Goal: Task Accomplishment & Management: Complete application form

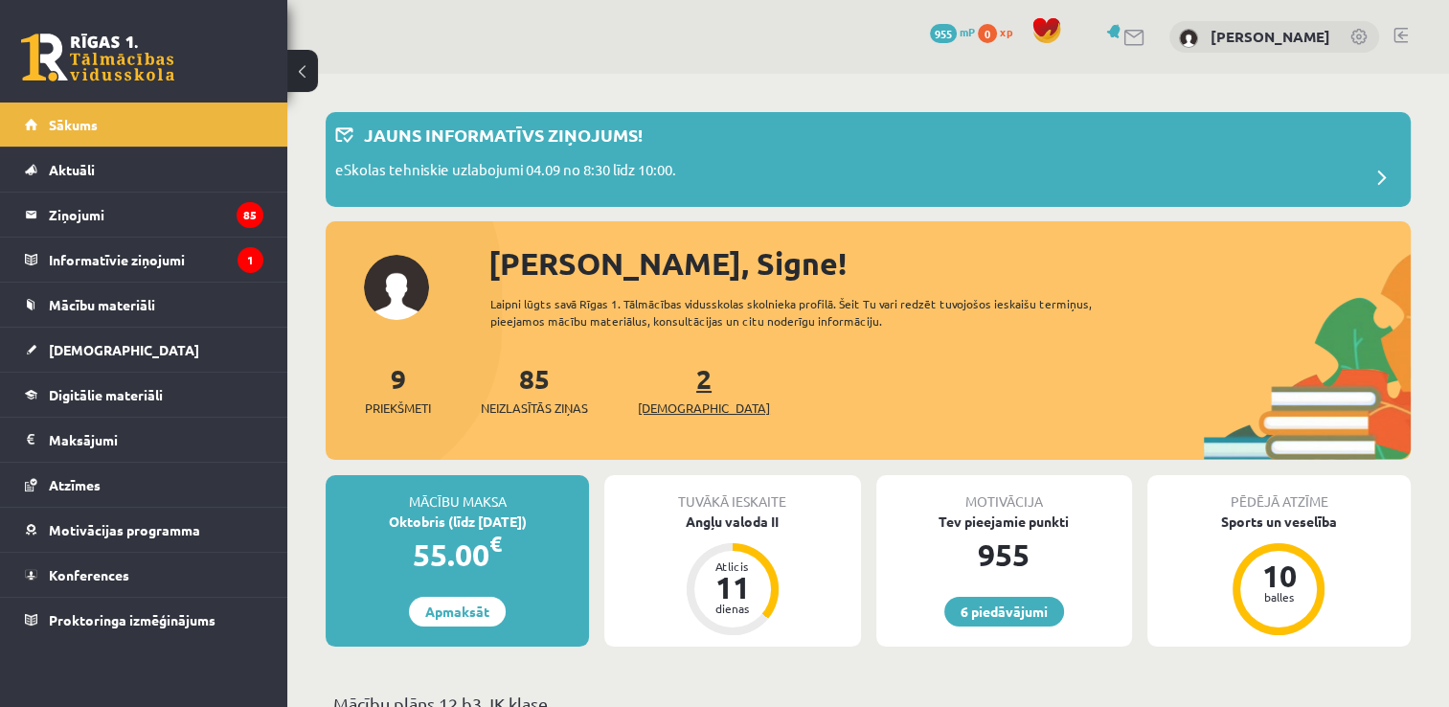
click at [674, 403] on span "[DEMOGRAPHIC_DATA]" at bounding box center [704, 407] width 132 height 19
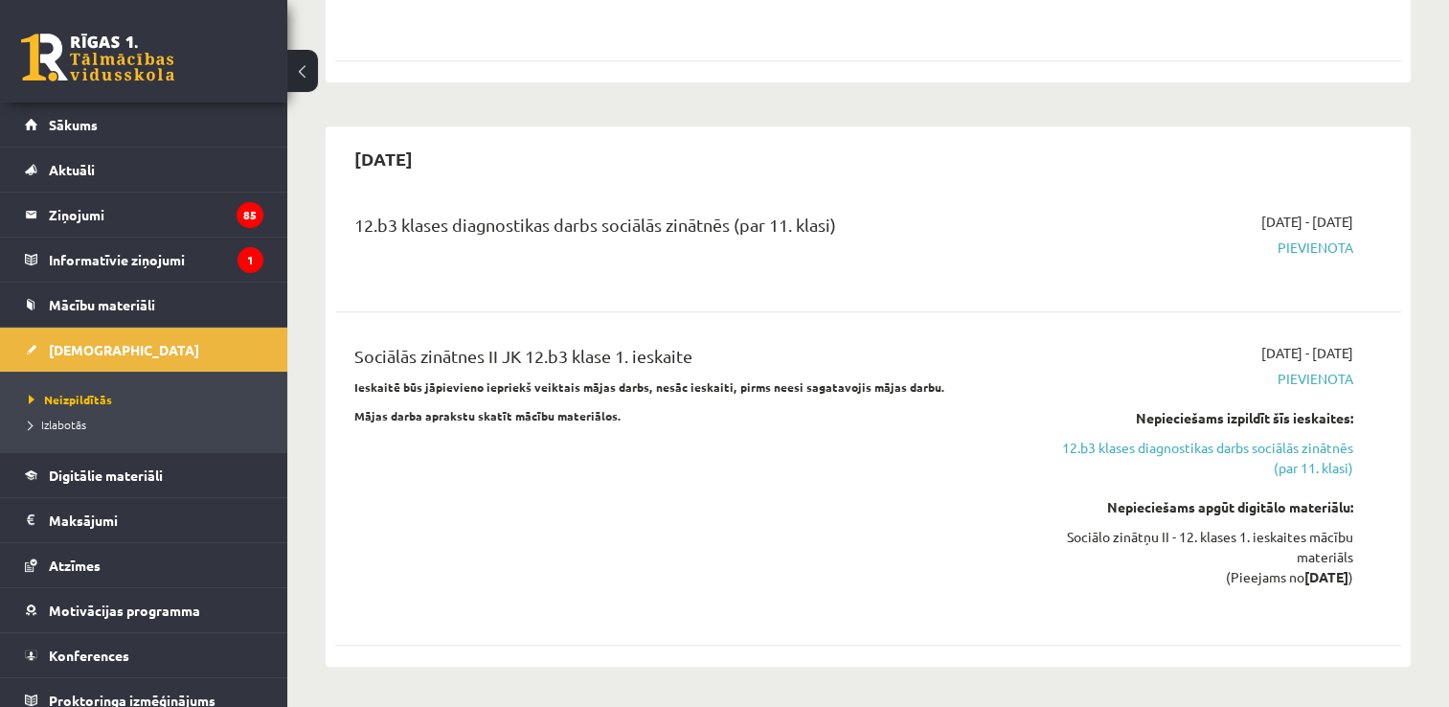
scroll to position [1341, 0]
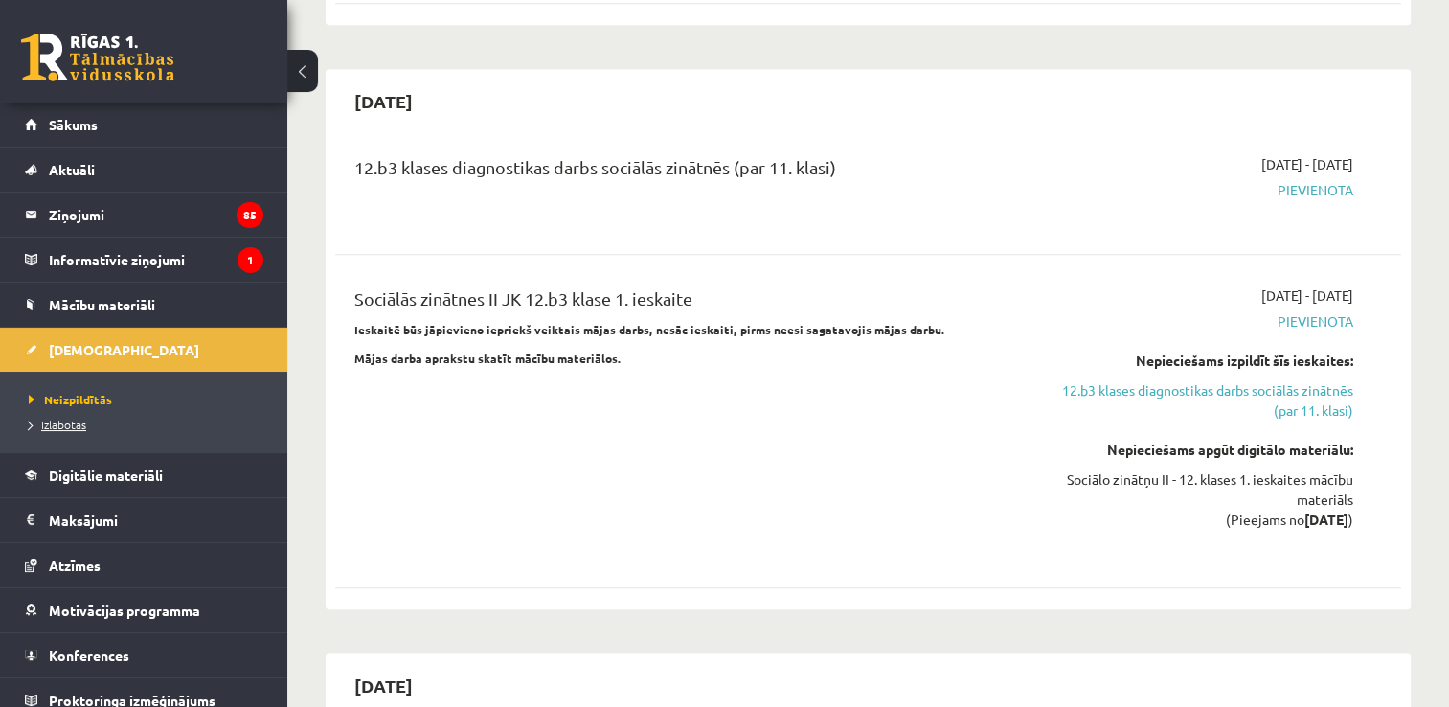
click at [65, 427] on span "Izlabotās" at bounding box center [57, 424] width 57 height 15
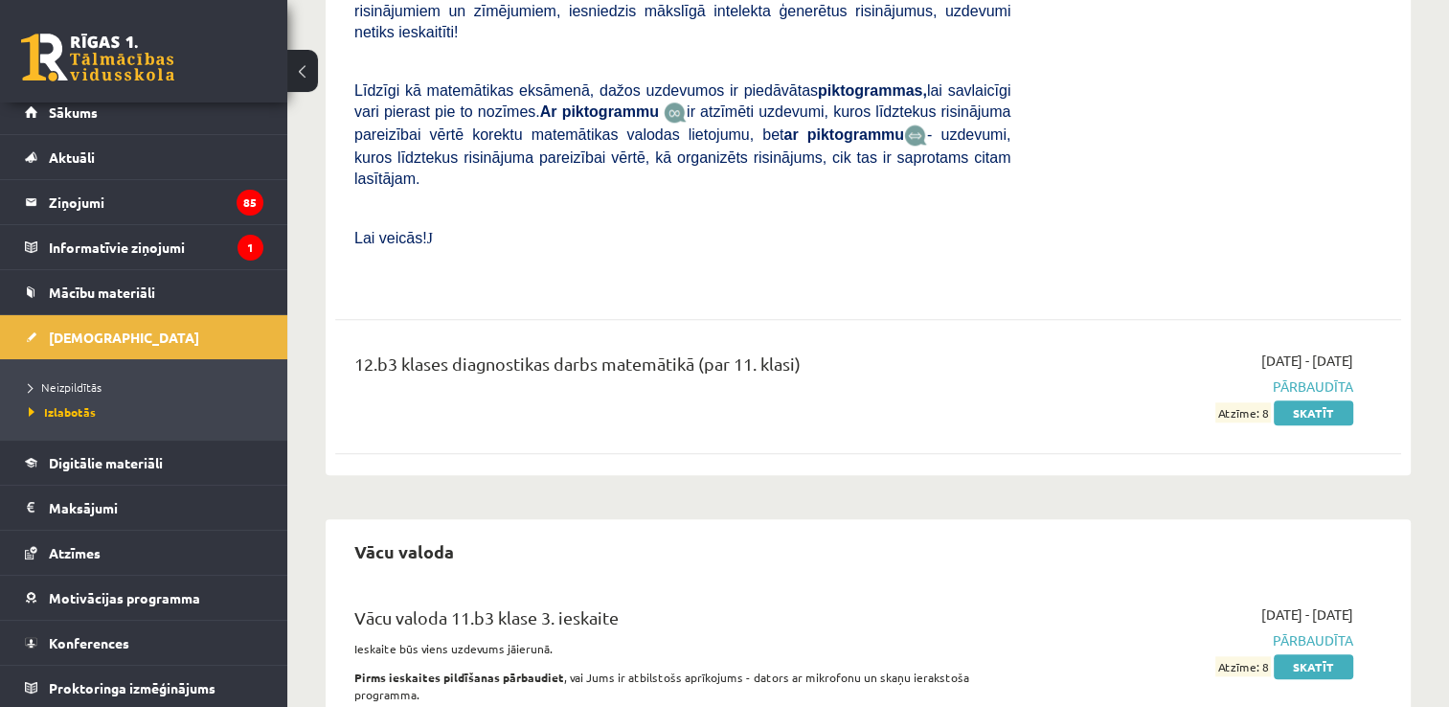
scroll to position [1800, 0]
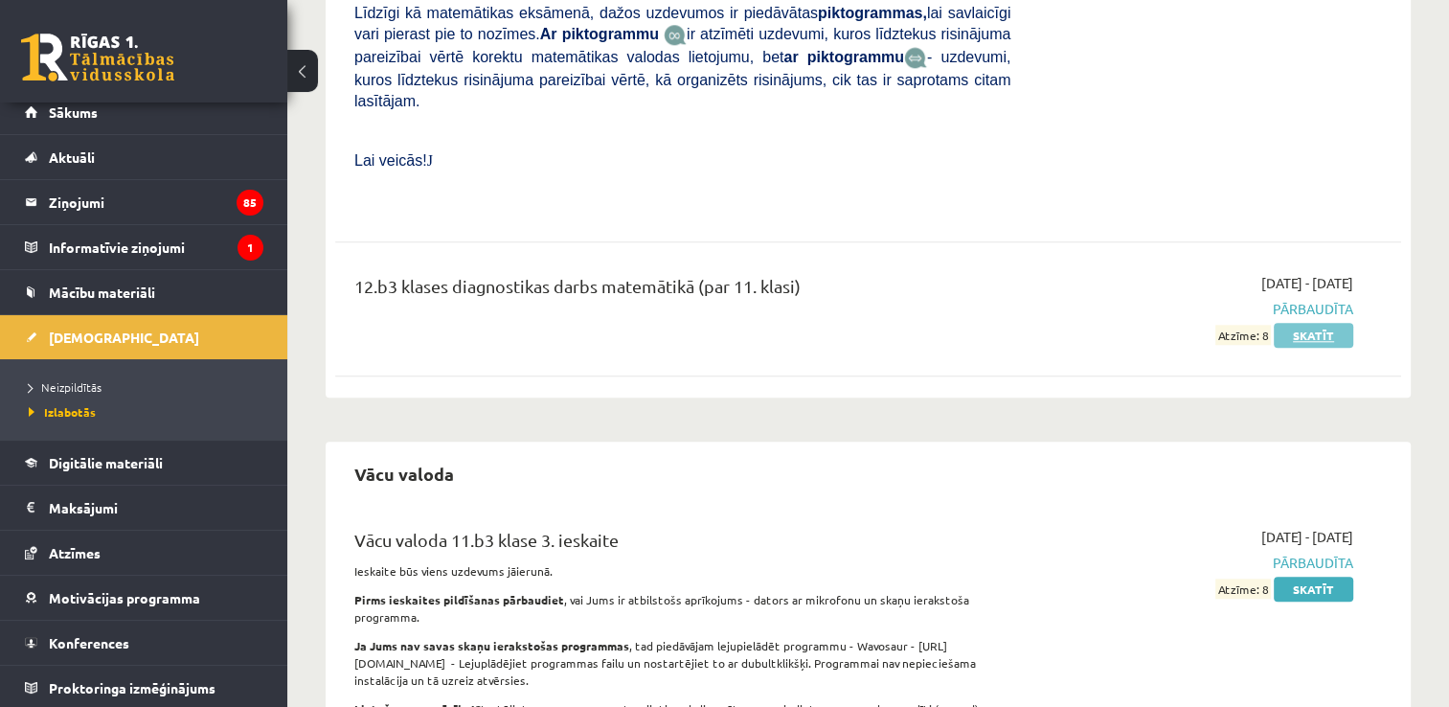
click at [1302, 323] on link "Skatīt" at bounding box center [1313, 335] width 79 height 25
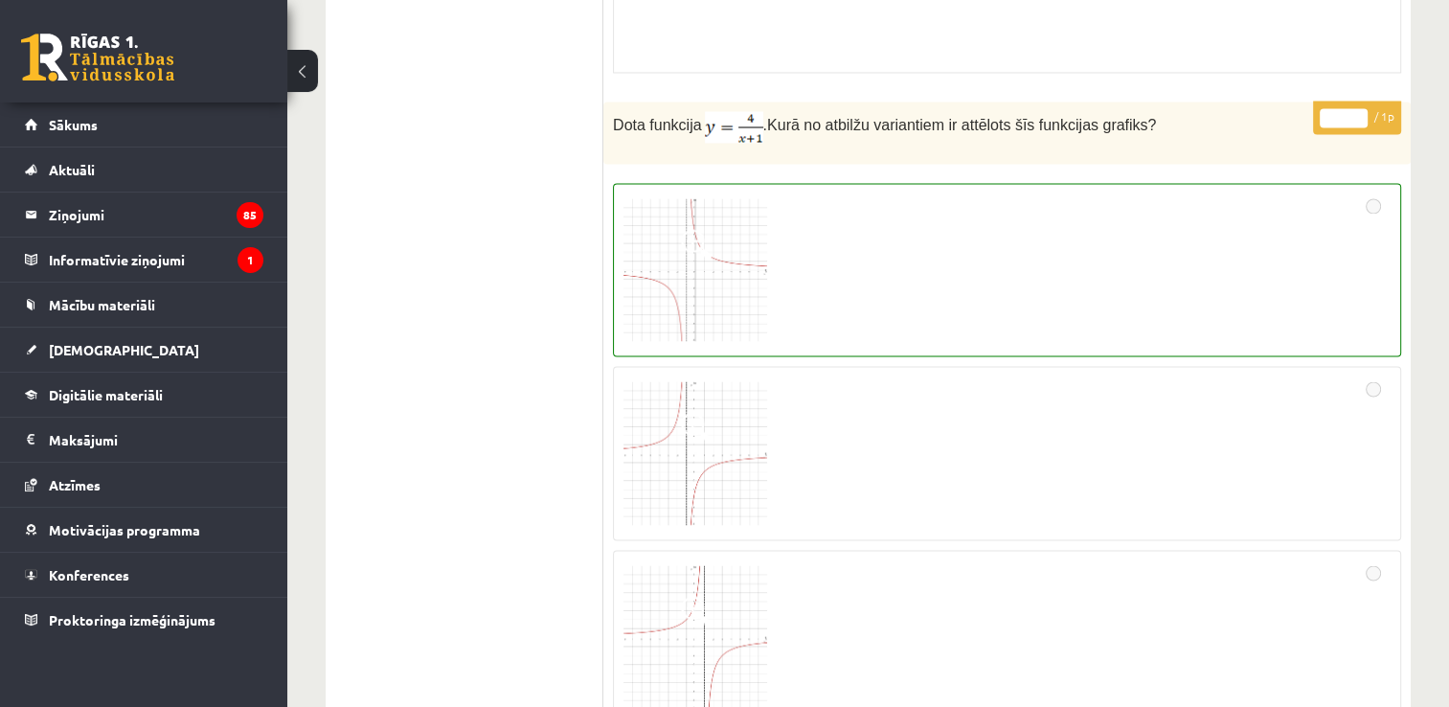
scroll to position [3479, 0]
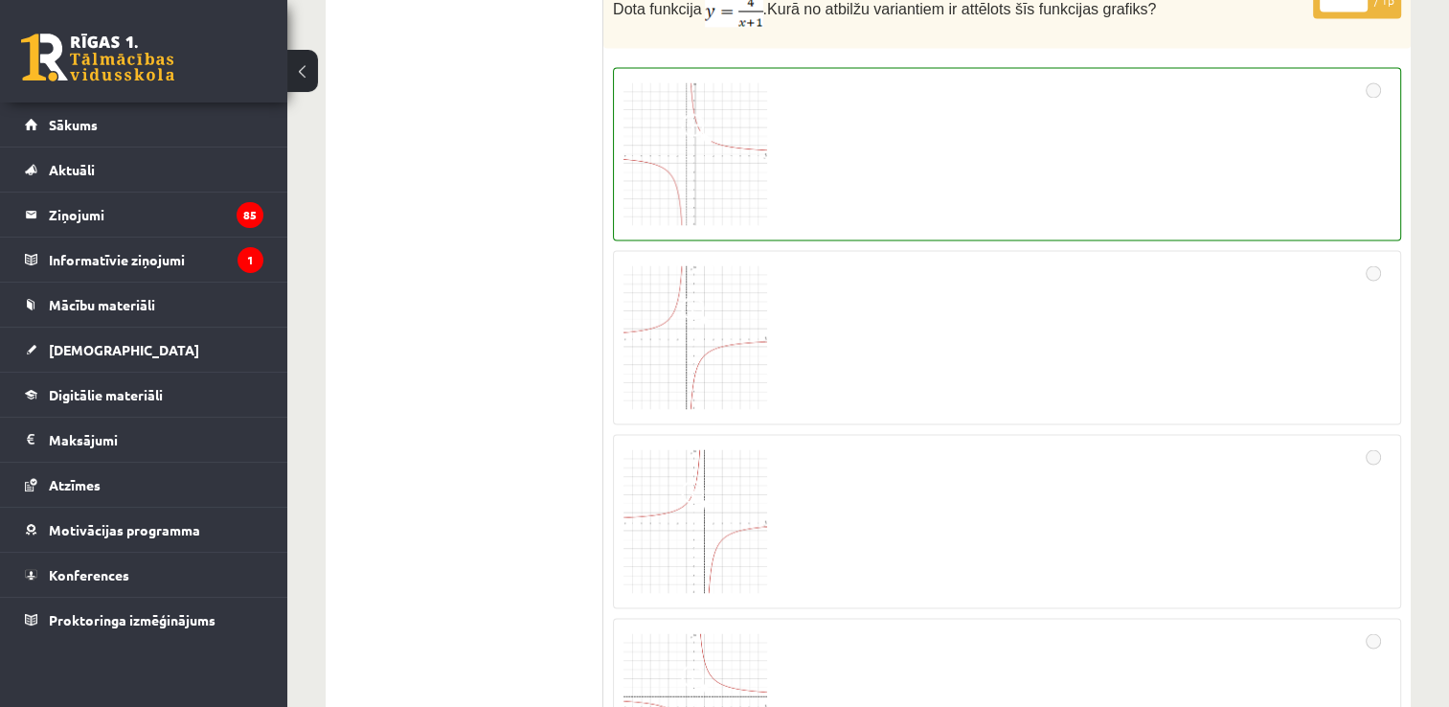
click at [714, 166] on img at bounding box center [695, 154] width 144 height 144
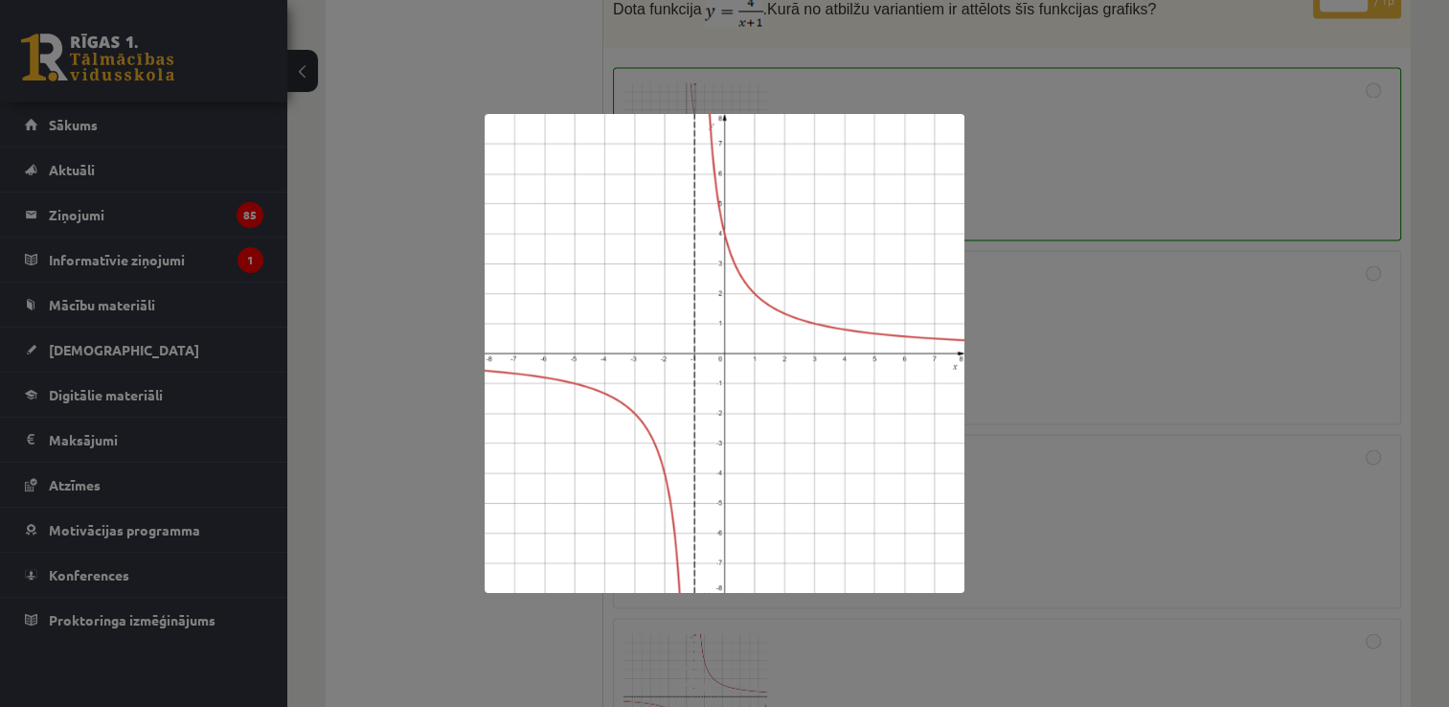
click at [969, 174] on div at bounding box center [724, 353] width 1449 height 707
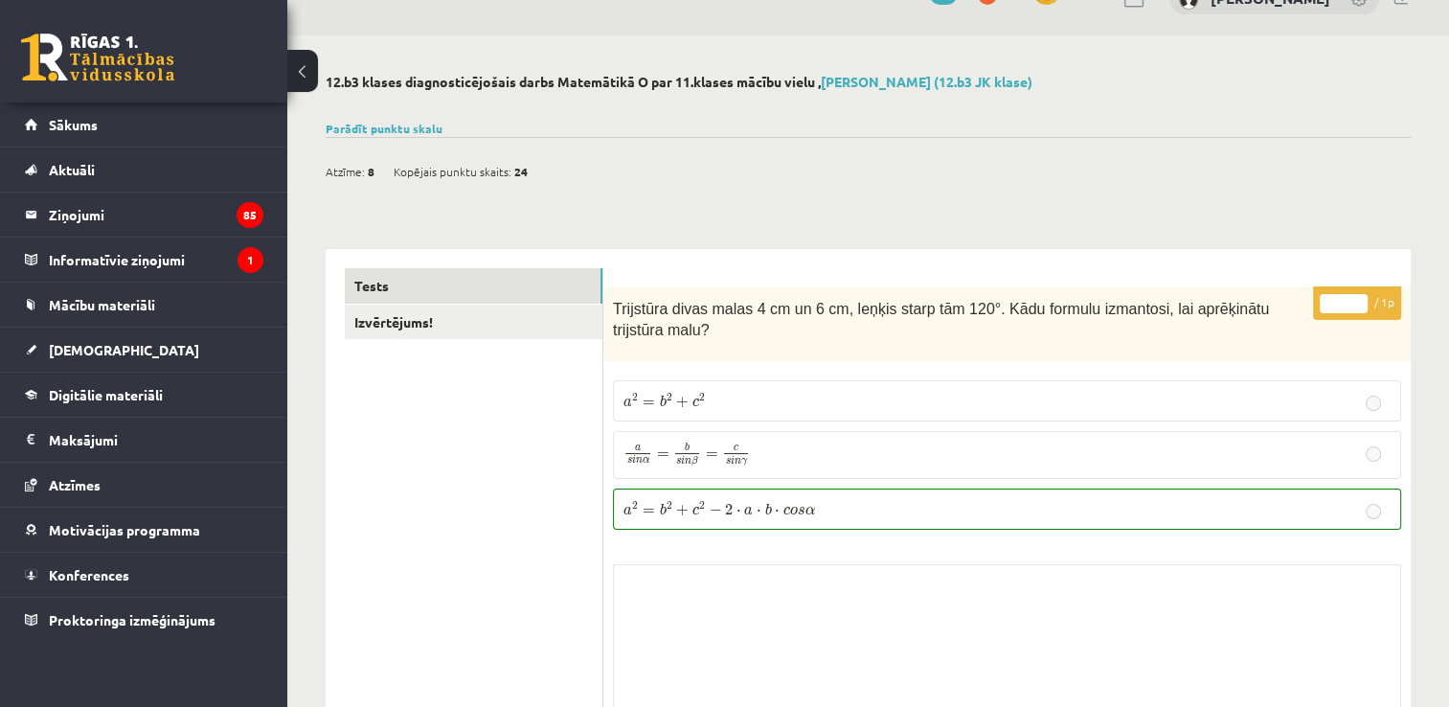
scroll to position [0, 0]
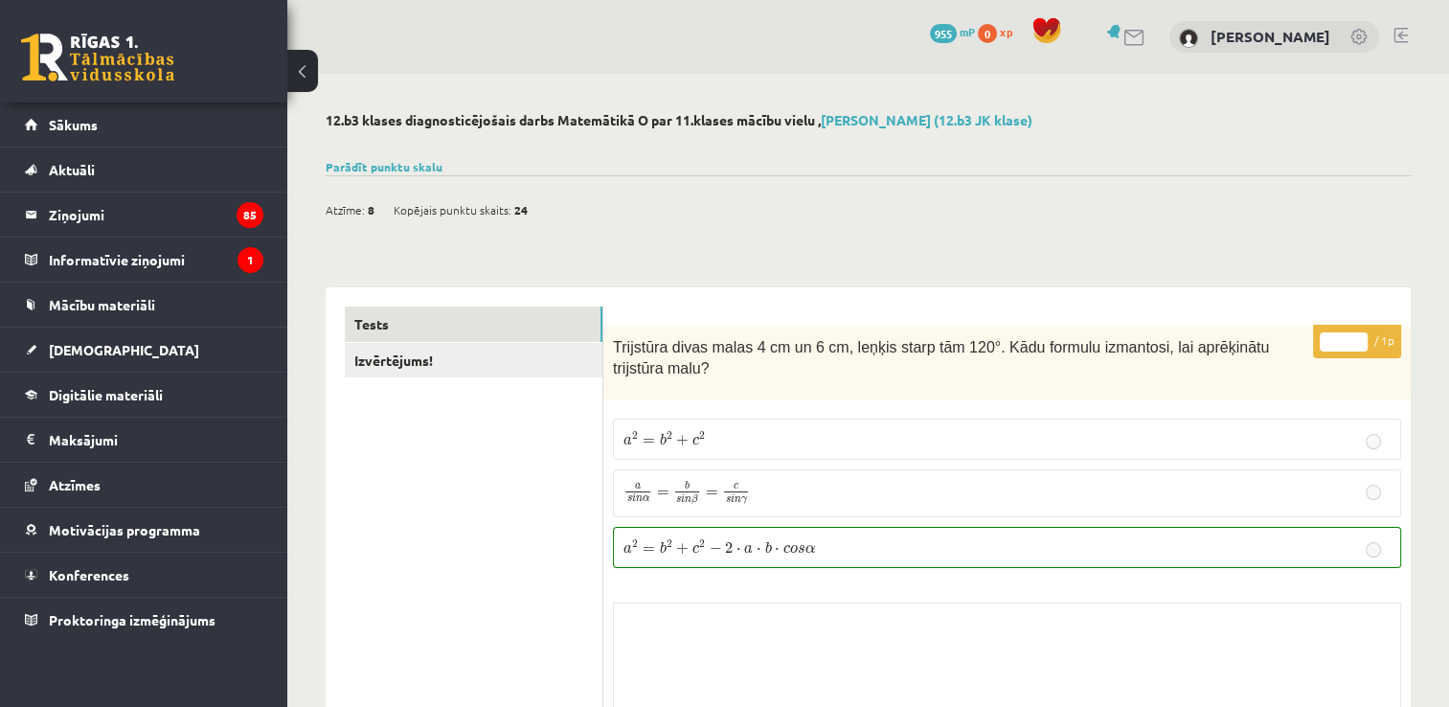
click at [1395, 40] on link at bounding box center [1400, 35] width 14 height 15
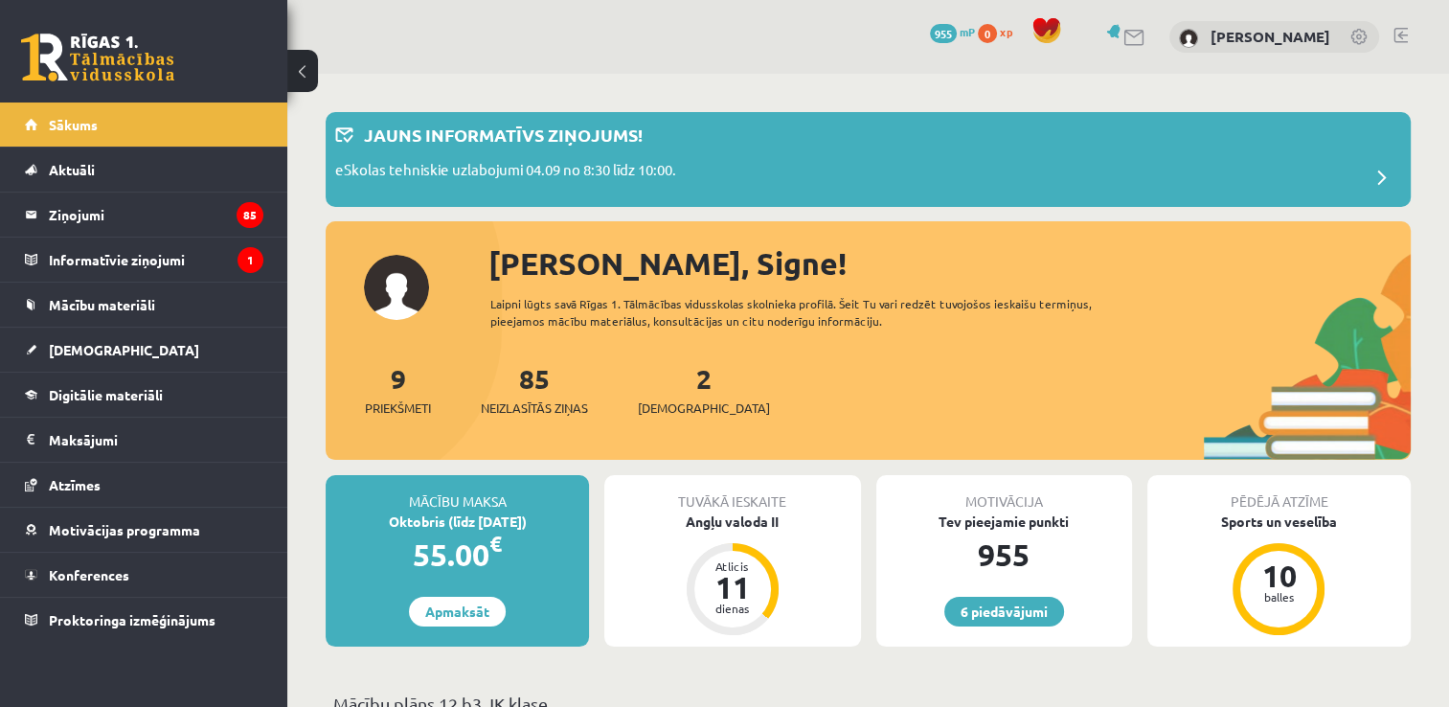
click at [1399, 29] on link at bounding box center [1400, 35] width 14 height 15
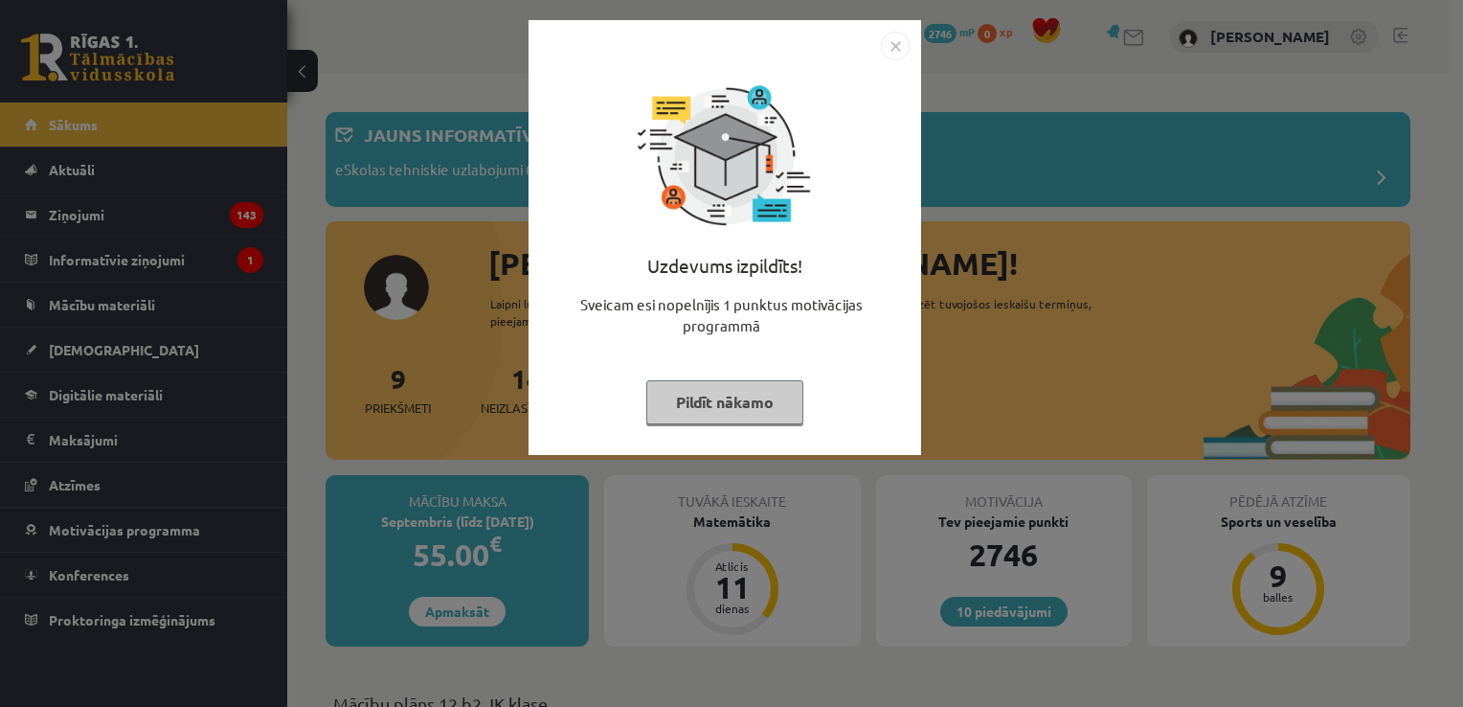
click at [739, 404] on button "Pildīt nākamo" at bounding box center [724, 402] width 157 height 44
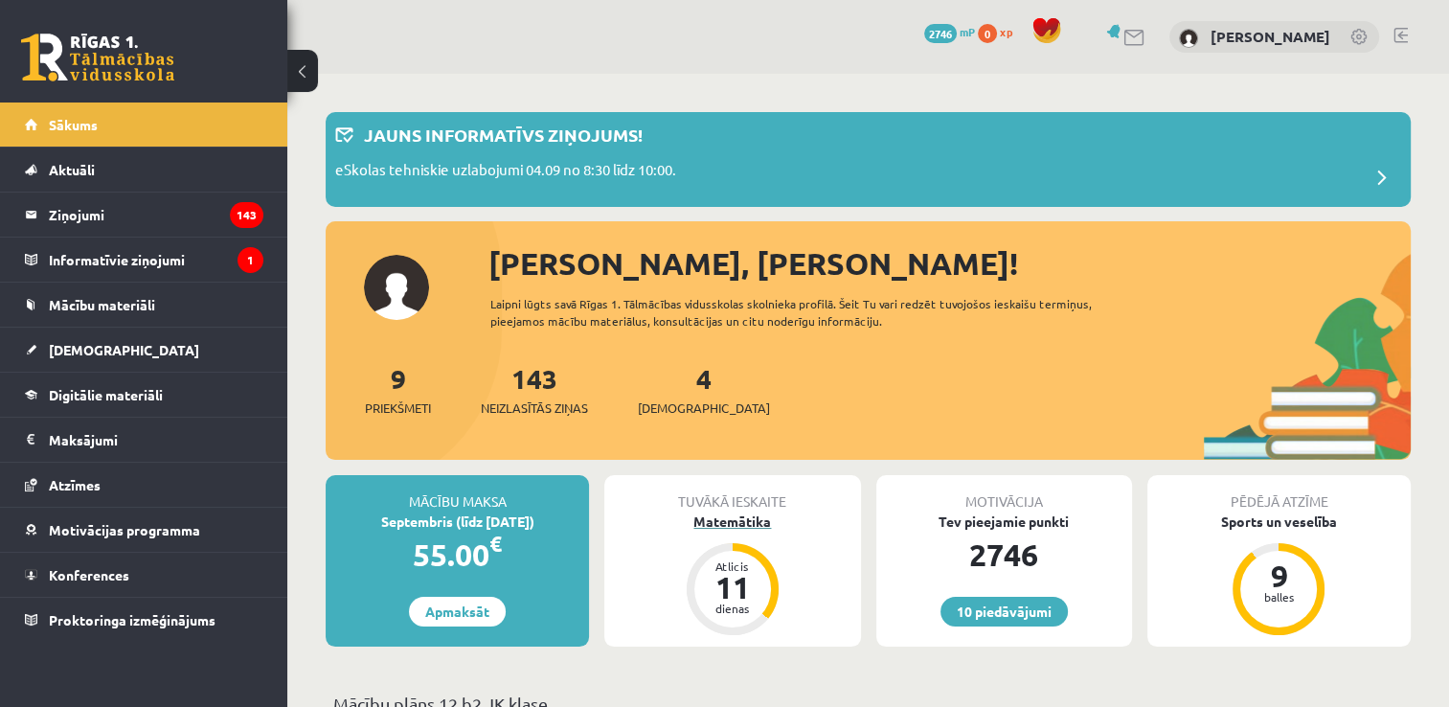
click at [720, 519] on div "Matemātika" at bounding box center [732, 521] width 256 height 20
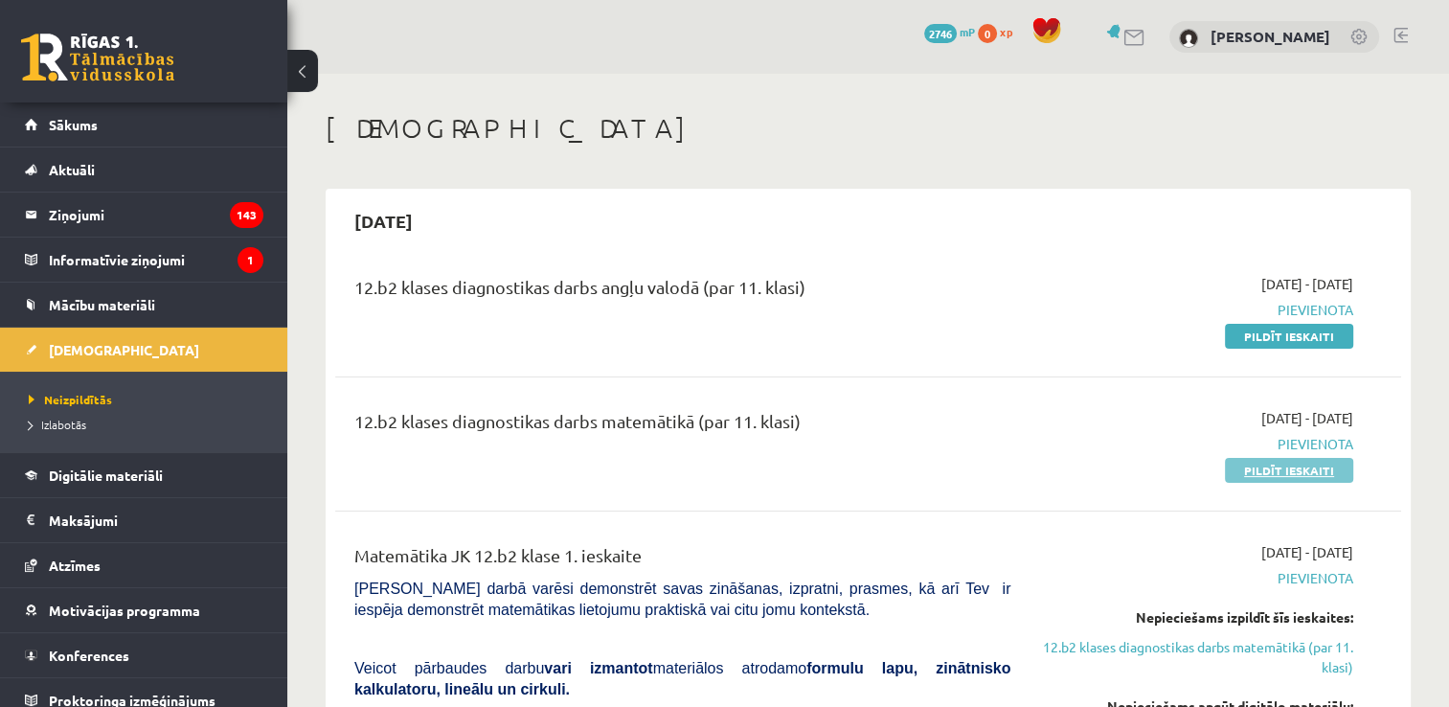
click at [1249, 474] on link "Pildīt ieskaiti" at bounding box center [1289, 470] width 128 height 25
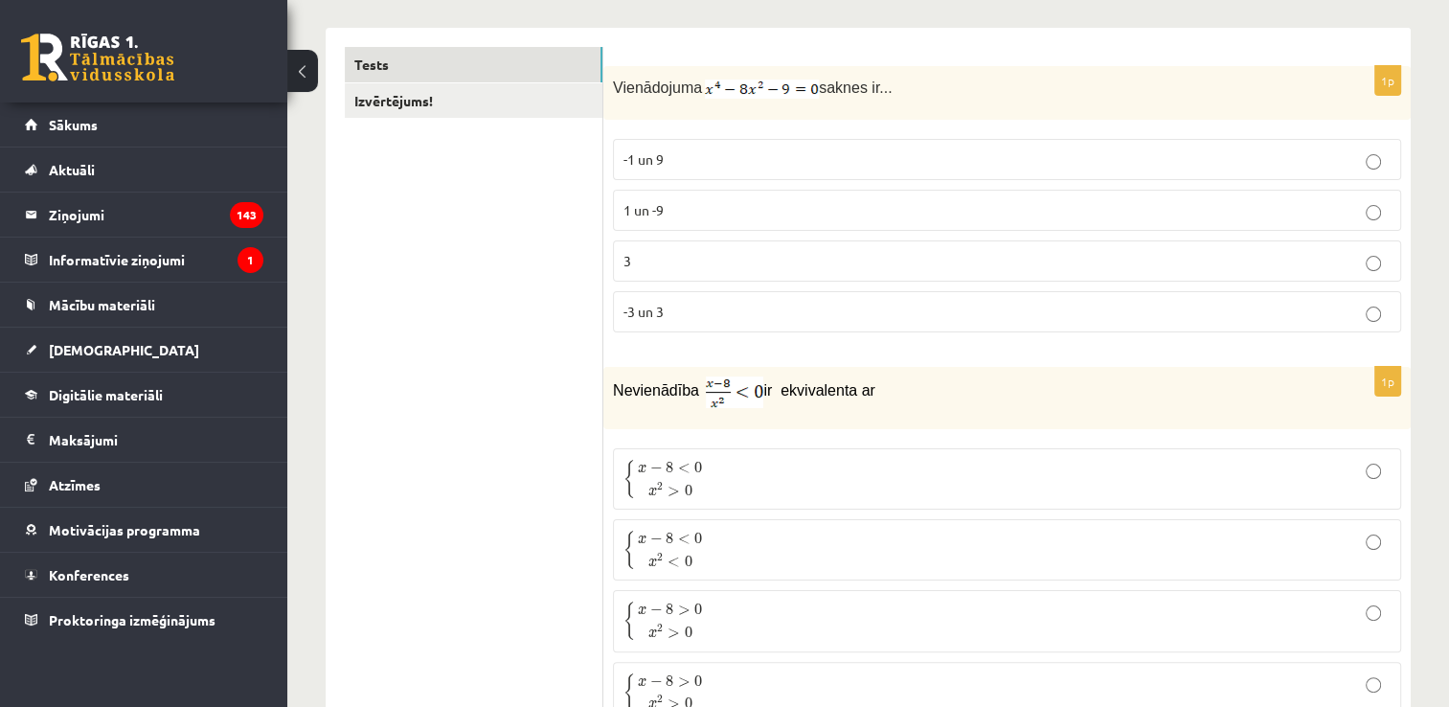
scroll to position [273, 0]
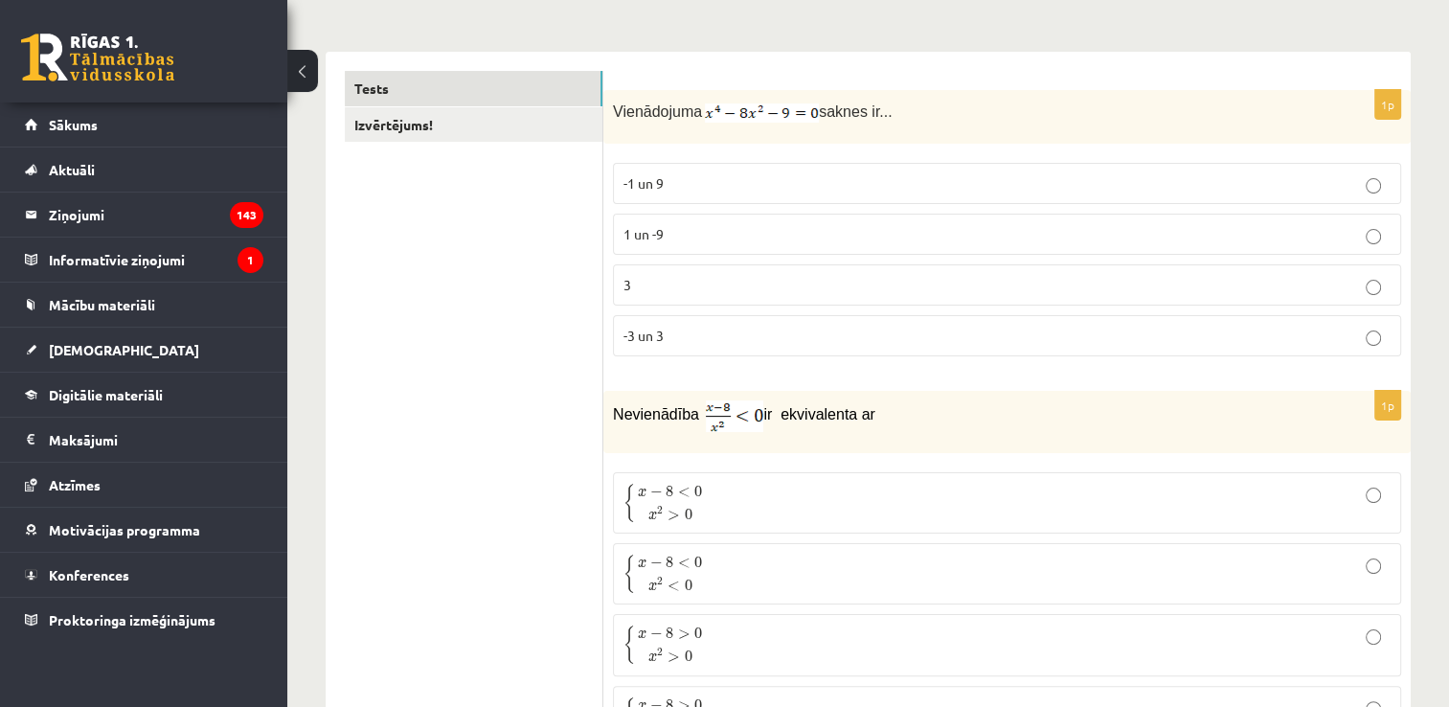
click at [1076, 343] on label "-3 un 3" at bounding box center [1007, 335] width 788 height 41
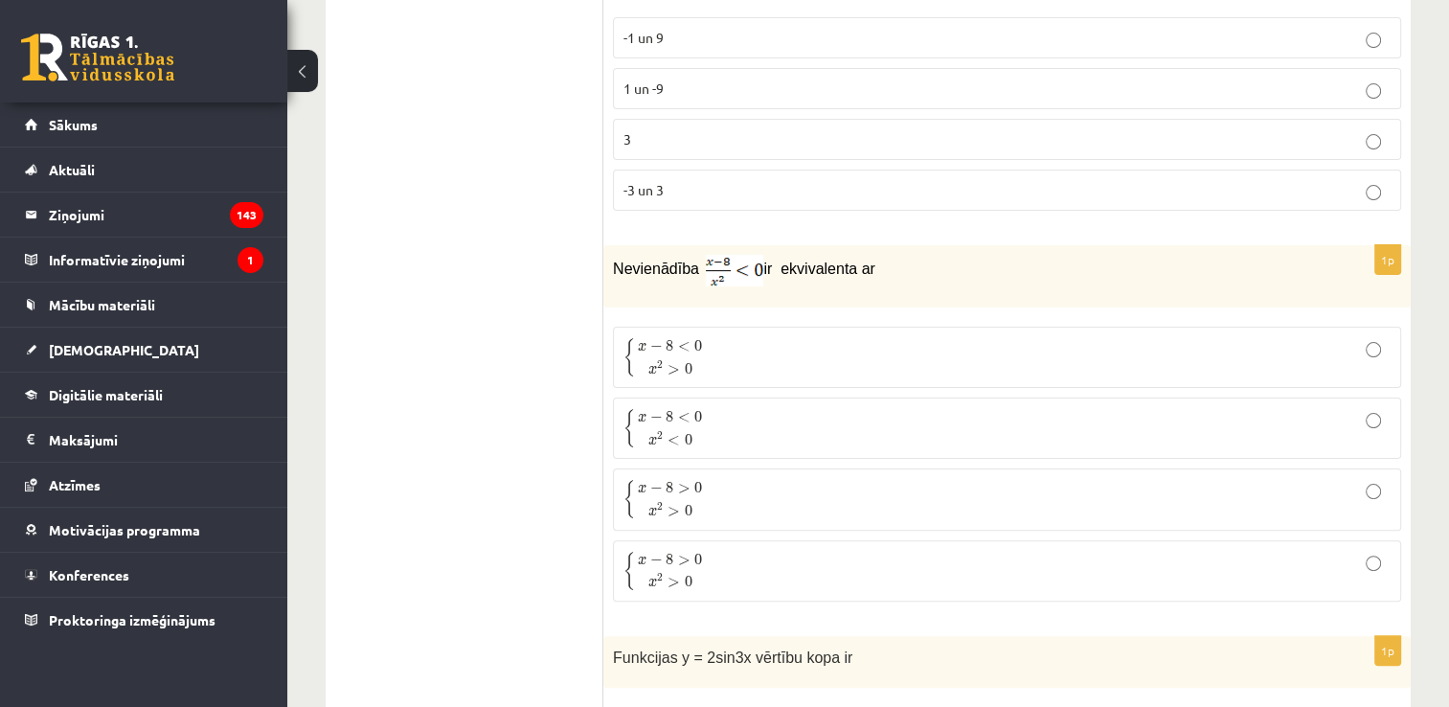
scroll to position [489, 0]
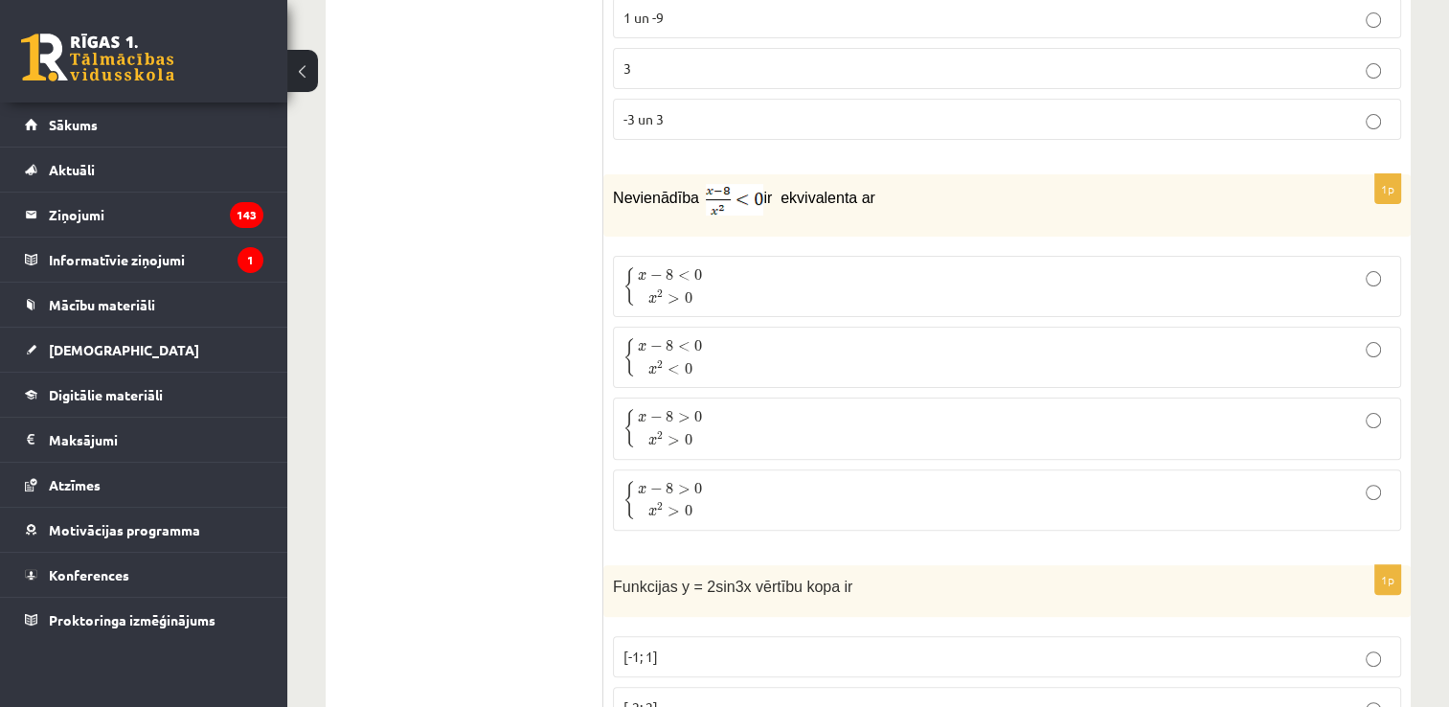
click at [758, 296] on p "{ x − 8 < 0 x 2 > 0 { x − 8 < 0 x 2 > 0" at bounding box center [1006, 286] width 767 height 40
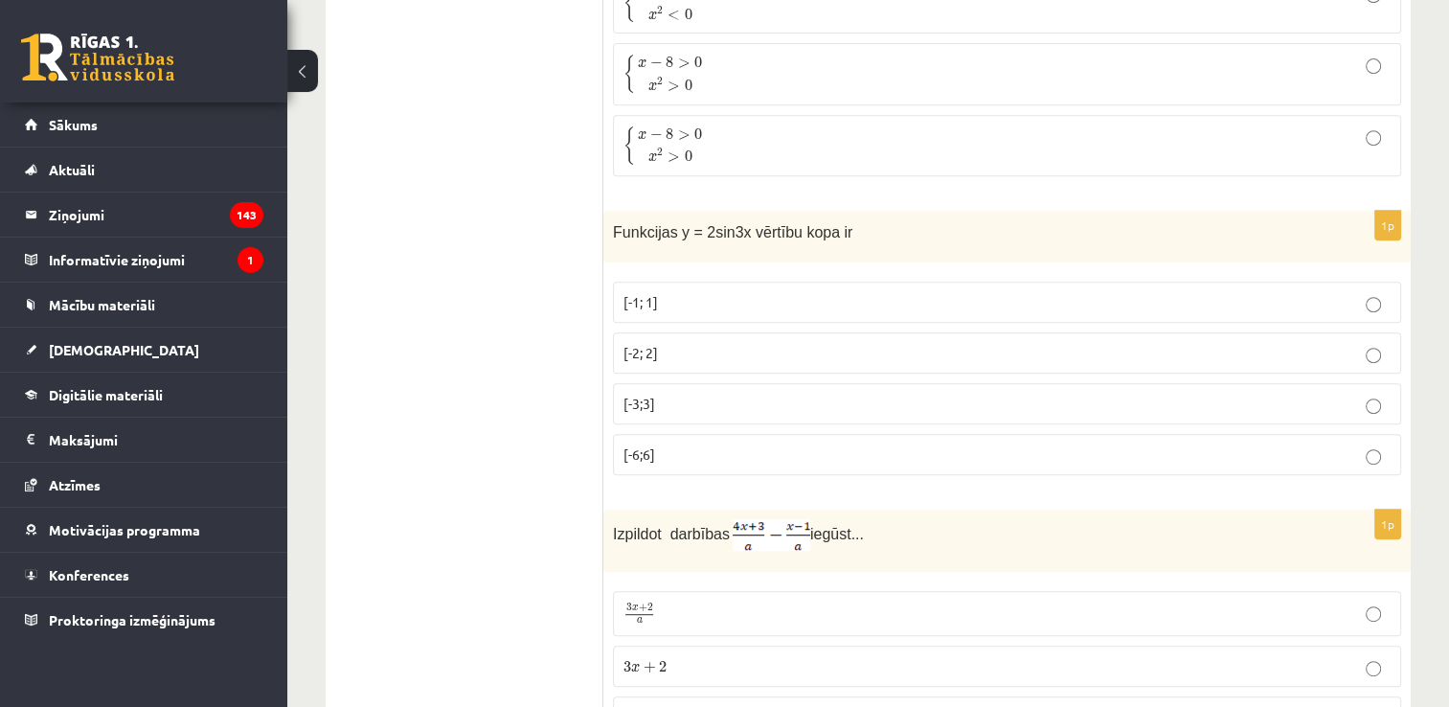
scroll to position [868, 0]
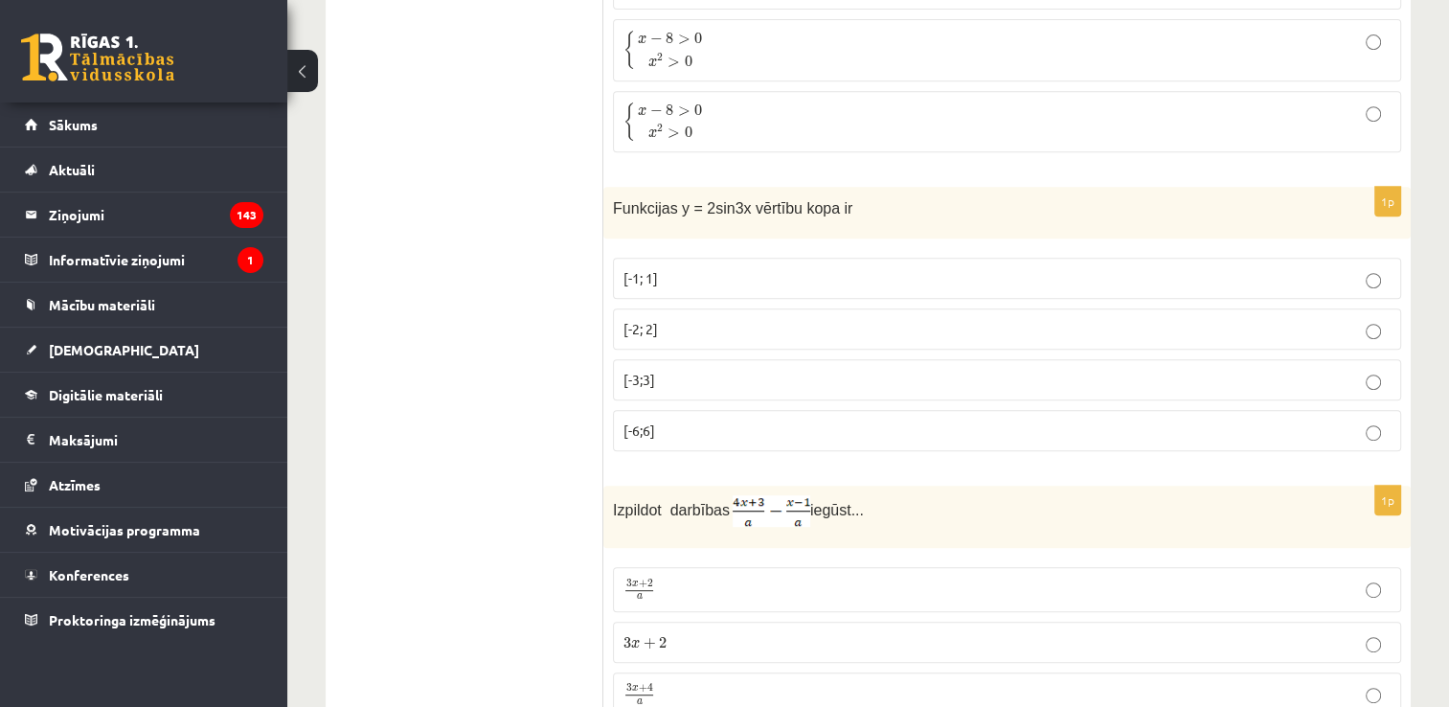
click at [776, 319] on p "[-2; 2]" at bounding box center [1006, 329] width 767 height 20
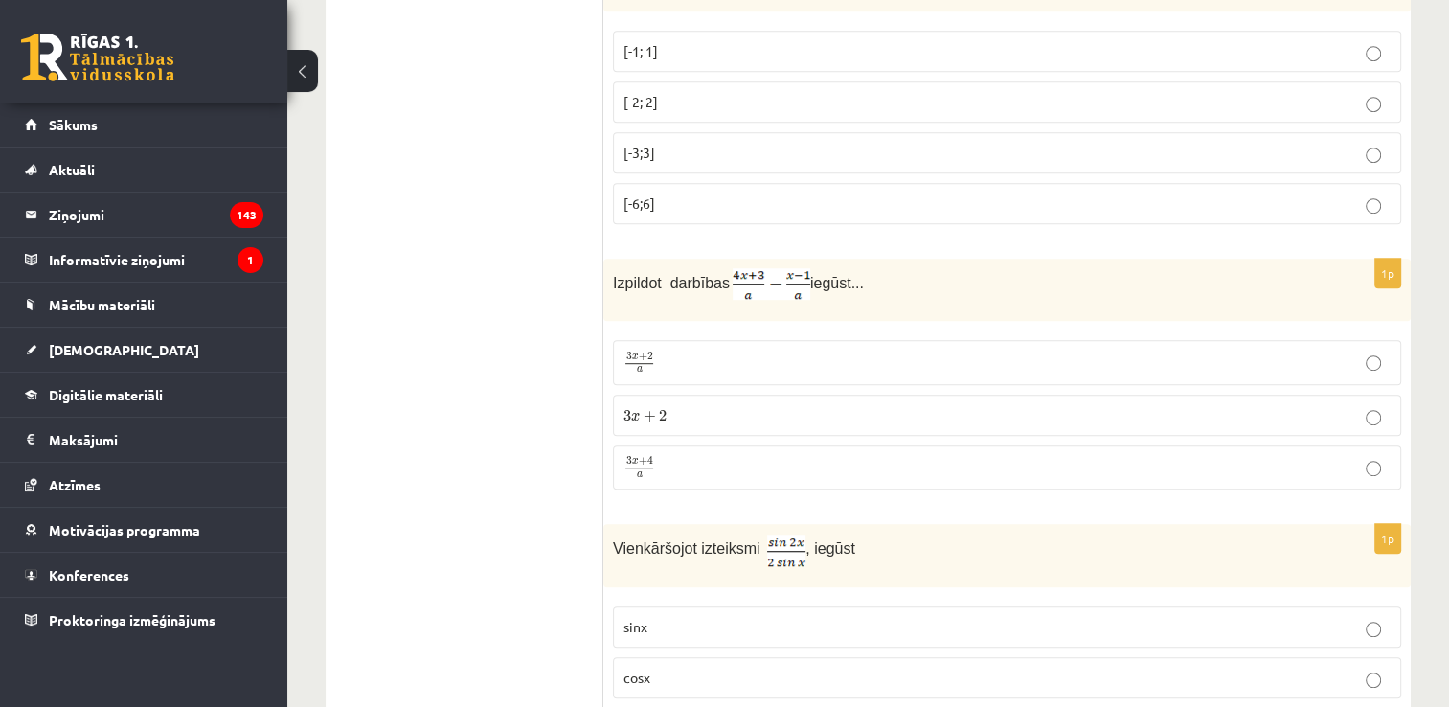
scroll to position [1107, 0]
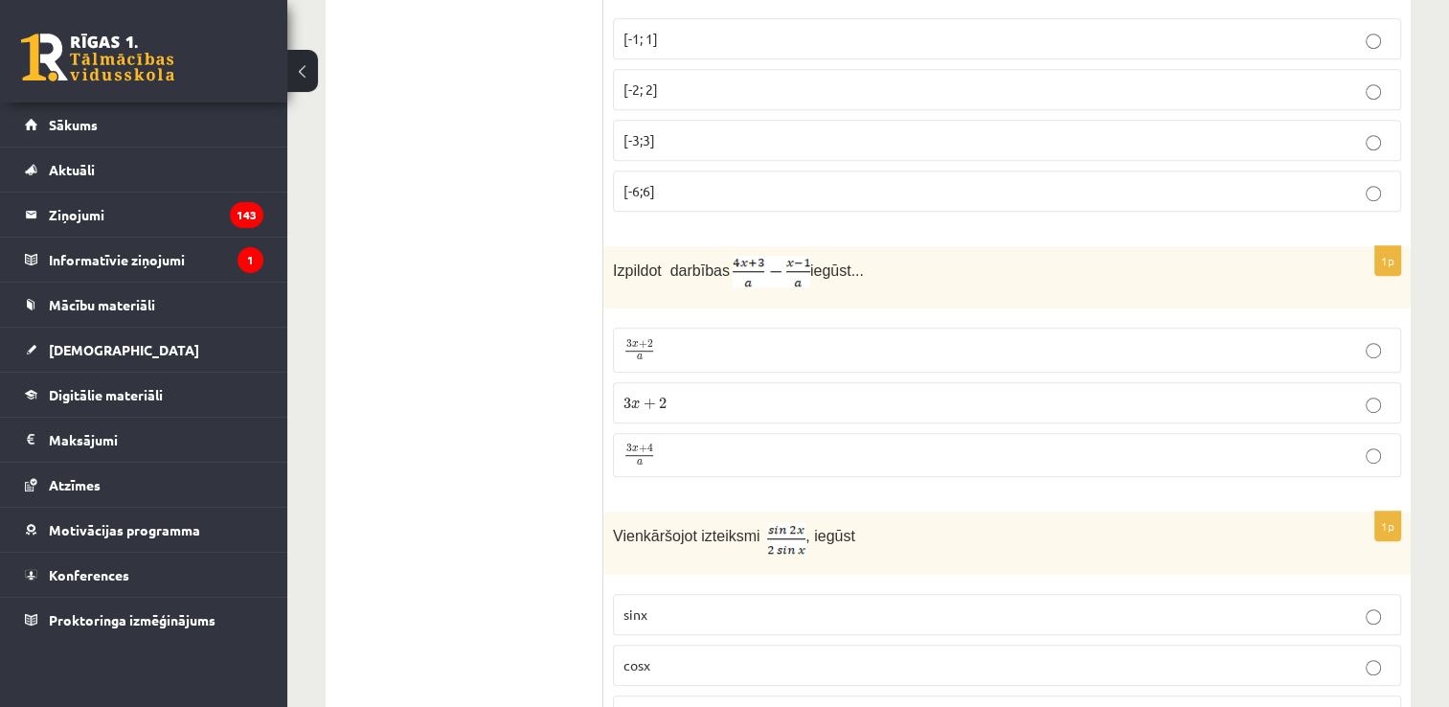
click at [742, 452] on p "3 x + 4 a 3 x + 4 a" at bounding box center [1006, 455] width 767 height 24
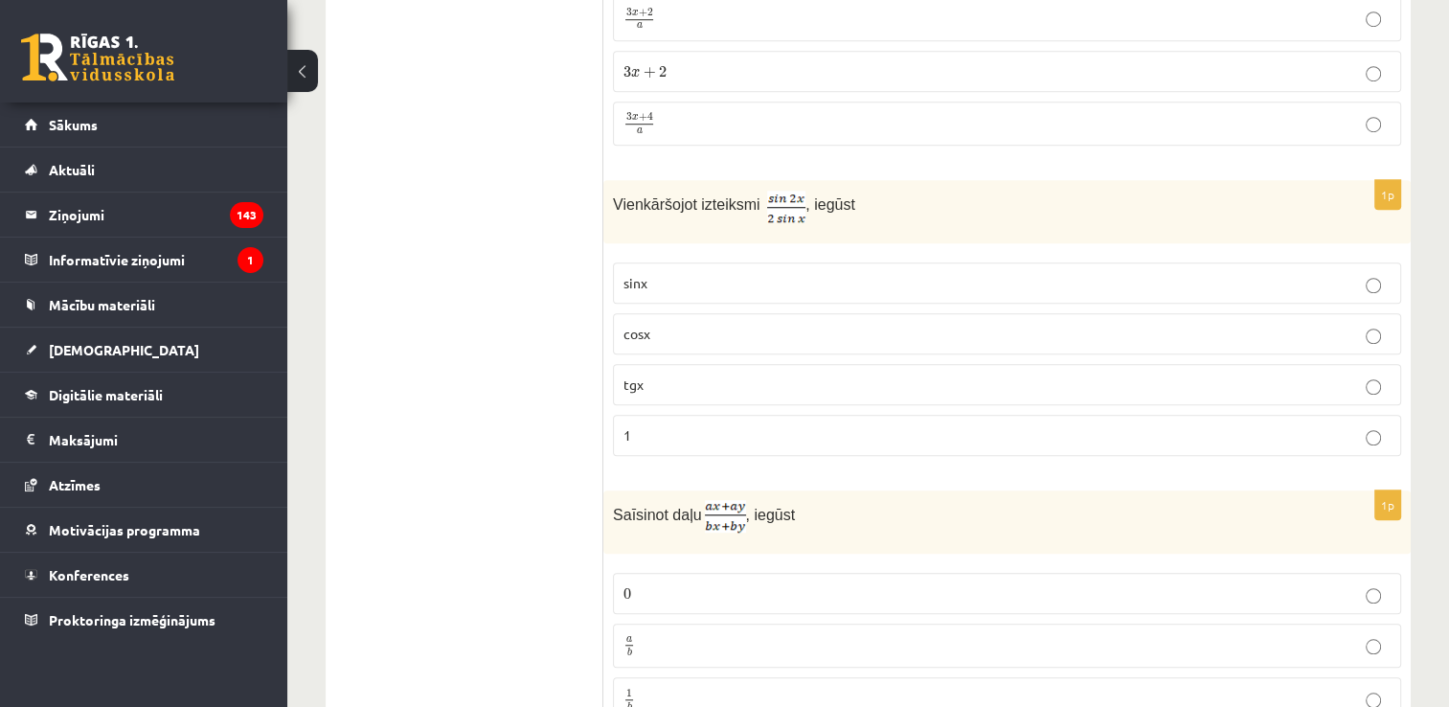
scroll to position [1474, 0]
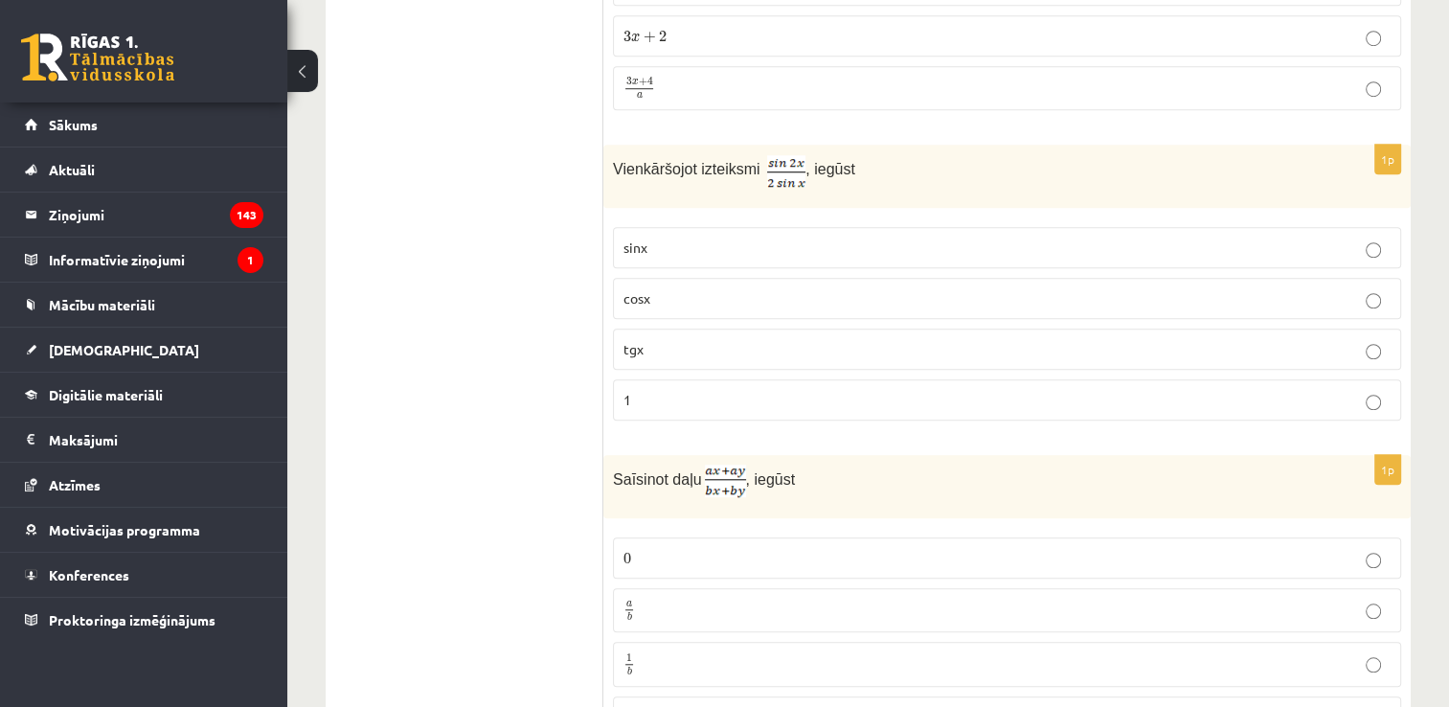
click at [996, 290] on p "cosx" at bounding box center [1006, 298] width 767 height 20
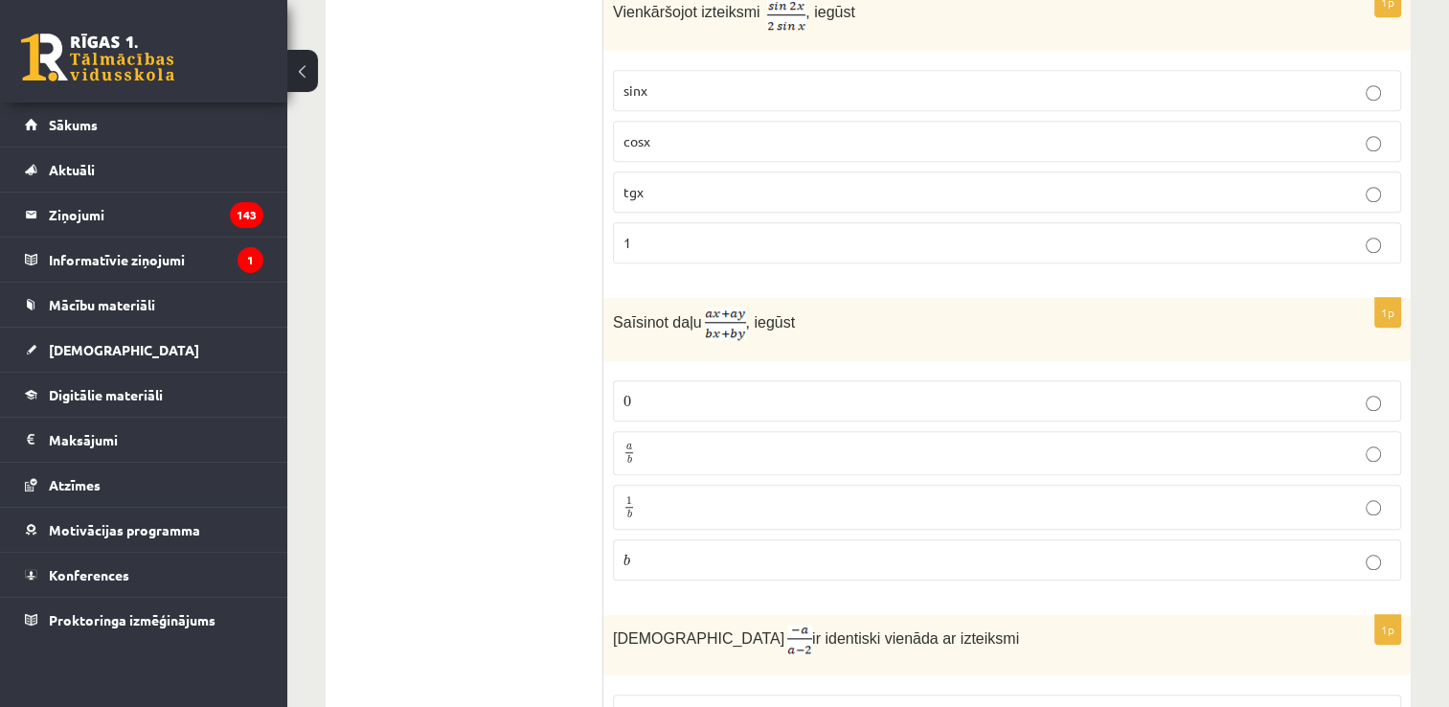
scroll to position [1654, 0]
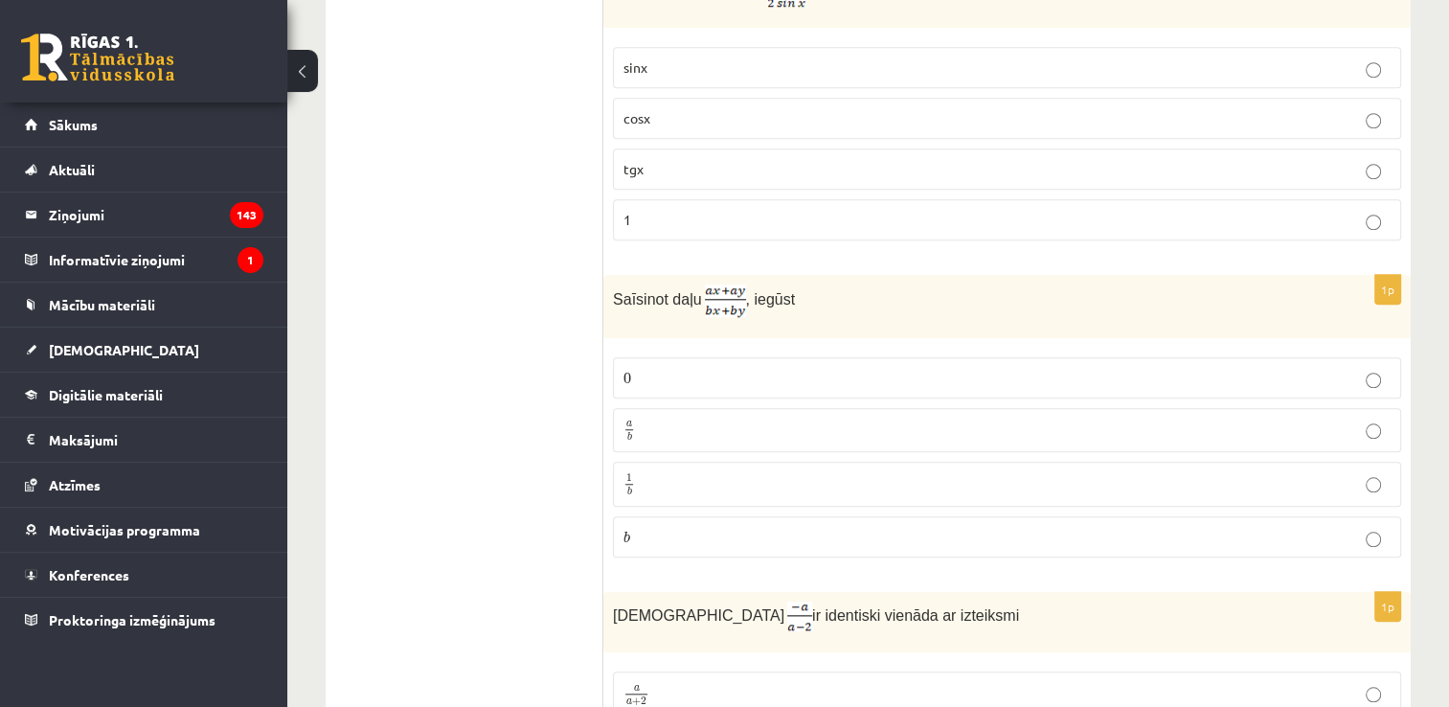
click at [959, 419] on p "a b a b" at bounding box center [1006, 431] width 767 height 24
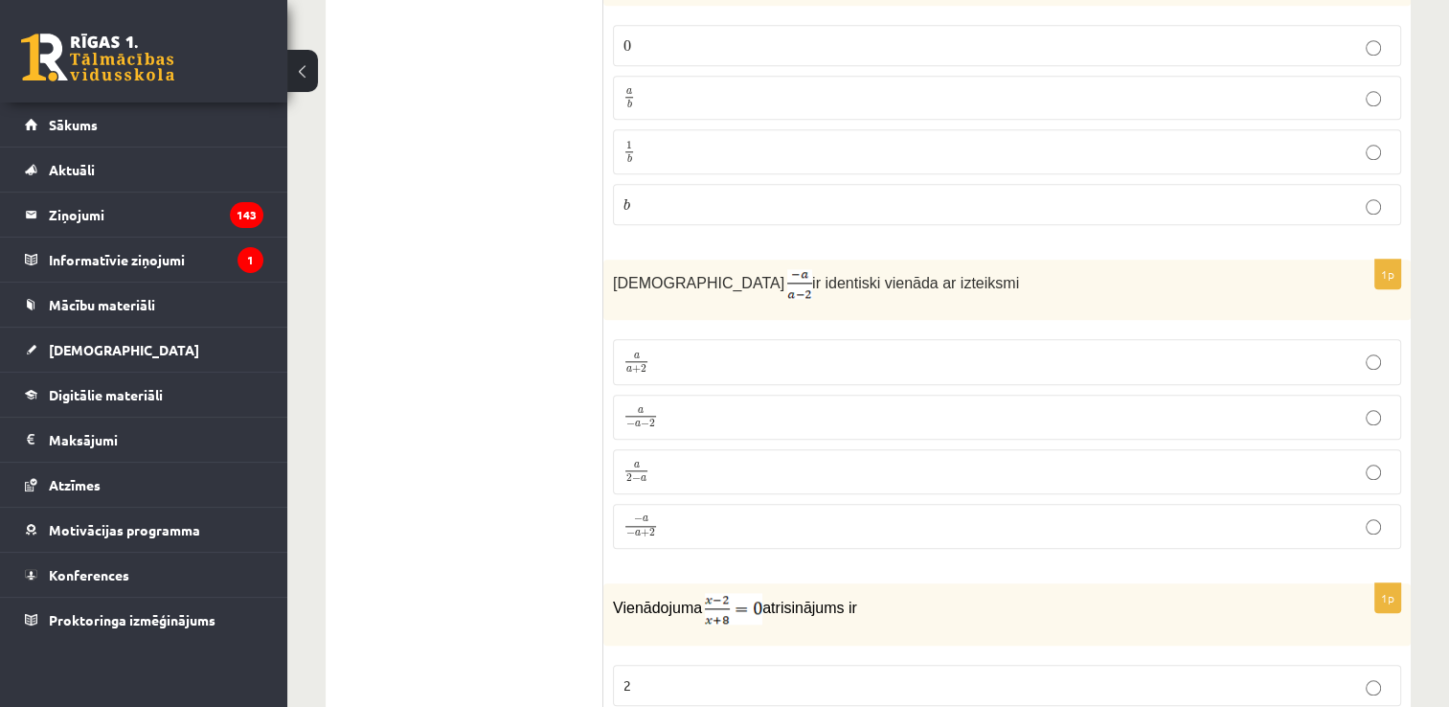
scroll to position [2092, 0]
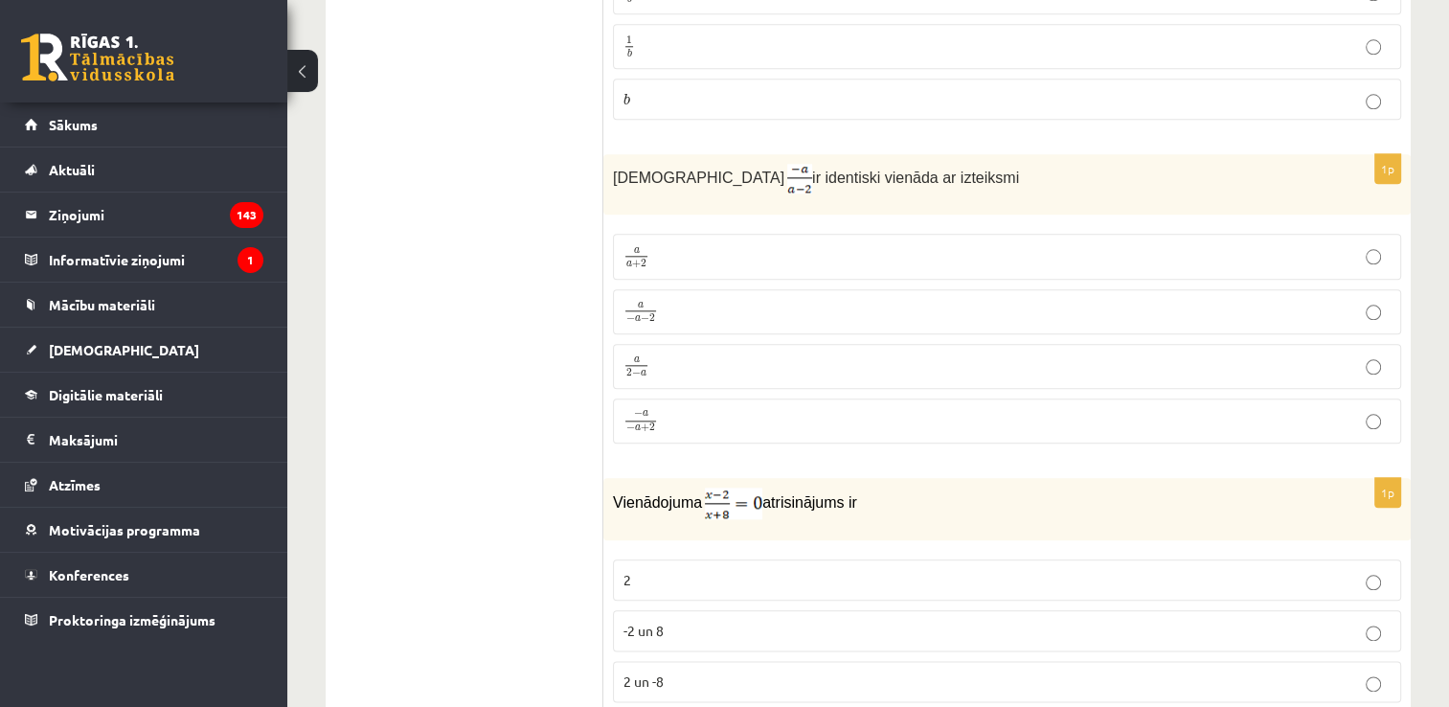
click at [735, 354] on p "a 2 − a a 2 − a" at bounding box center [1006, 366] width 767 height 24
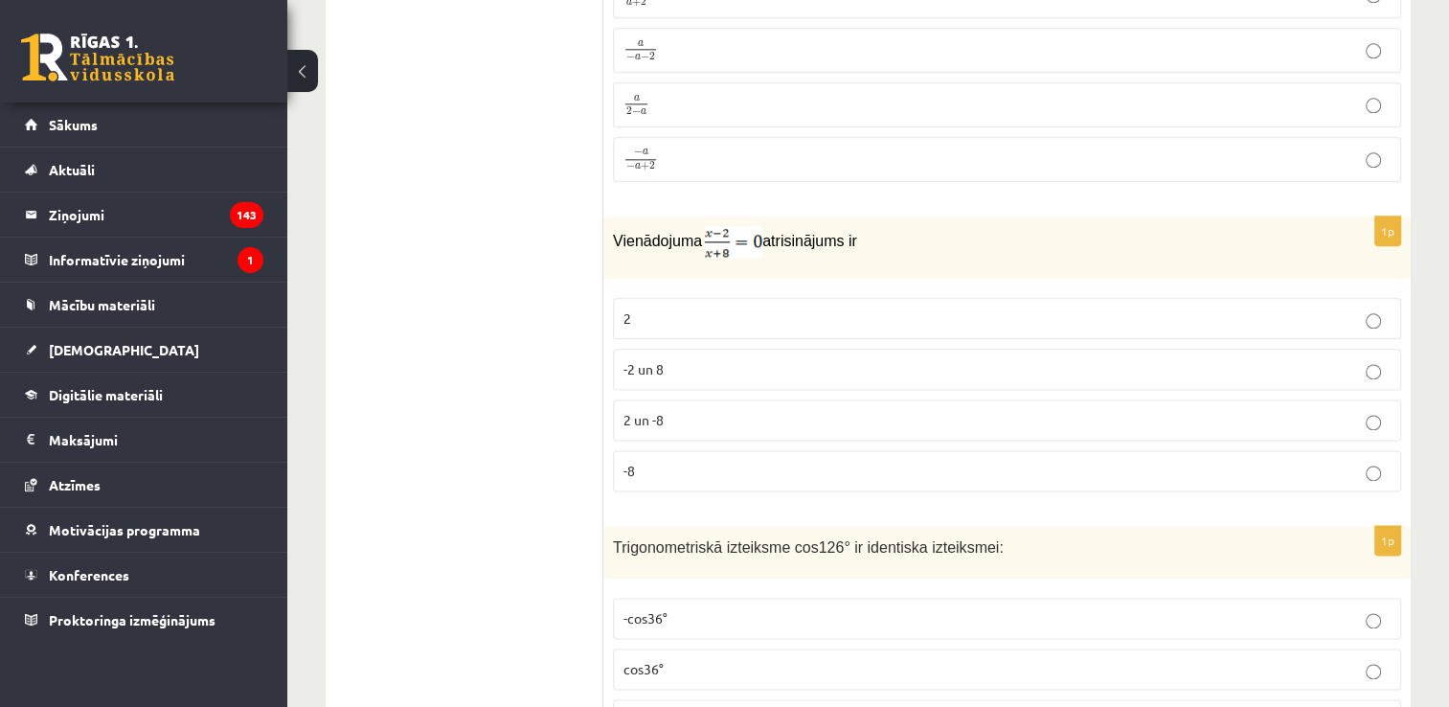
scroll to position [2376, 0]
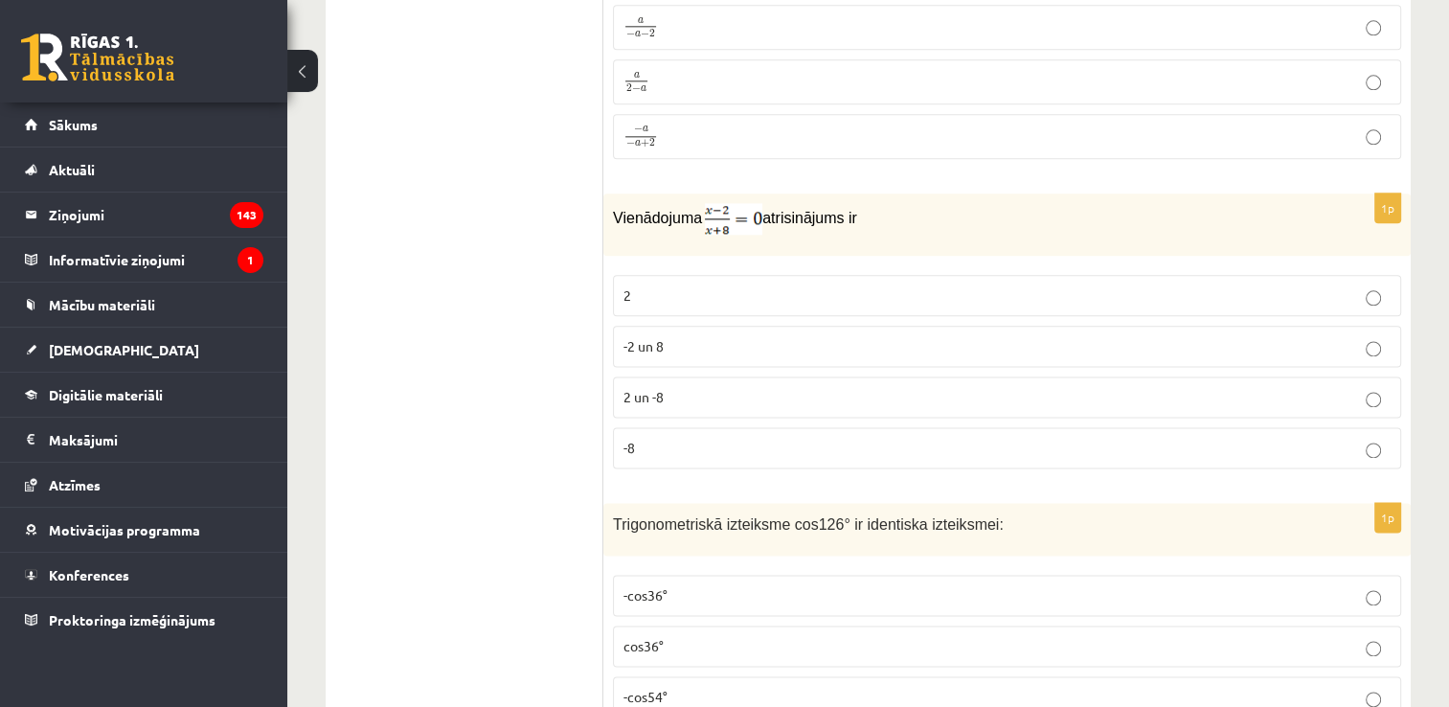
click at [1072, 285] on p "2" at bounding box center [1006, 295] width 767 height 20
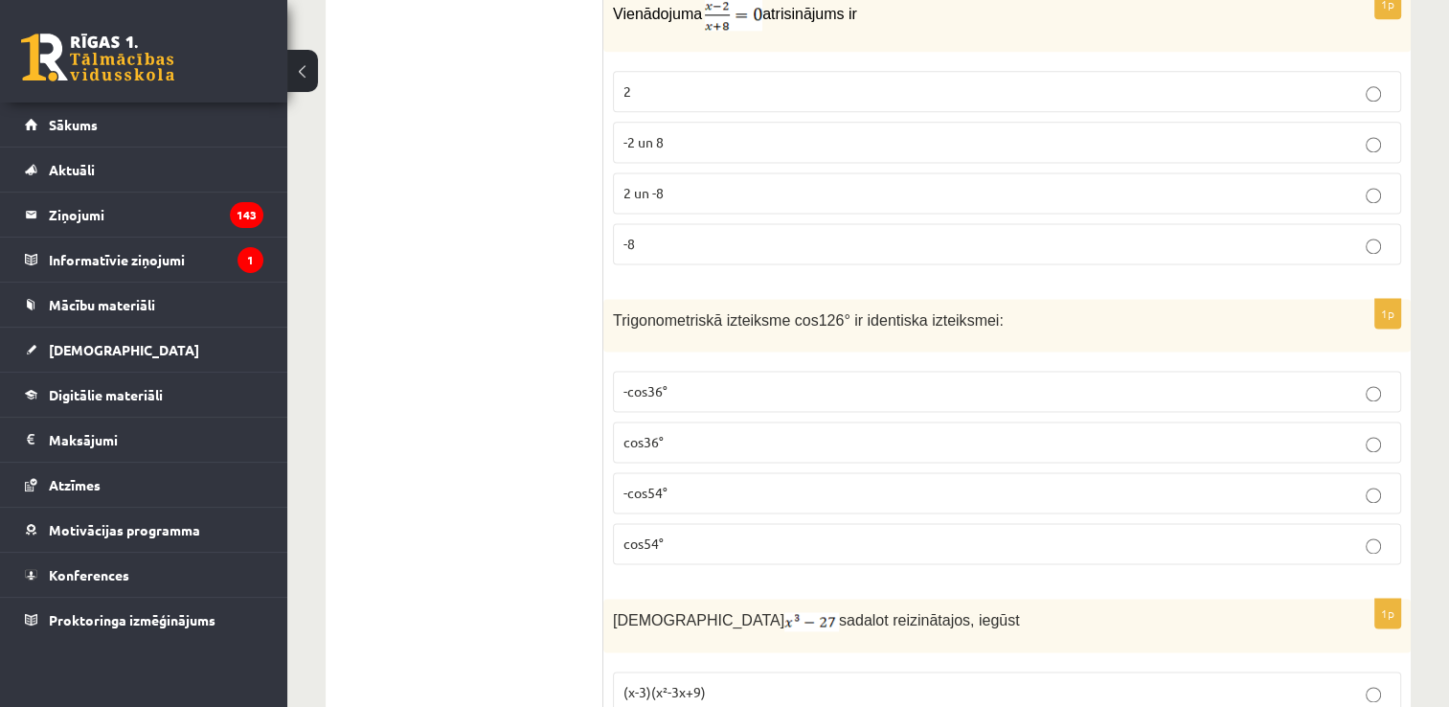
scroll to position [2627, 0]
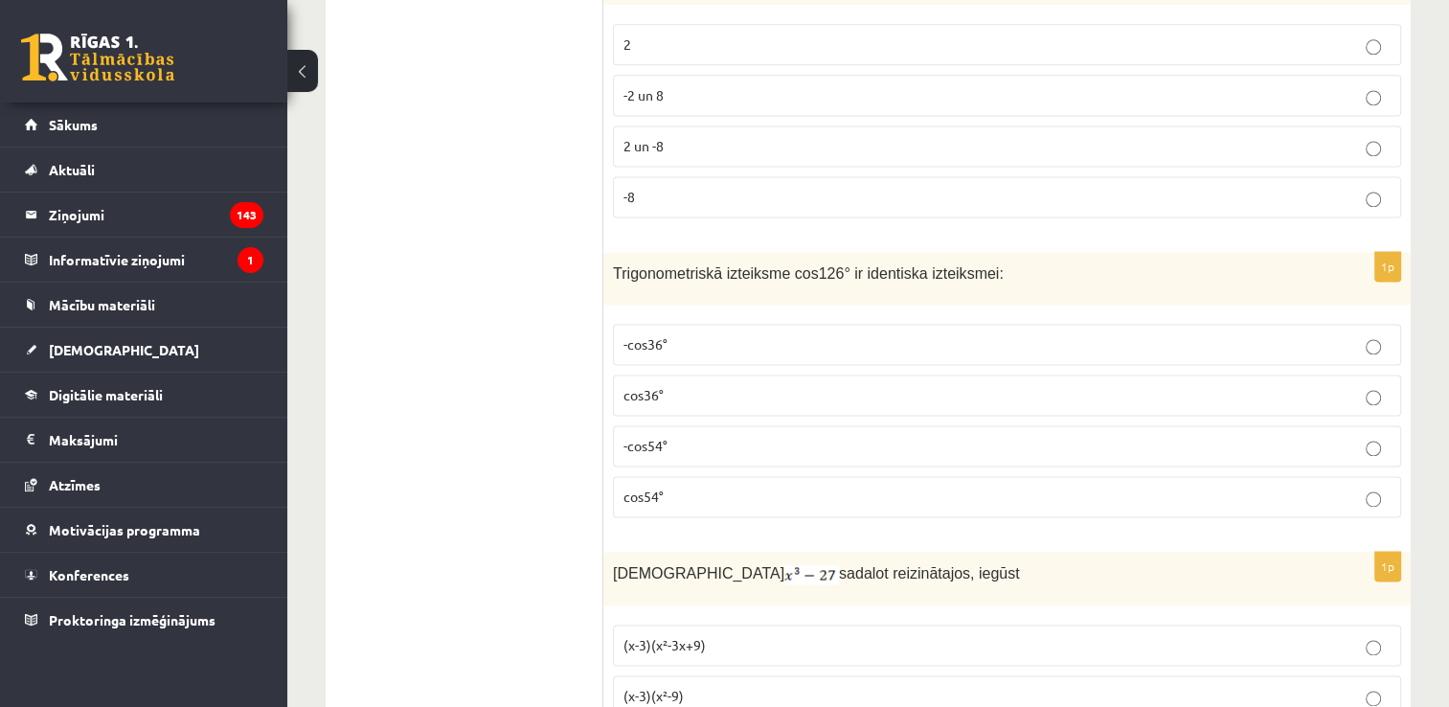
click at [671, 436] on p "-cos54°" at bounding box center [1006, 446] width 767 height 20
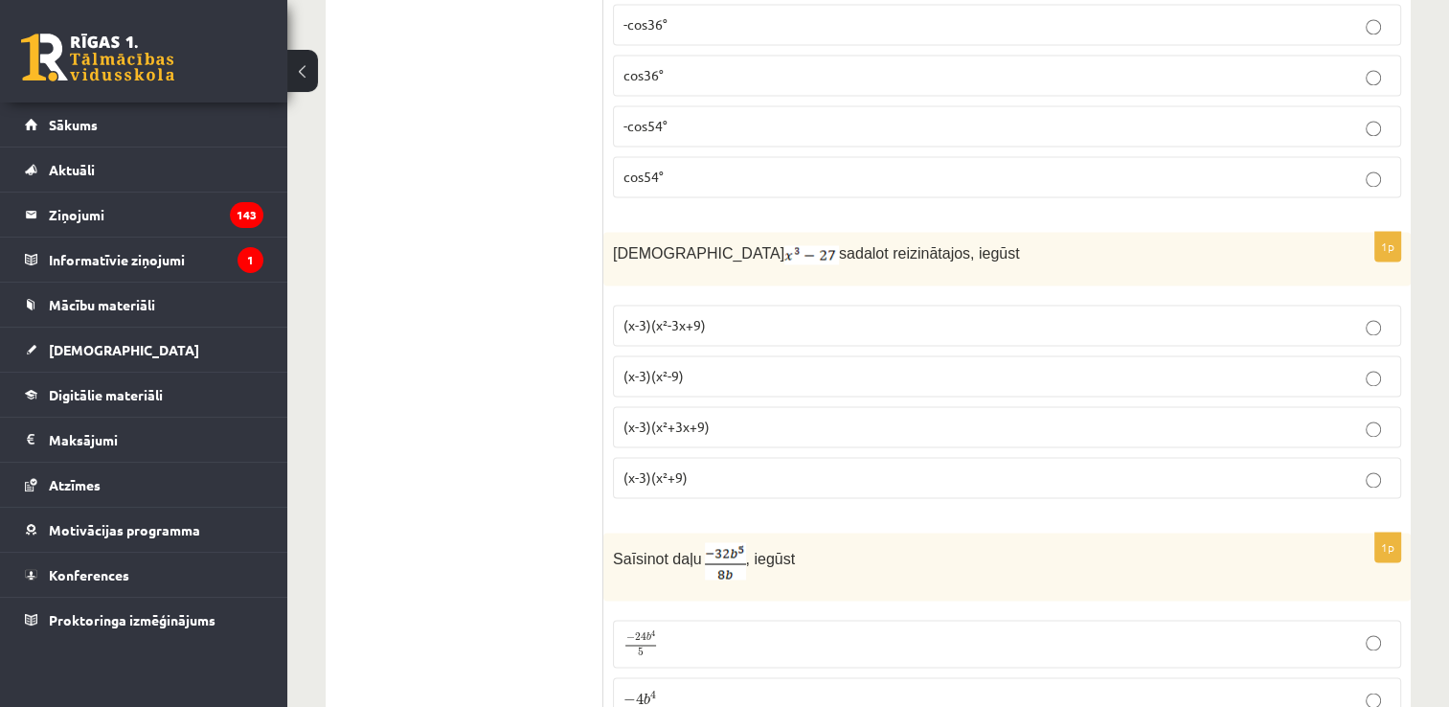
scroll to position [3041, 0]
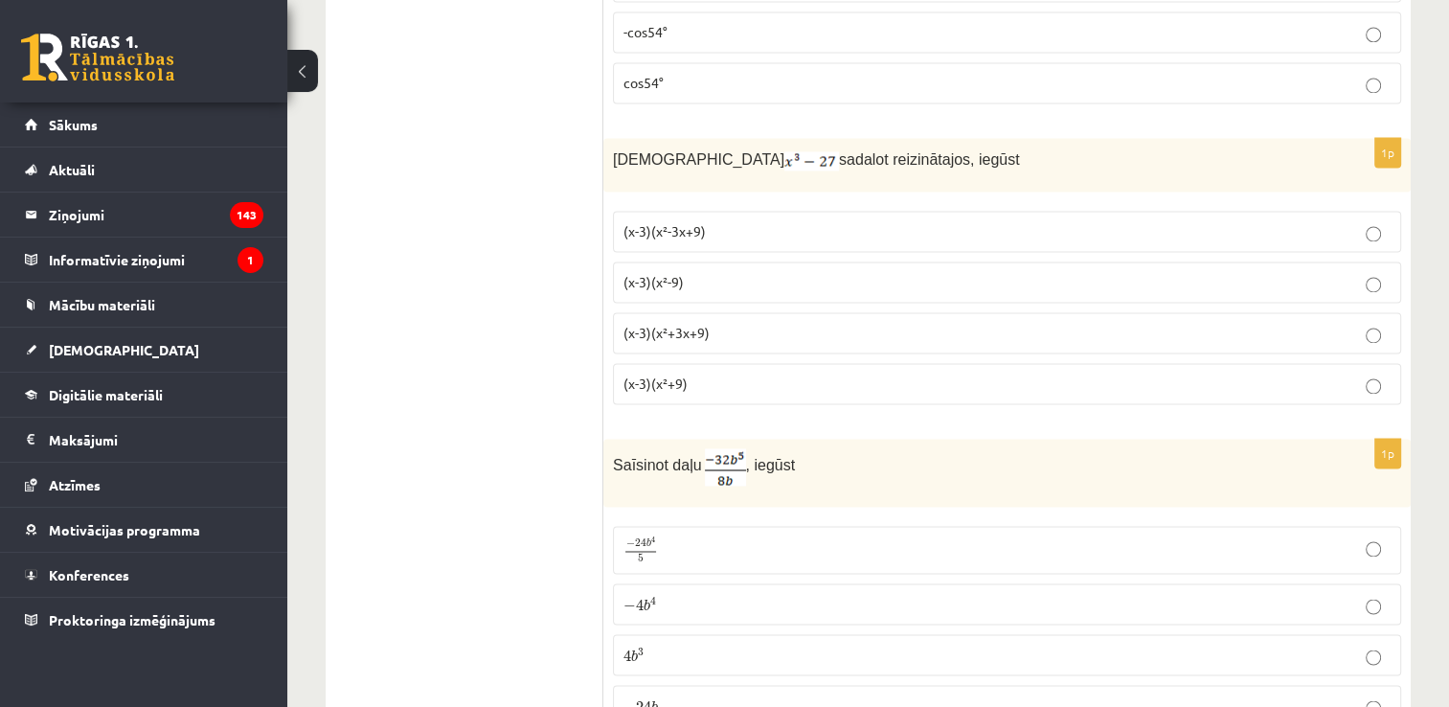
click at [709, 323] on p "(x-3)(x²+3x+9)" at bounding box center [1006, 333] width 767 height 20
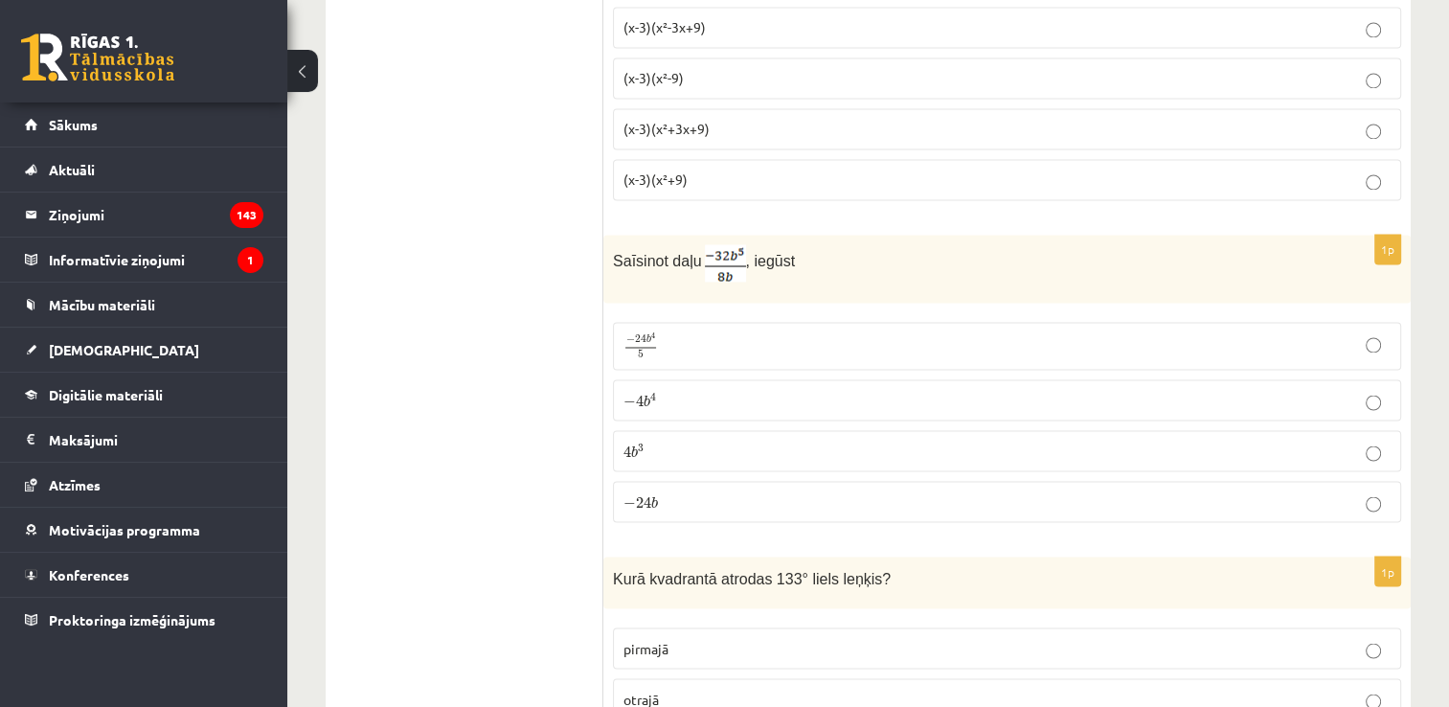
scroll to position [3268, 0]
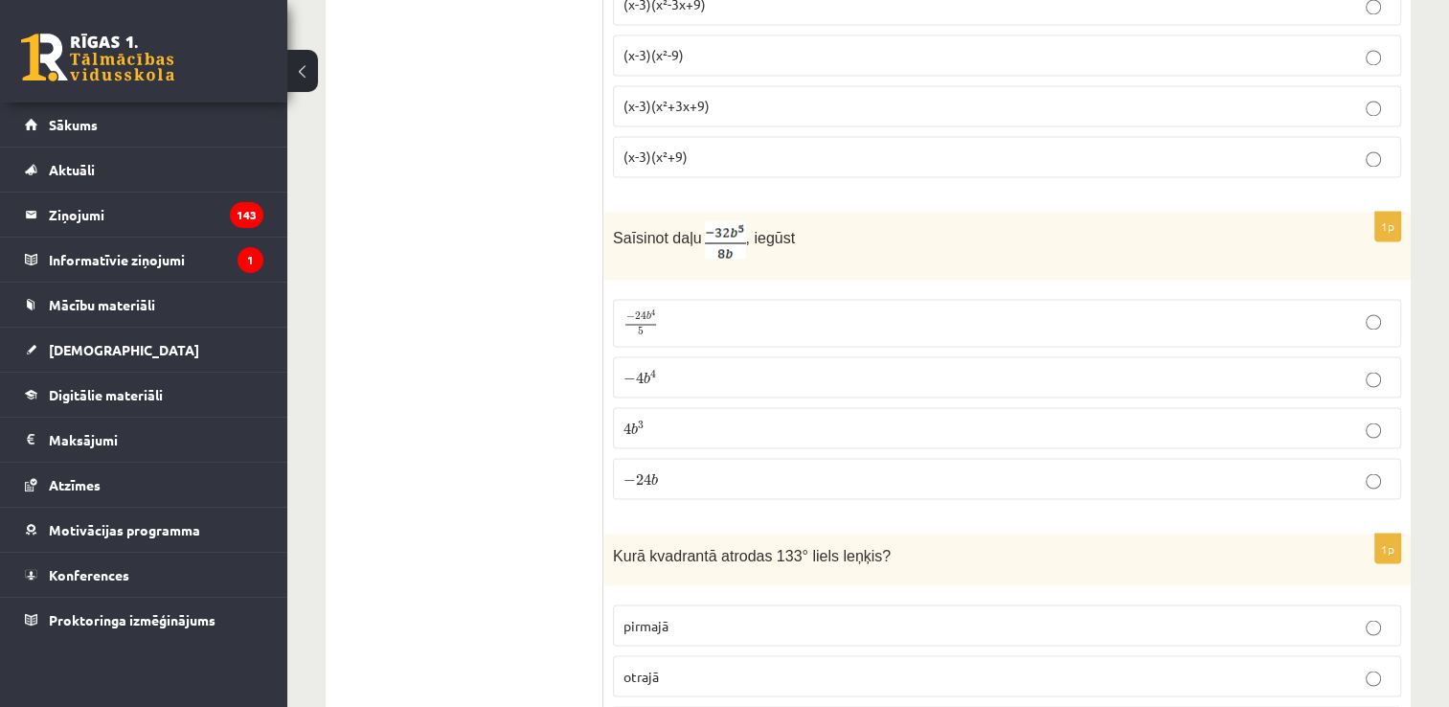
click at [1010, 368] on label "− 4 b 4 − 4 b 4" at bounding box center [1007, 376] width 788 height 41
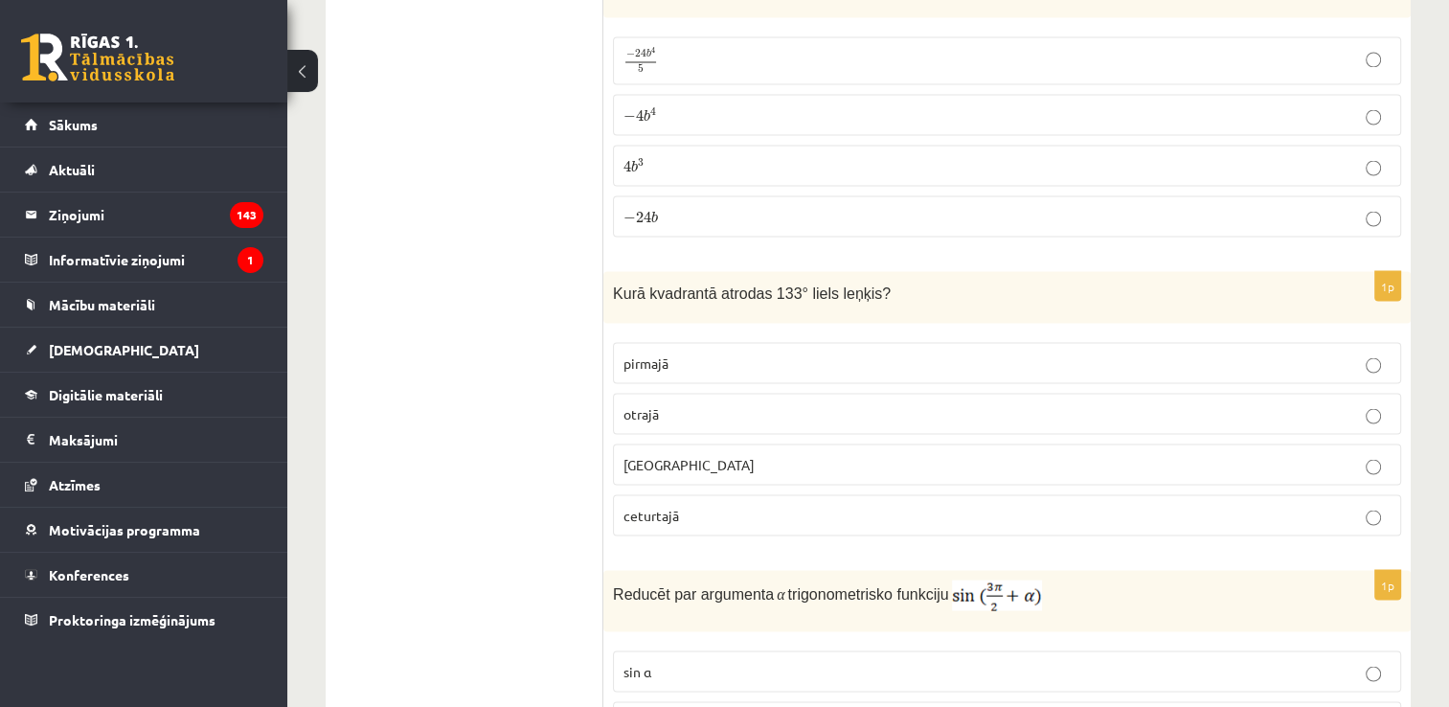
scroll to position [3553, 0]
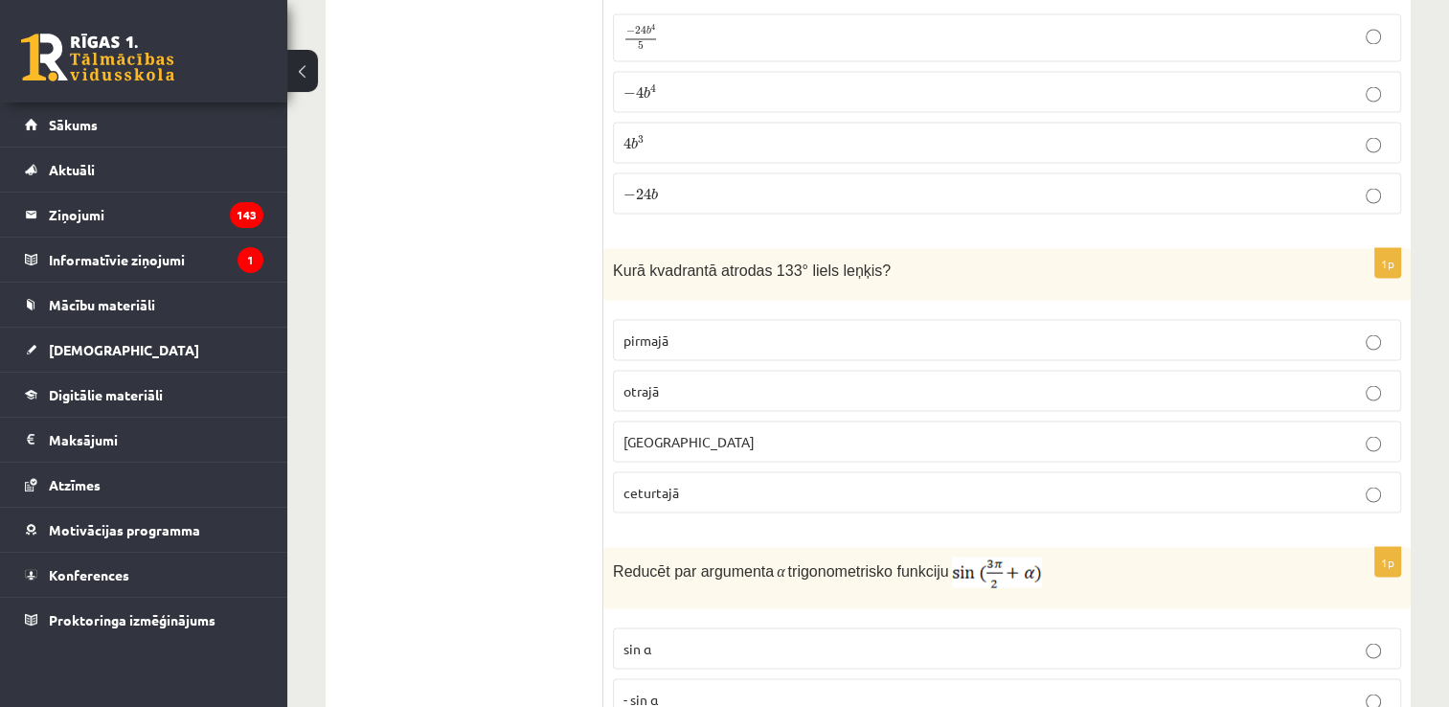
click at [1025, 380] on p "otrajā" at bounding box center [1006, 390] width 767 height 20
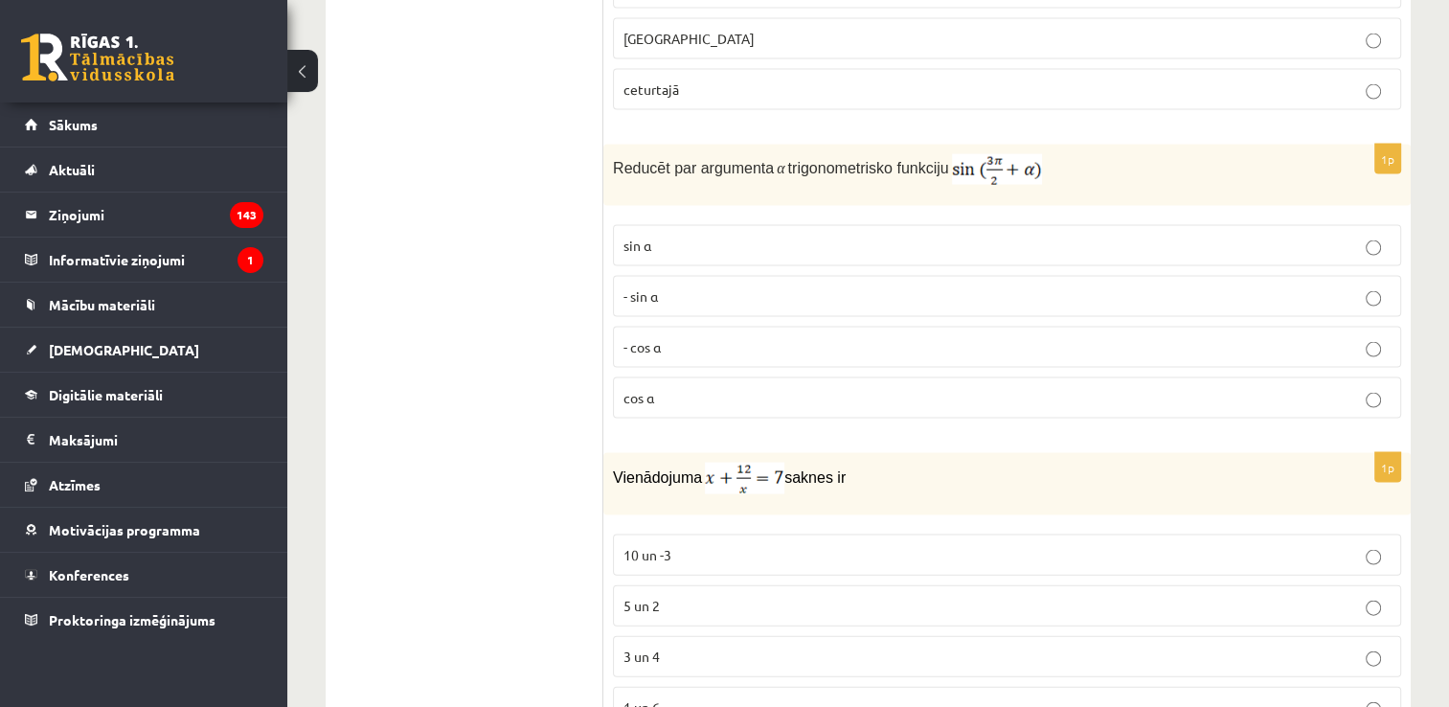
scroll to position [3967, 0]
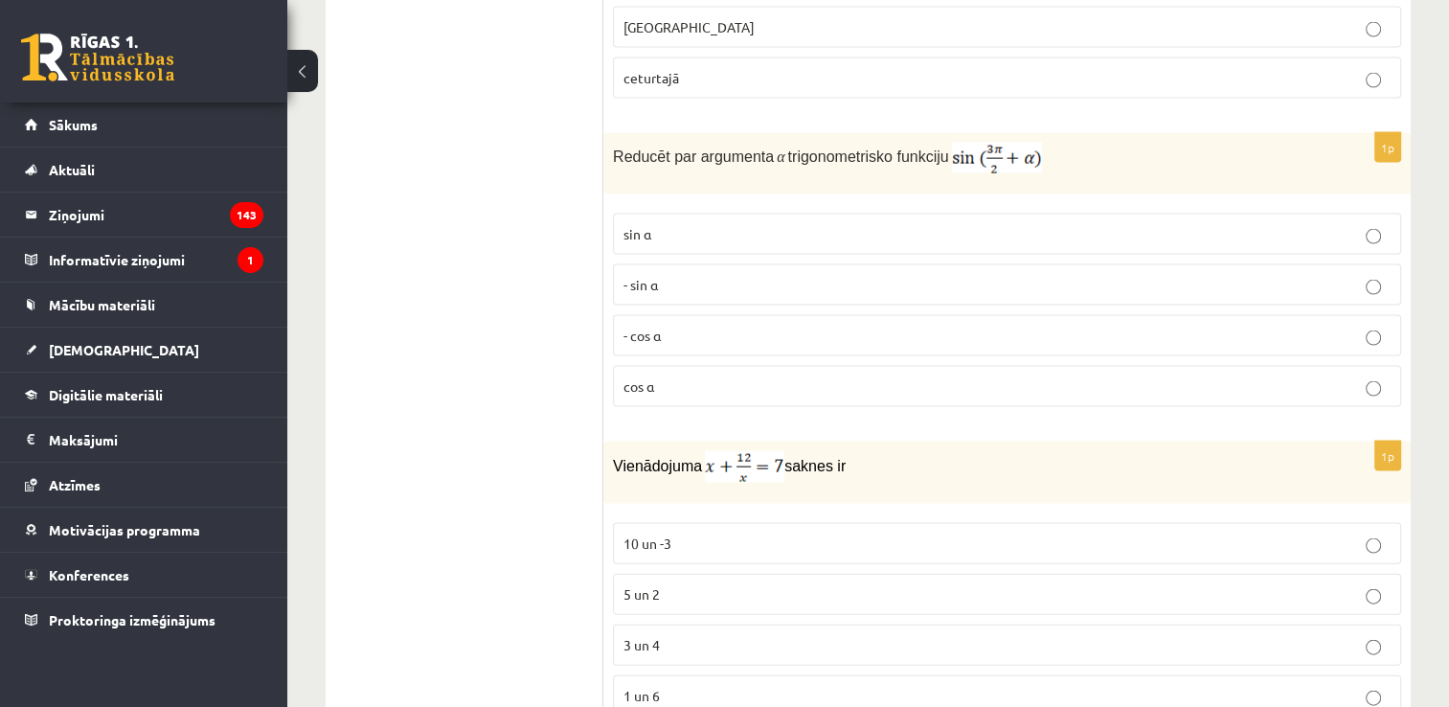
click at [858, 326] on p "- cos ⁡α" at bounding box center [1006, 336] width 767 height 20
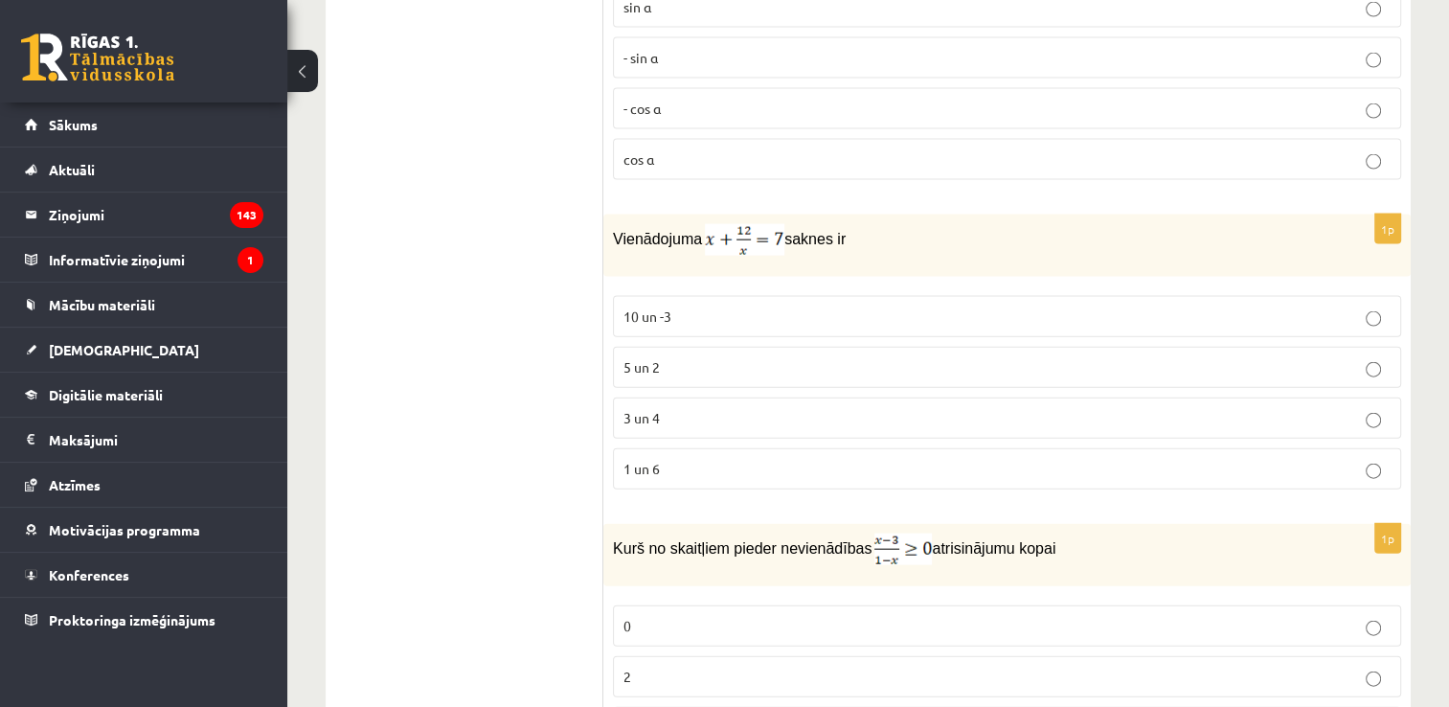
scroll to position [4218, 0]
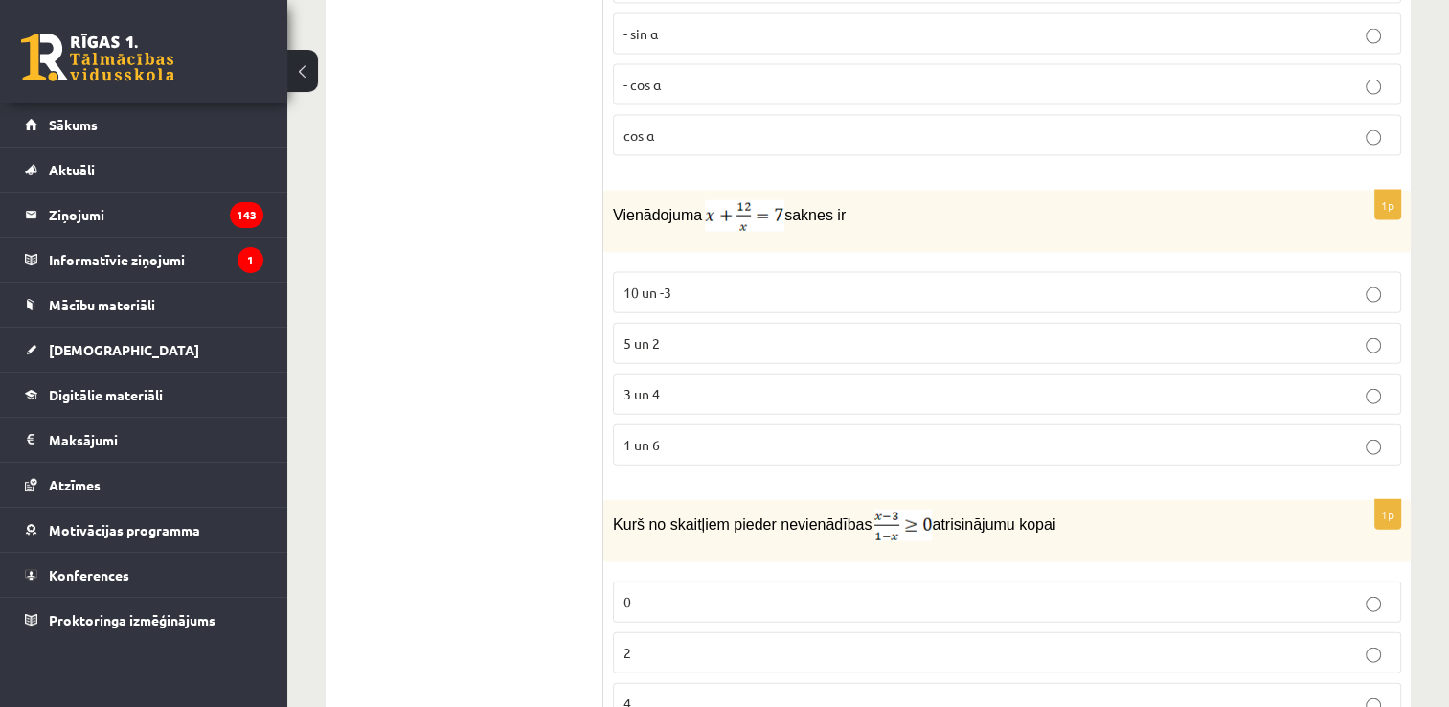
click at [1010, 384] on p "3 un 4" at bounding box center [1006, 394] width 767 height 20
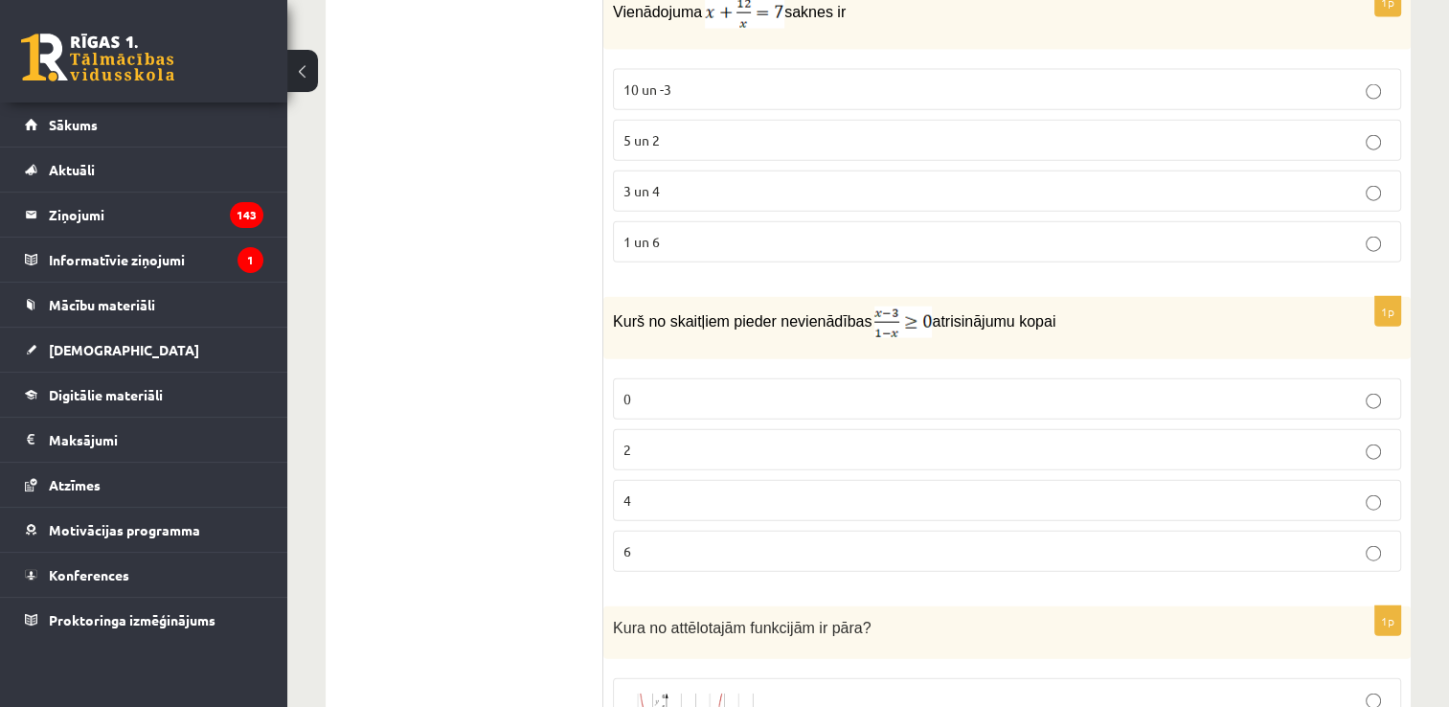
scroll to position [4444, 0]
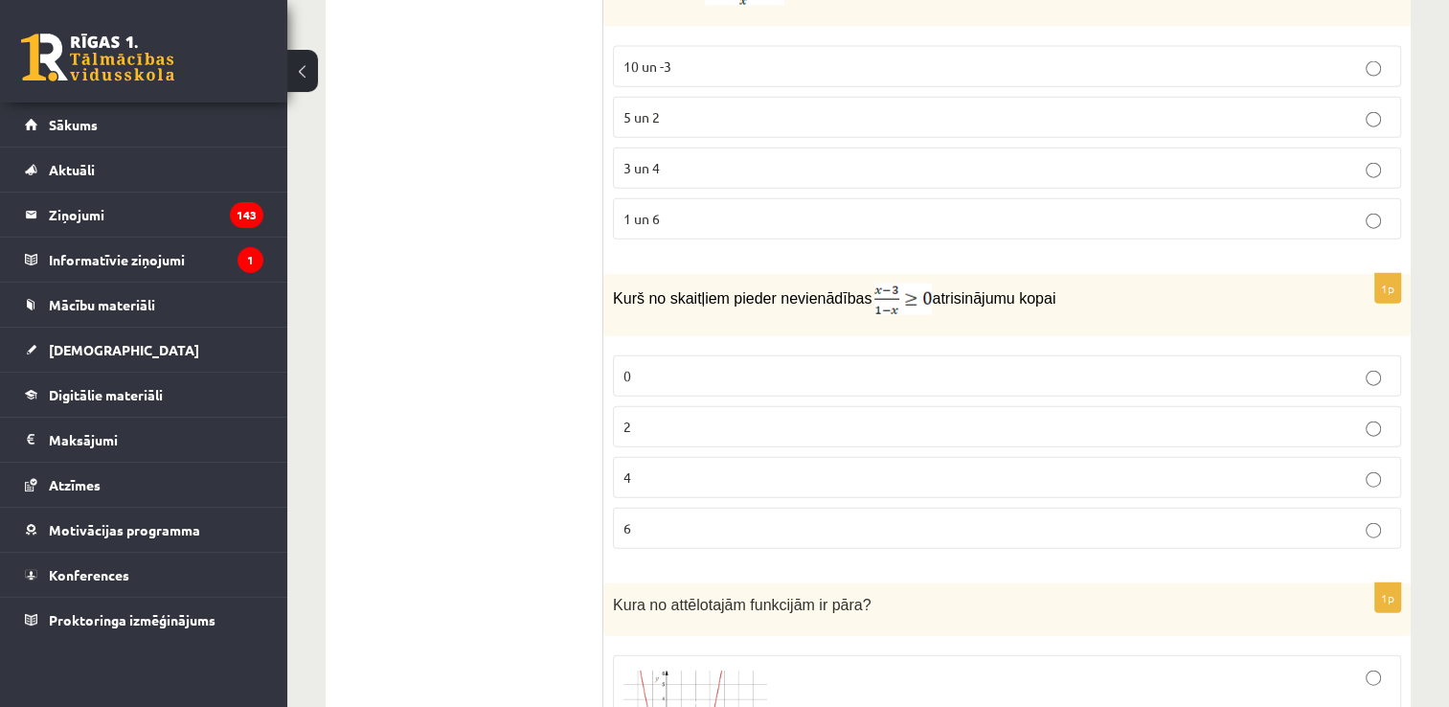
click at [1023, 417] on p "2" at bounding box center [1006, 427] width 767 height 20
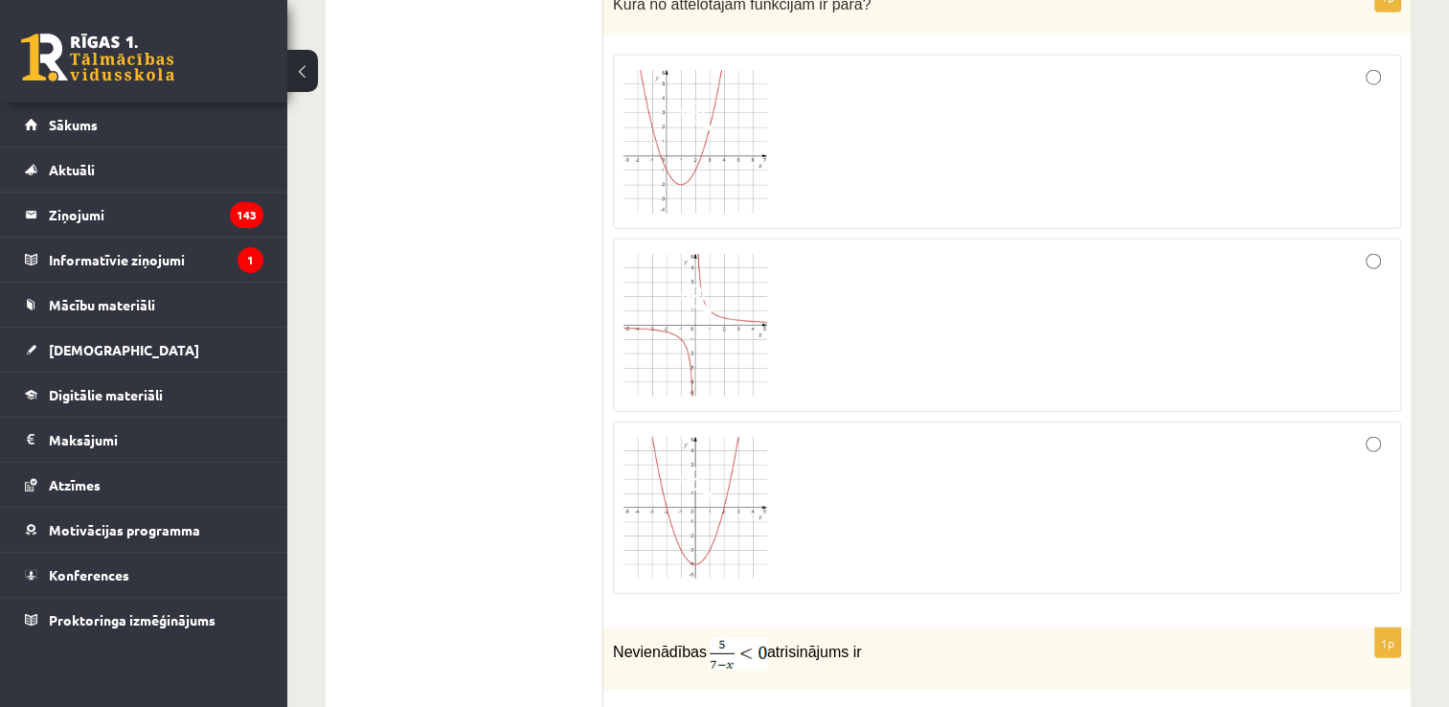
scroll to position [5057, 0]
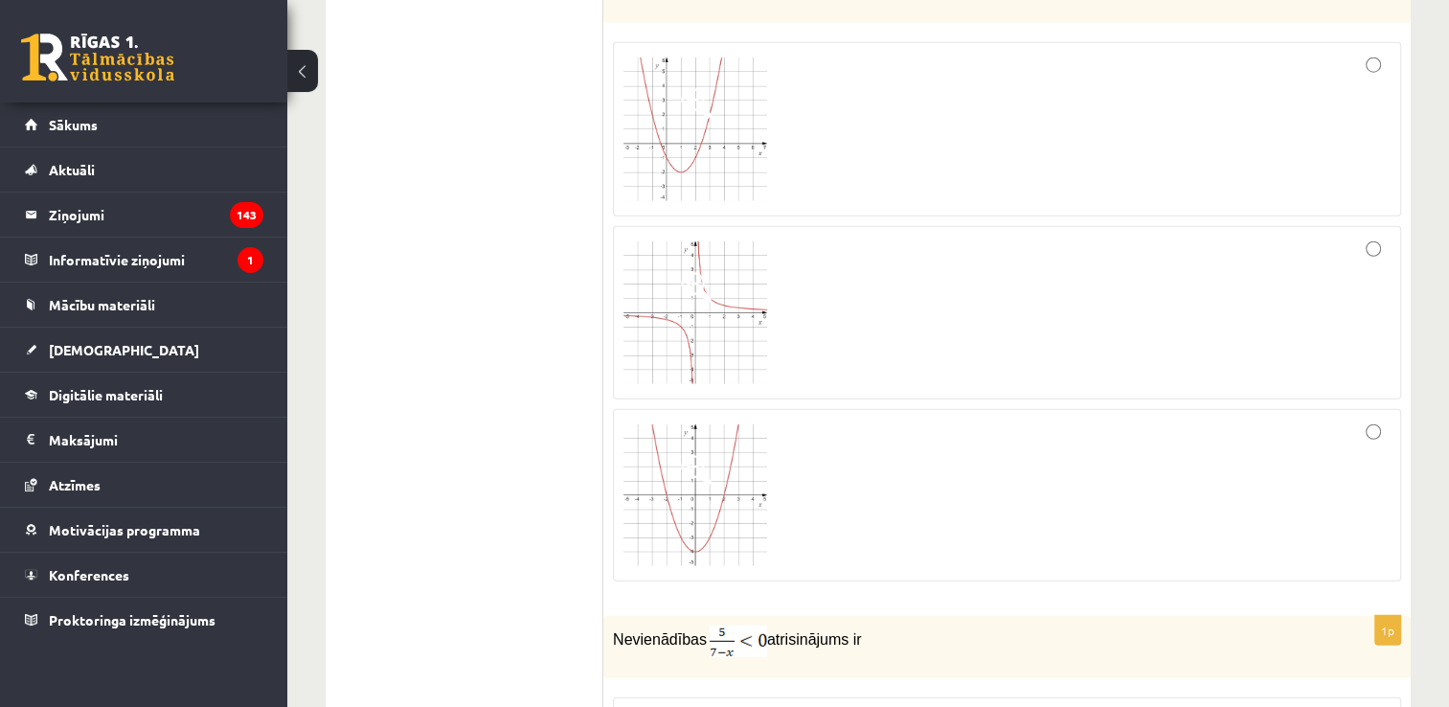
click at [1341, 475] on div at bounding box center [1006, 494] width 767 height 151
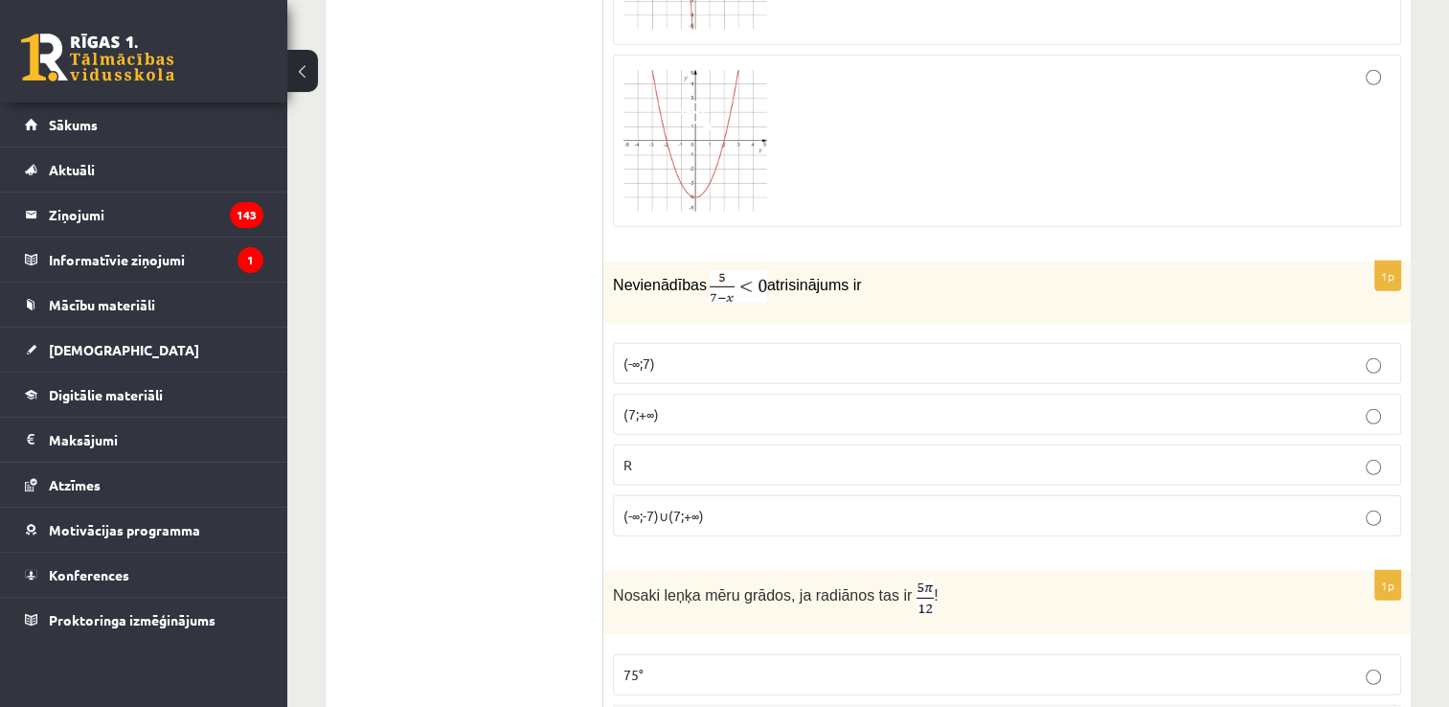
scroll to position [5469, 0]
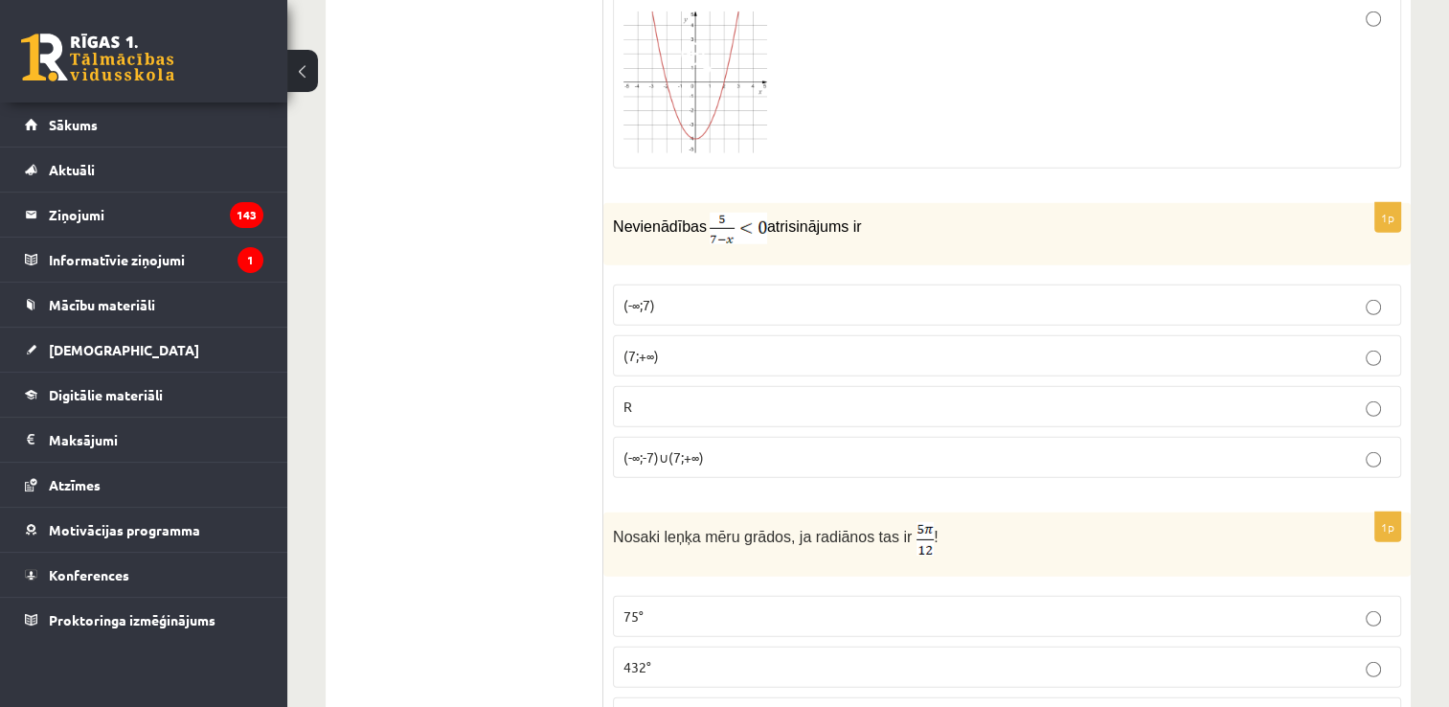
click at [829, 346] on p "(7;+∞)" at bounding box center [1006, 356] width 767 height 20
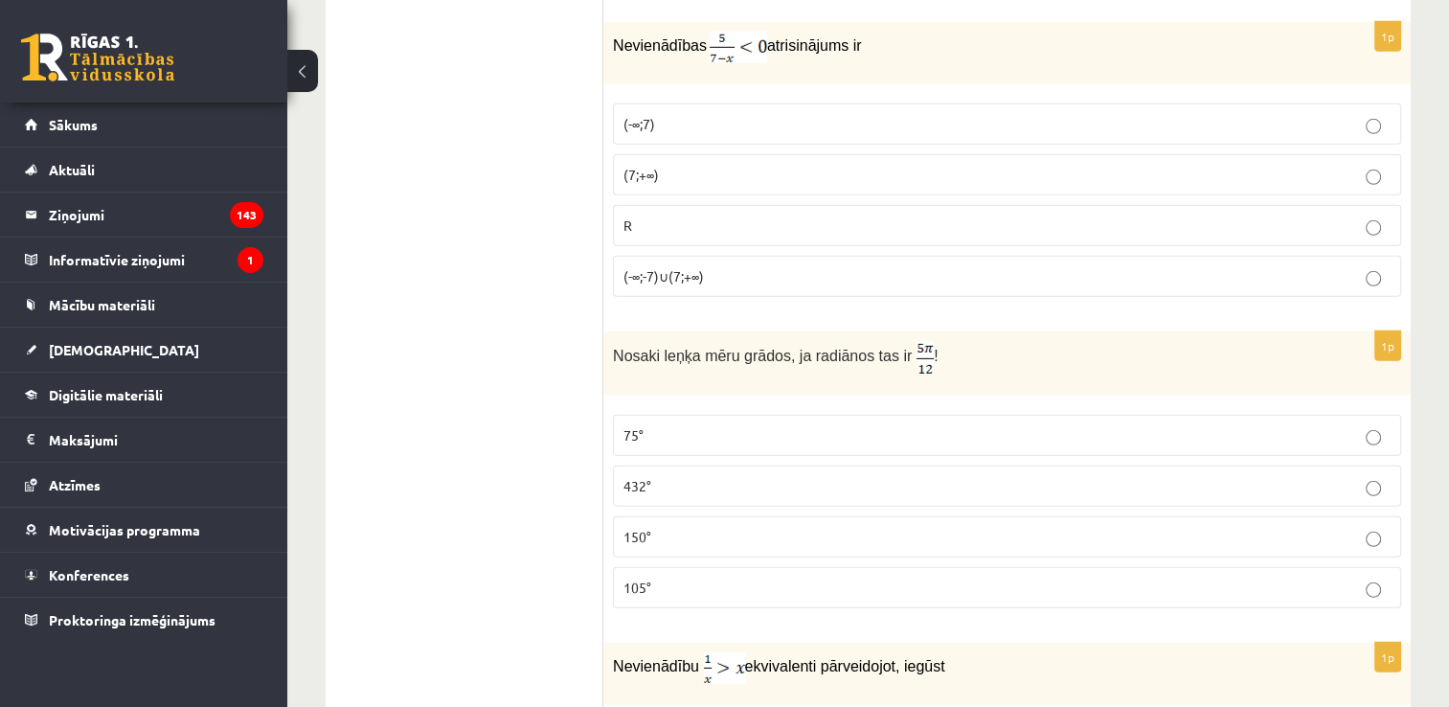
scroll to position [5662, 0]
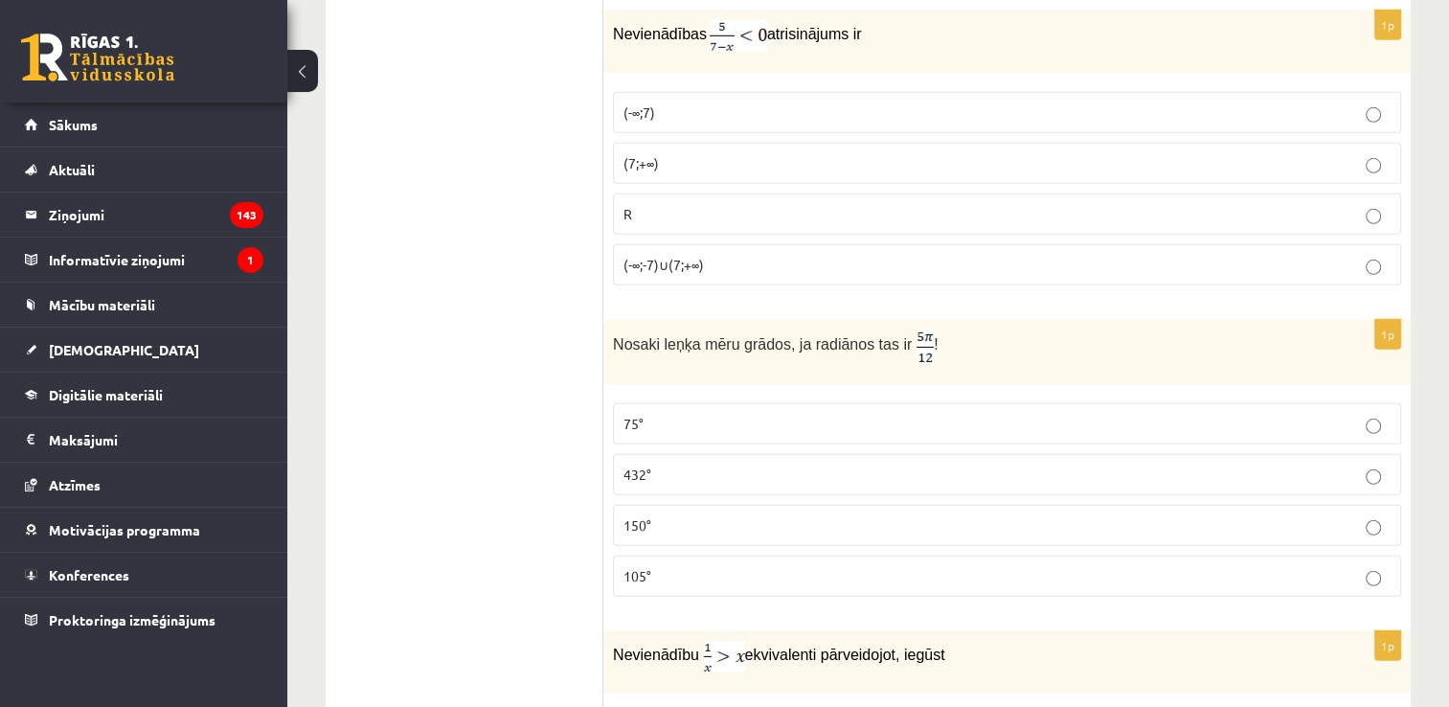
click at [1331, 414] on p "75°" at bounding box center [1006, 424] width 767 height 20
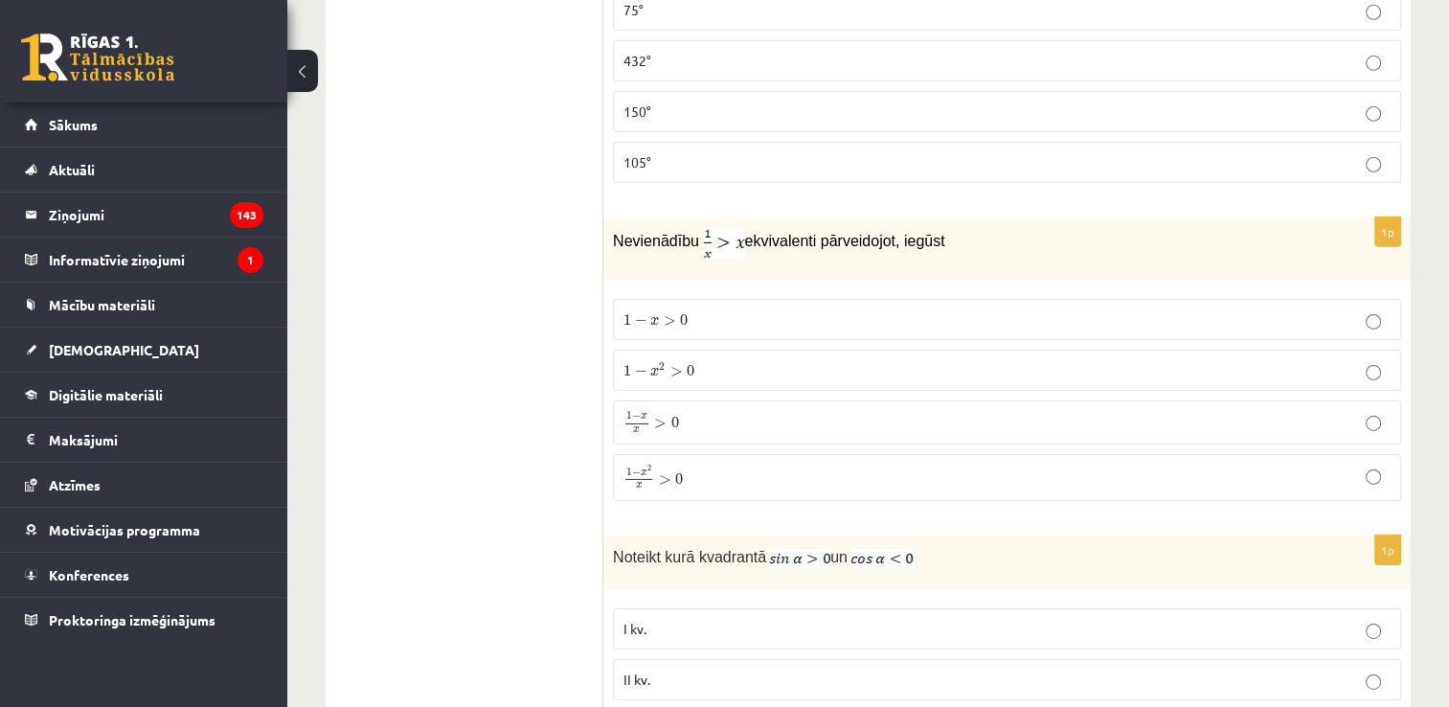
scroll to position [6110, 0]
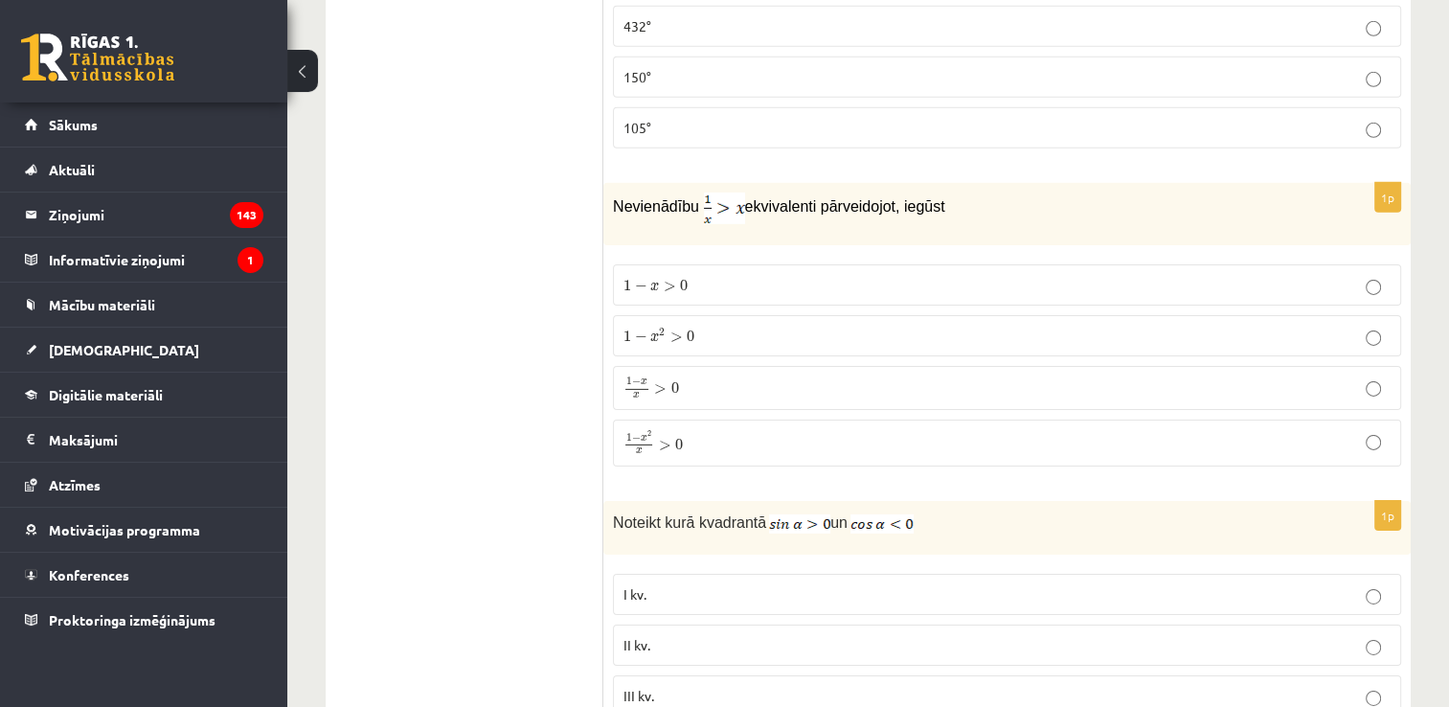
click at [697, 430] on p "1 − x 2 x > 0 1 − x 2 x > 0" at bounding box center [1006, 442] width 767 height 25
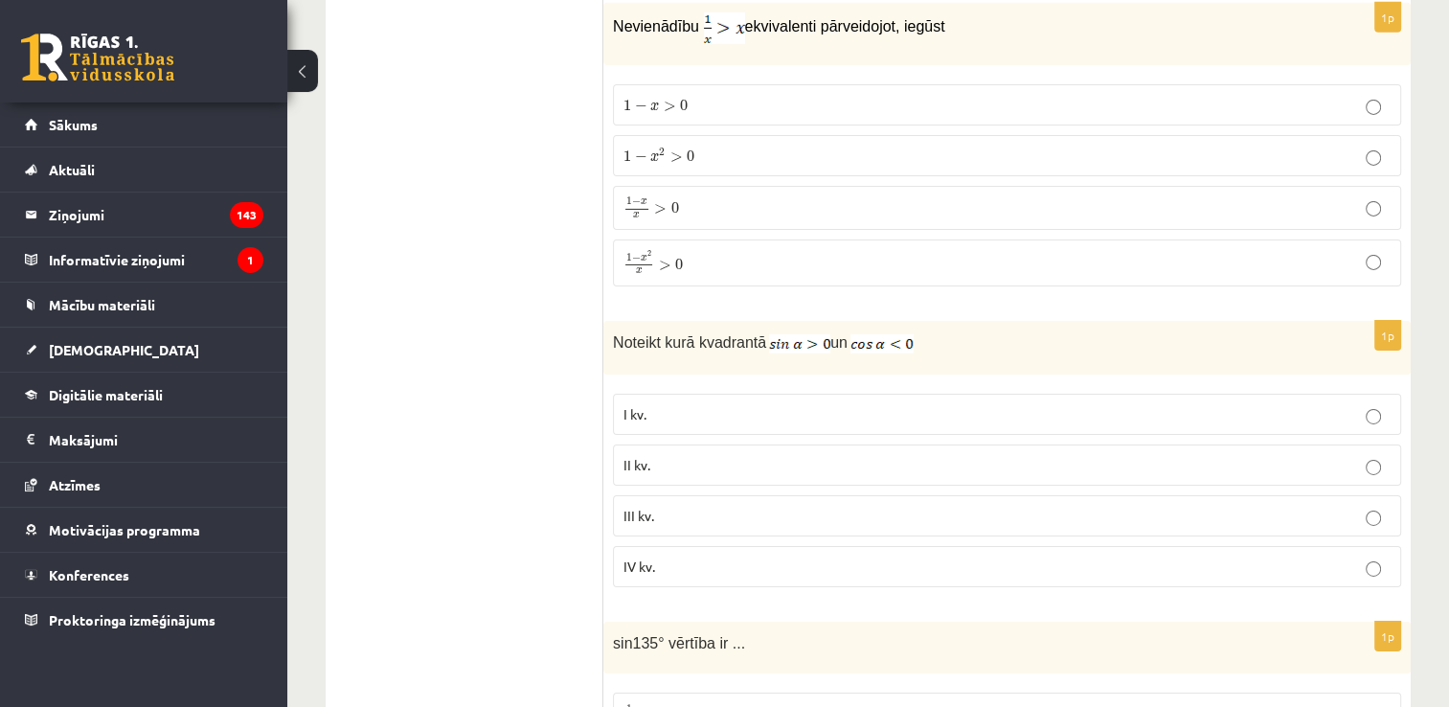
scroll to position [6303, 0]
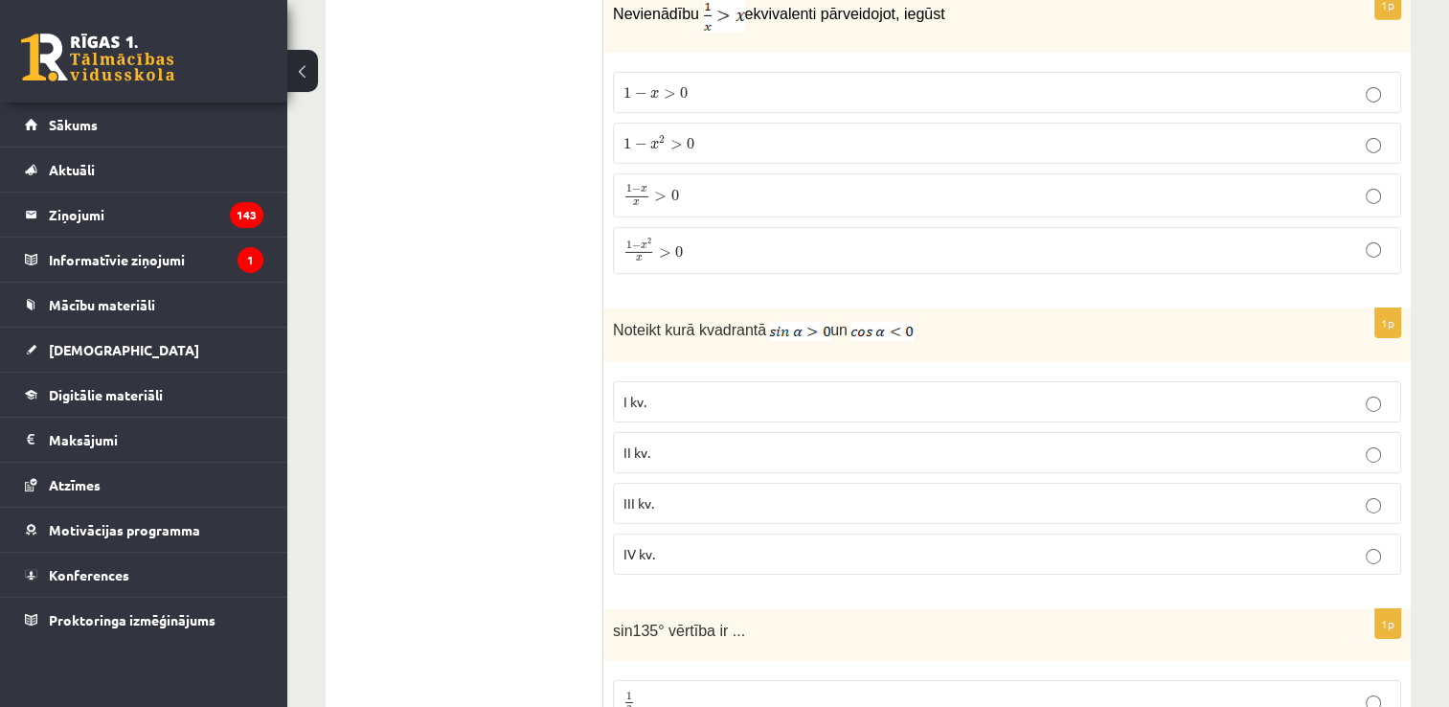
click at [766, 442] on p "II kv." at bounding box center [1006, 452] width 767 height 20
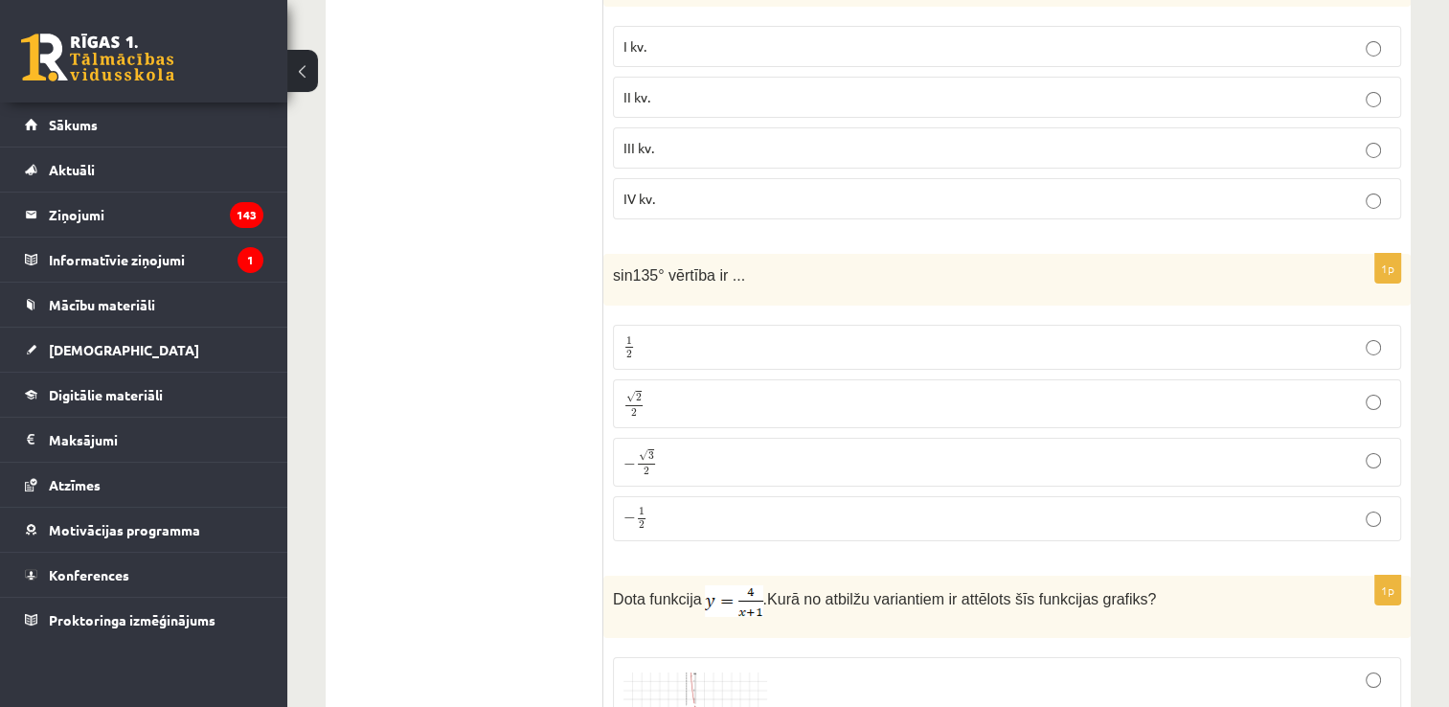
scroll to position [6704, 0]
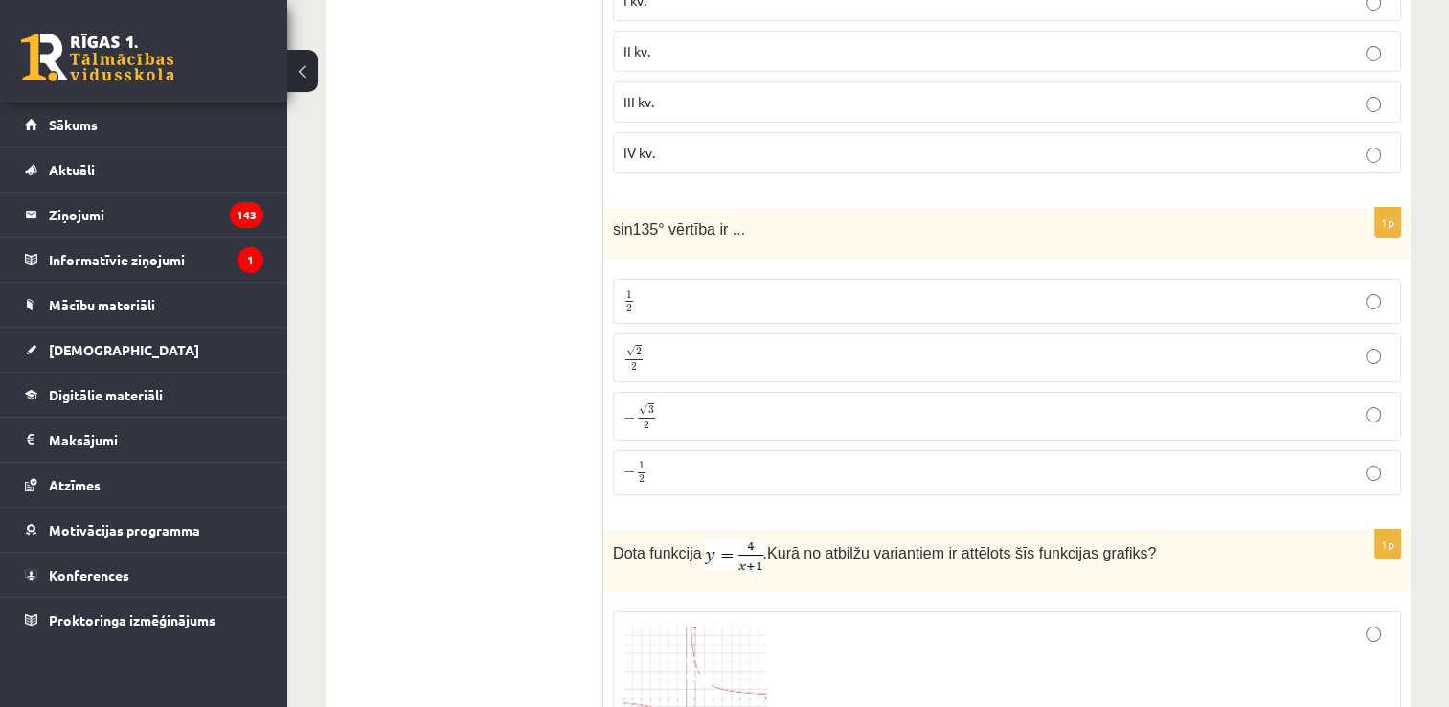
click at [1364, 344] on p "√ 2 2 2 2" at bounding box center [1006, 358] width 767 height 28
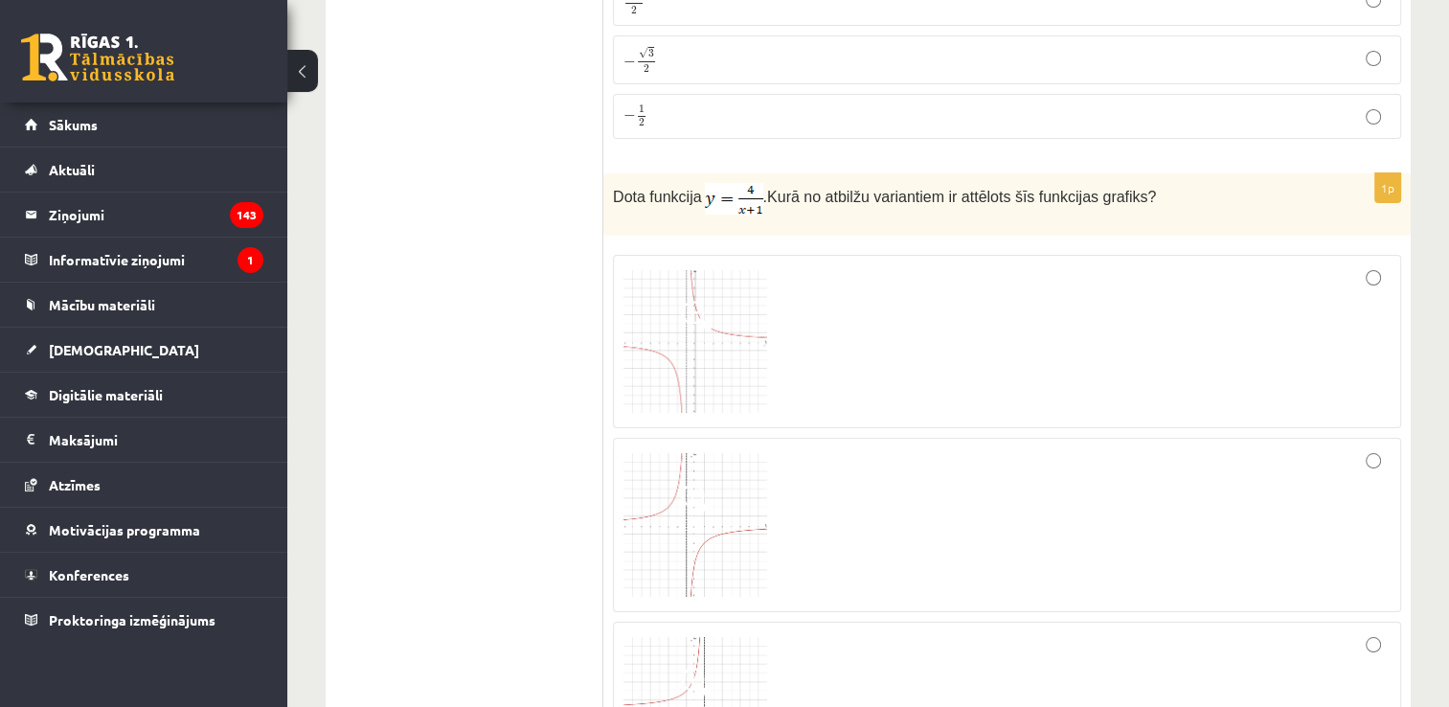
scroll to position [7106, 0]
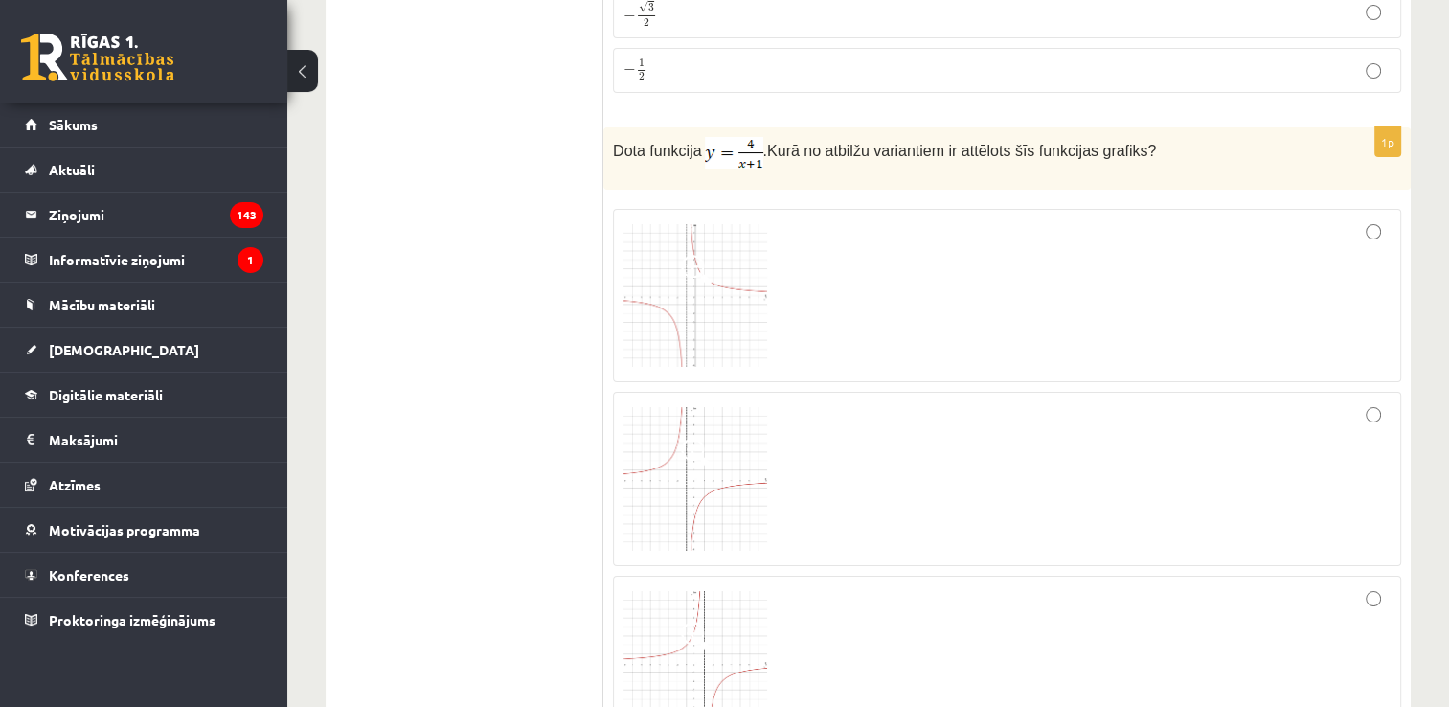
click at [682, 255] on span at bounding box center [696, 270] width 31 height 31
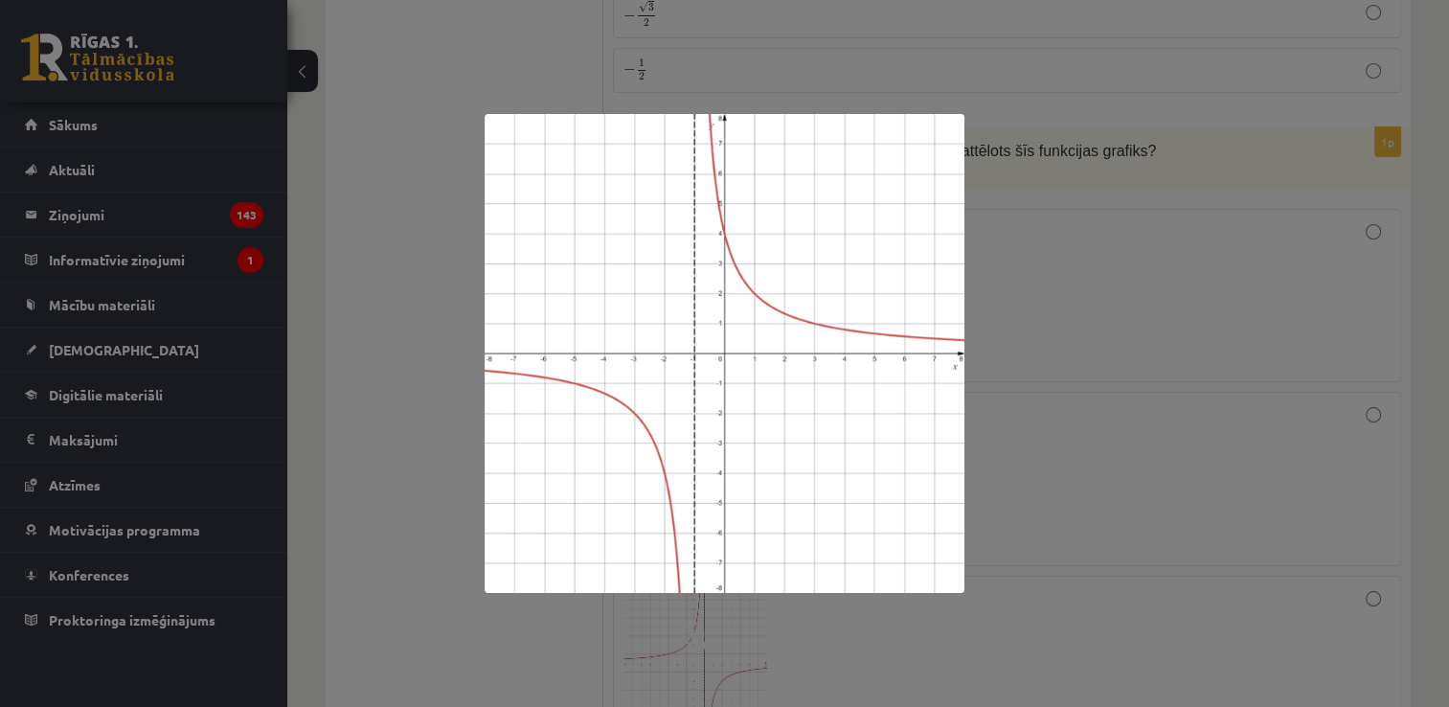
click at [1210, 296] on div at bounding box center [724, 353] width 1449 height 707
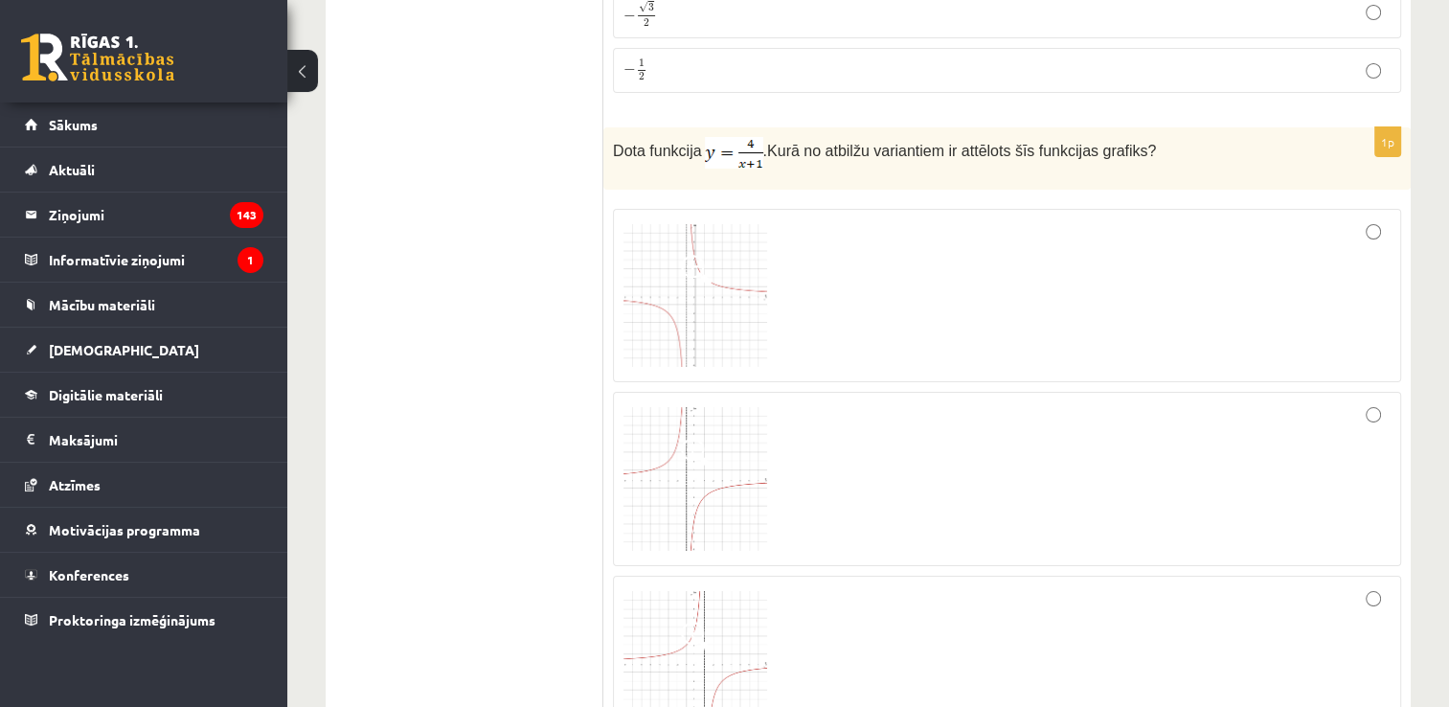
click at [1211, 234] on div at bounding box center [1006, 295] width 767 height 153
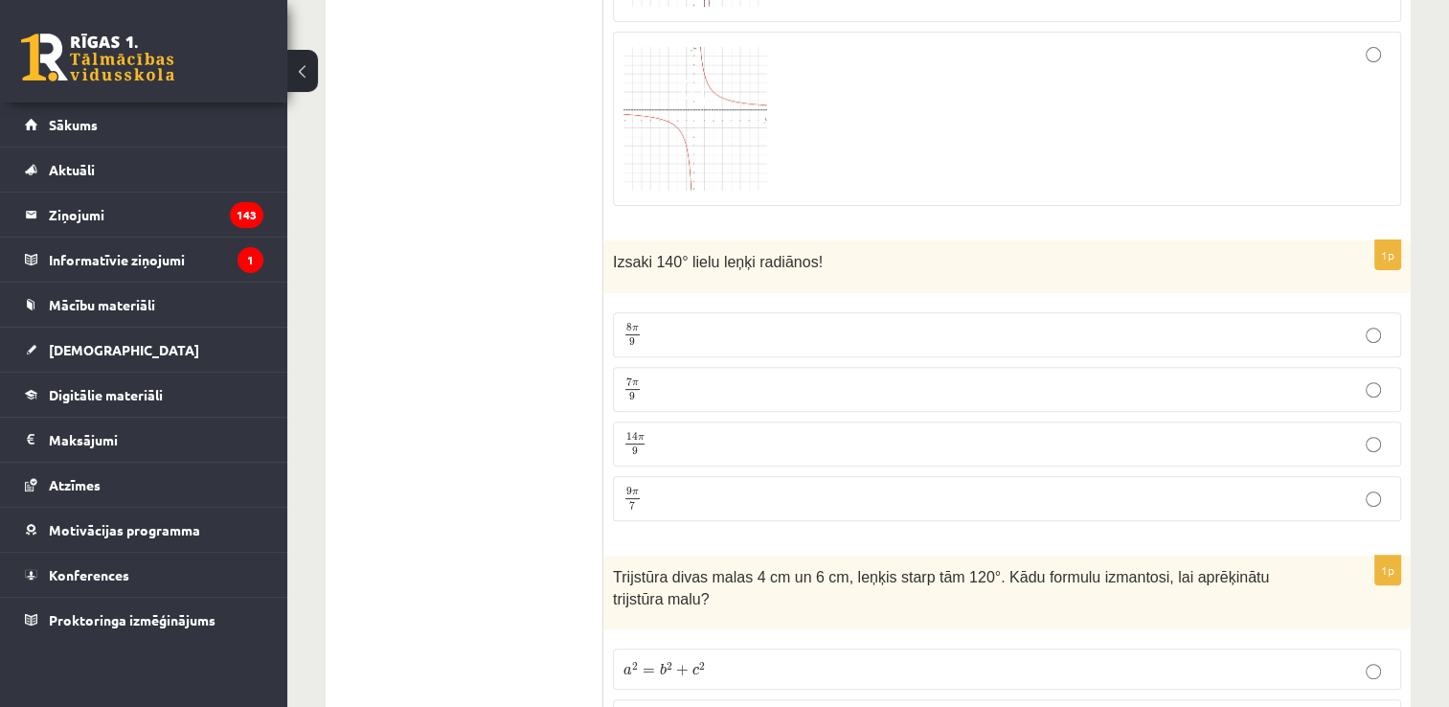
scroll to position [7916, 0]
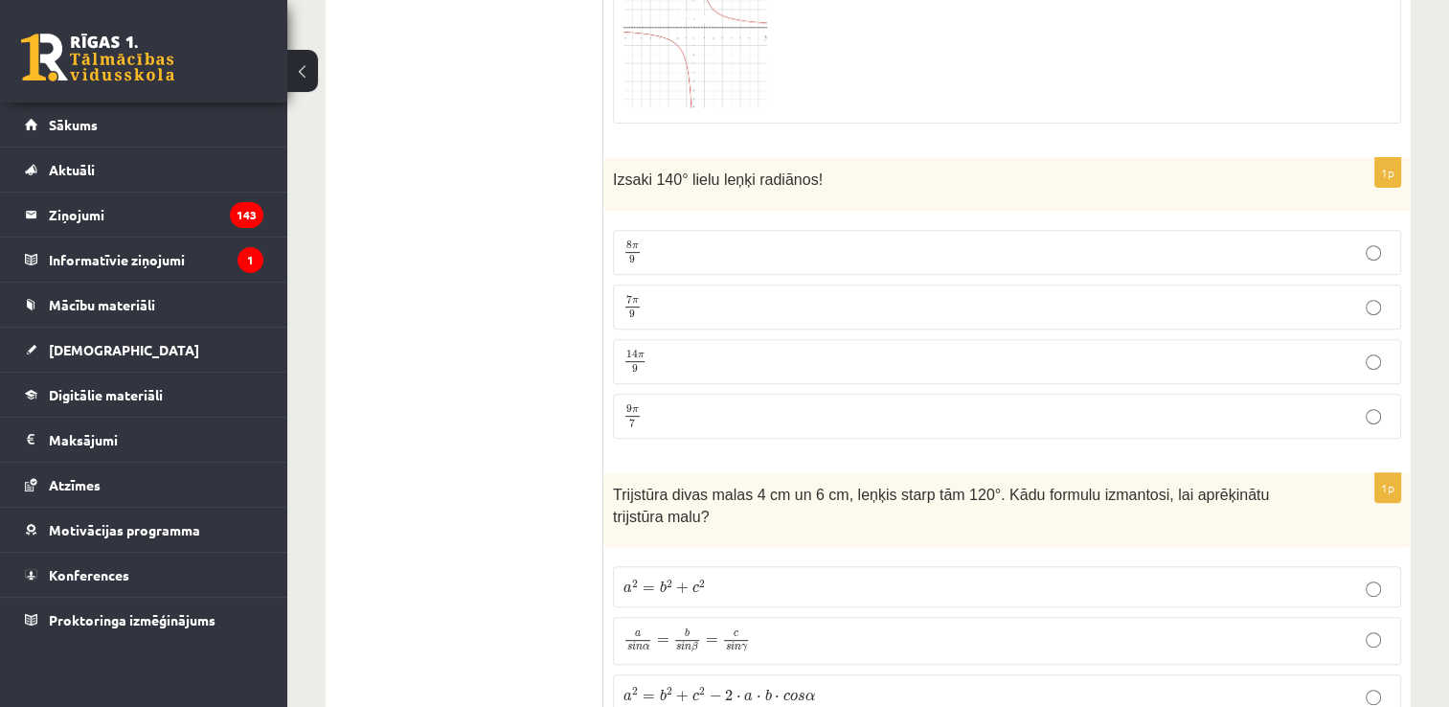
click at [1043, 295] on p "7 π 9 7 π 9" at bounding box center [1006, 307] width 767 height 24
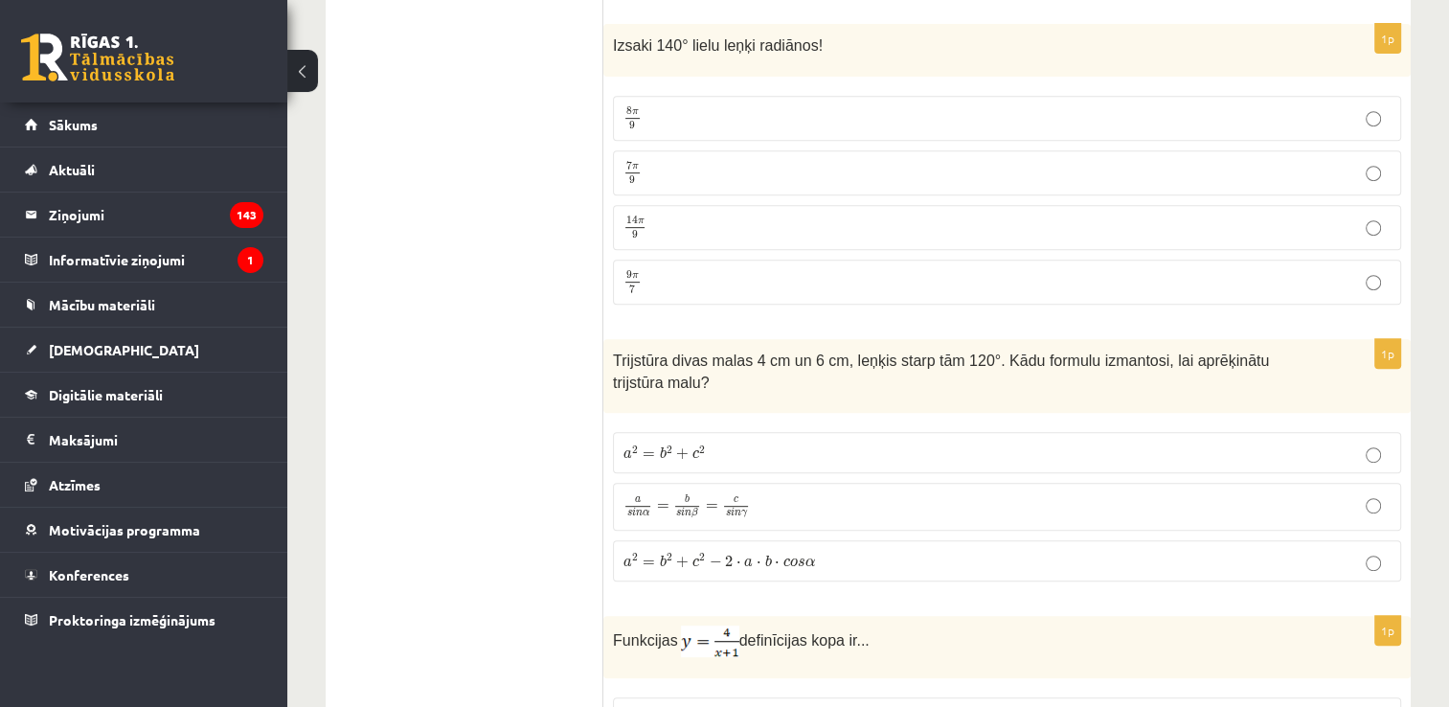
scroll to position [8073, 0]
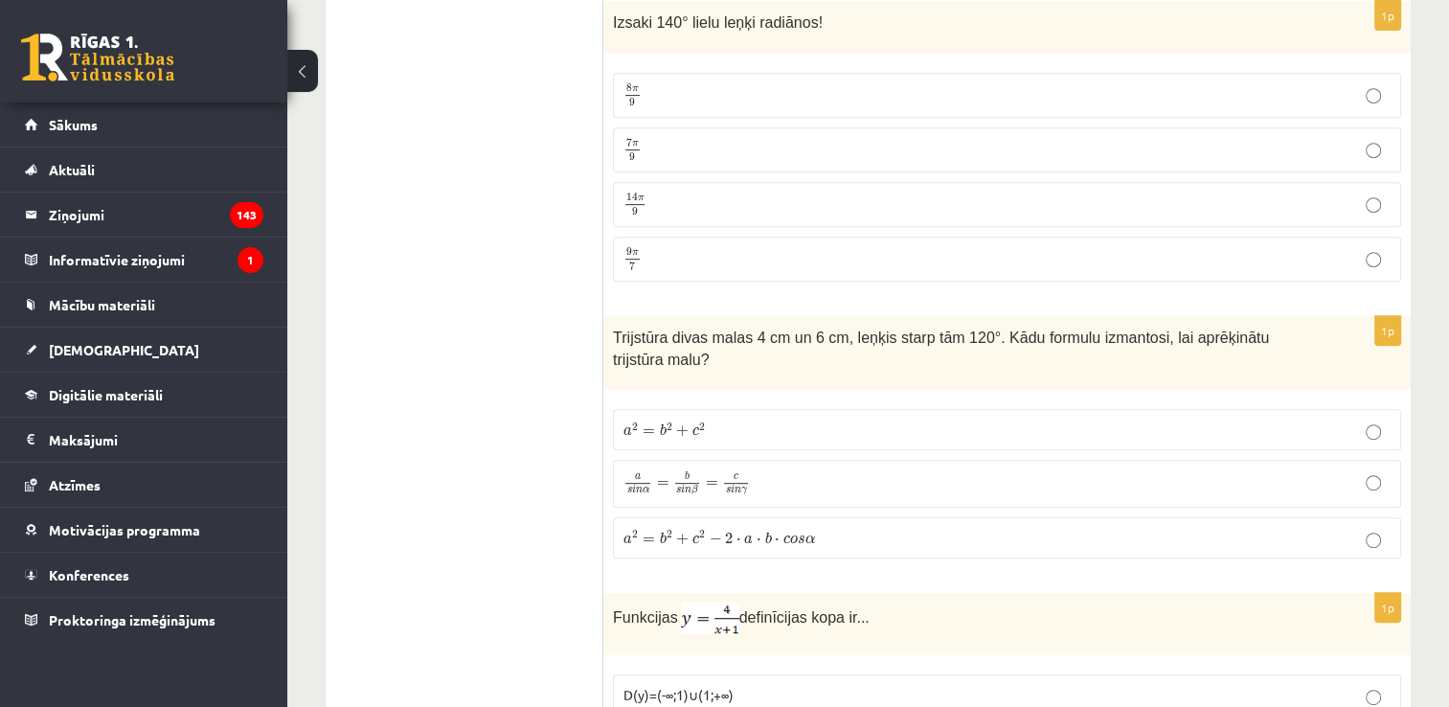
click at [1276, 528] on p "a 2 = b 2 + c 2 − 2 ⋅ a ⋅ b ⋅ c o s α a 2 = b 2 + c 2 − 2 ⋅ a ⋅ b ⋅ c o s α" at bounding box center [1006, 538] width 767 height 20
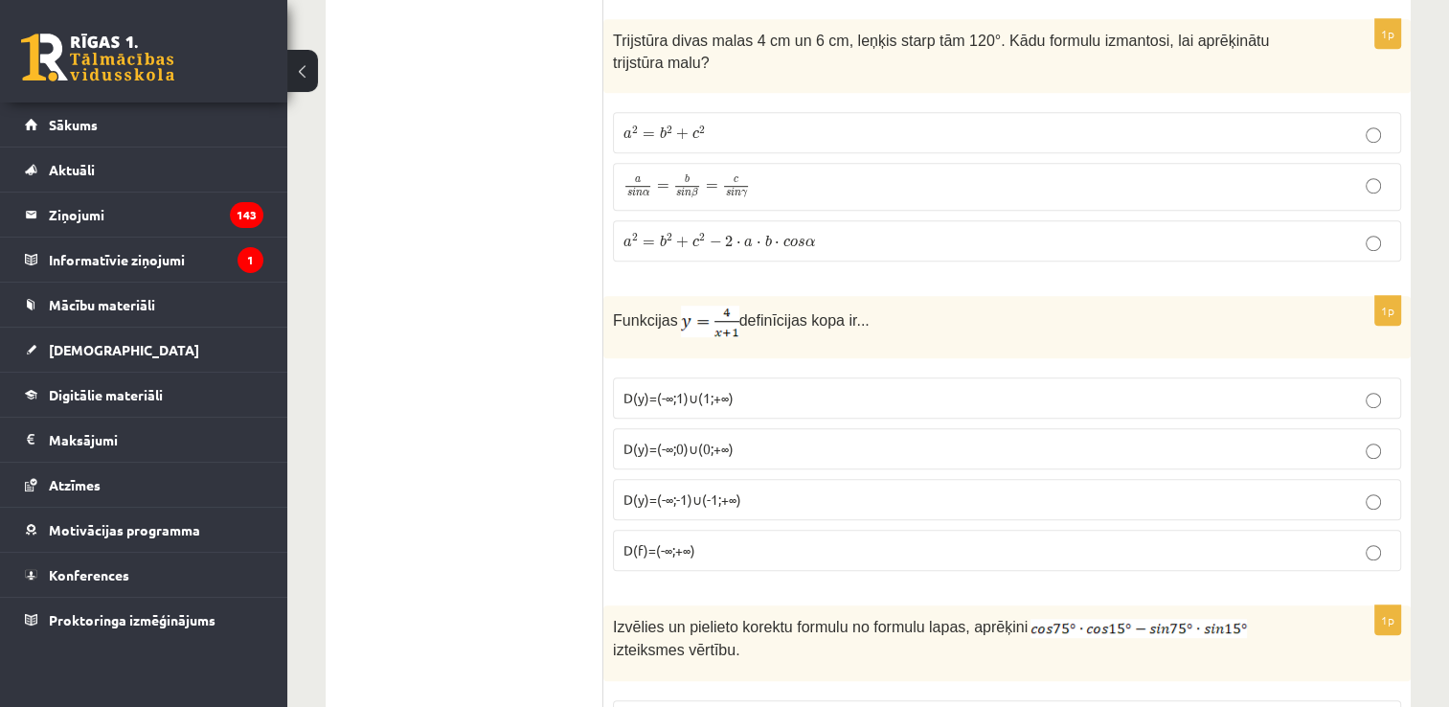
scroll to position [8452, 0]
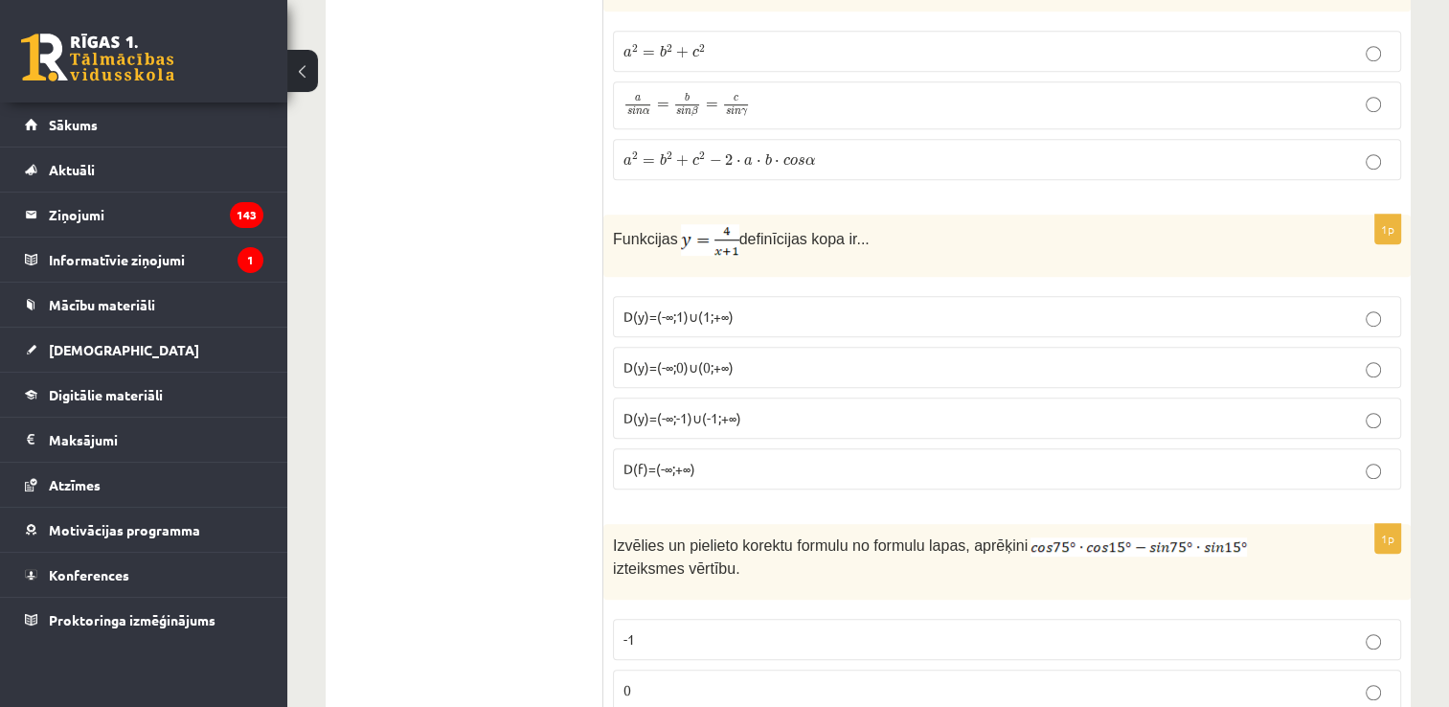
click at [922, 408] on p "D(y)=(-∞;-1)∪(-1;+∞)" at bounding box center [1006, 418] width 767 height 20
click at [756, 408] on p "D(y)=(-∞;-1)∪(-1;+∞)" at bounding box center [1006, 418] width 767 height 20
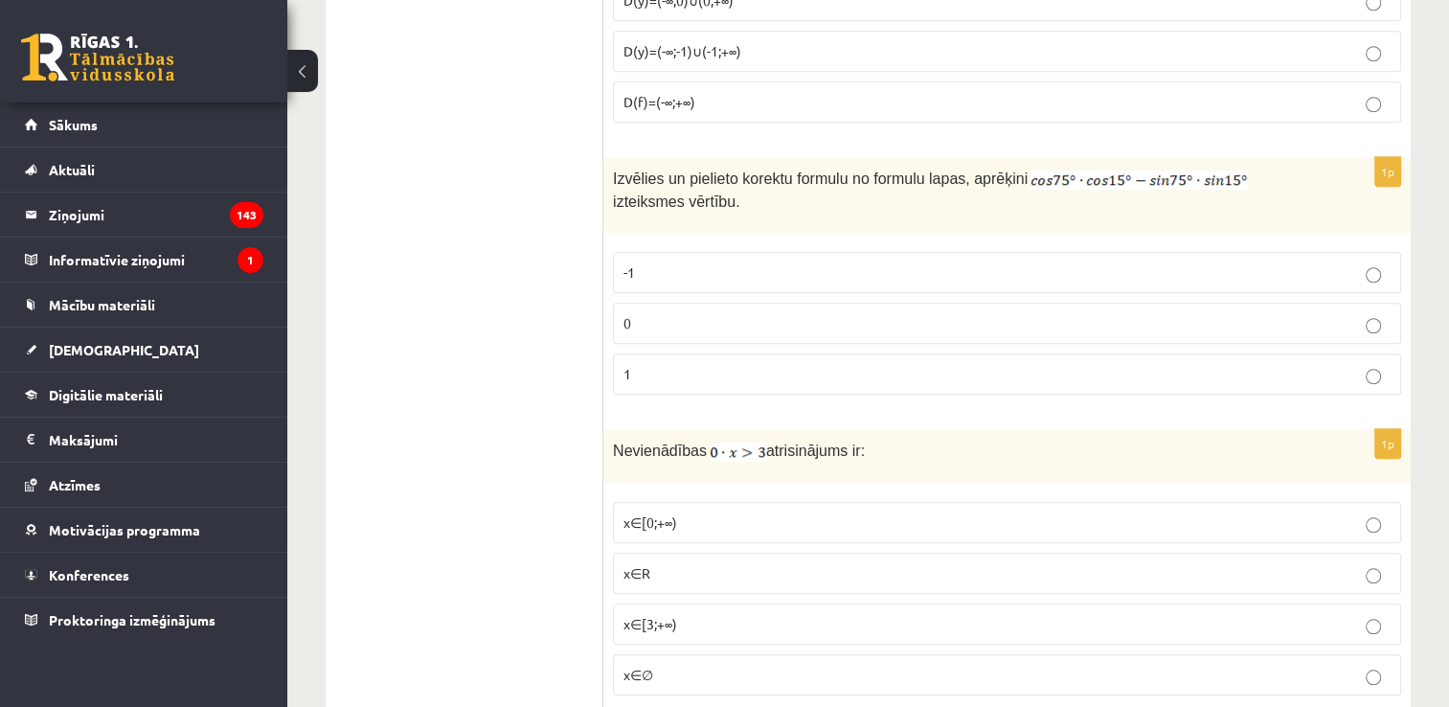
scroll to position [8865, 0]
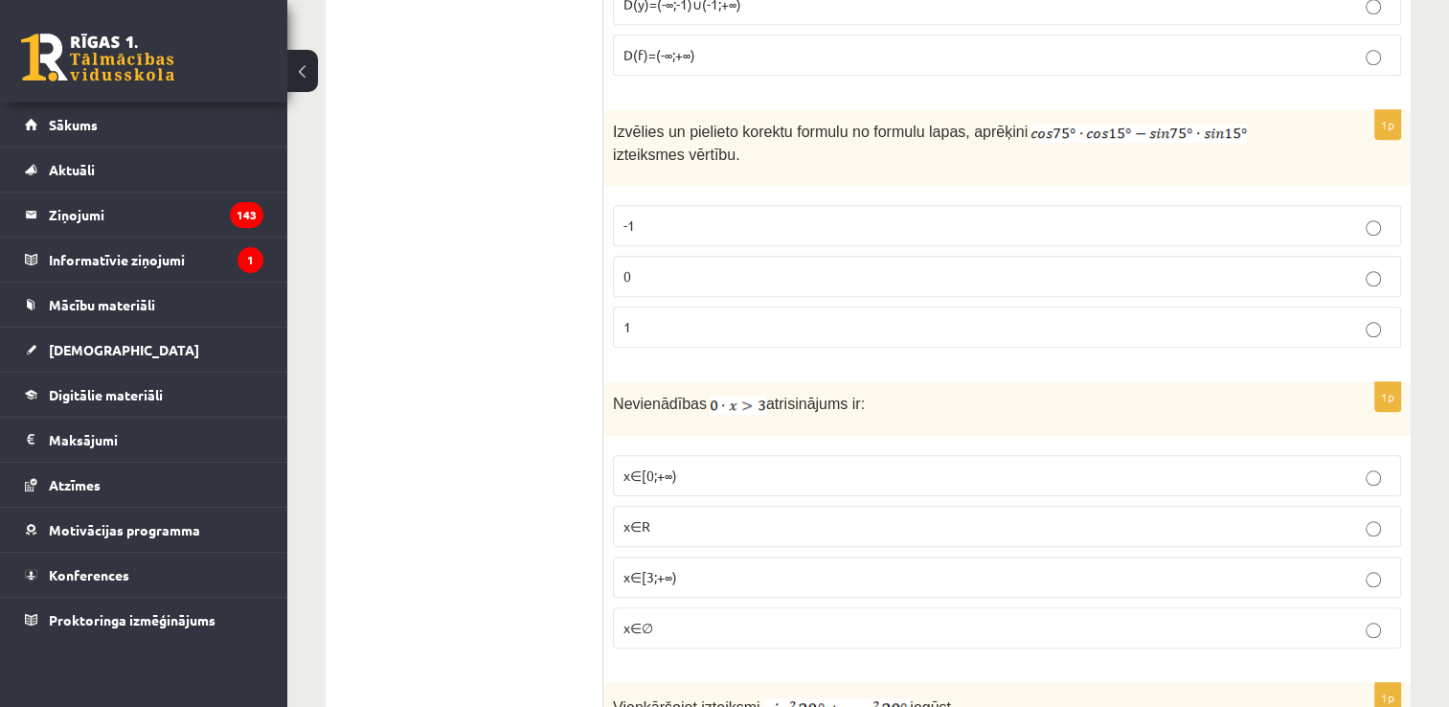
click at [1237, 266] on p "0" at bounding box center [1006, 276] width 767 height 20
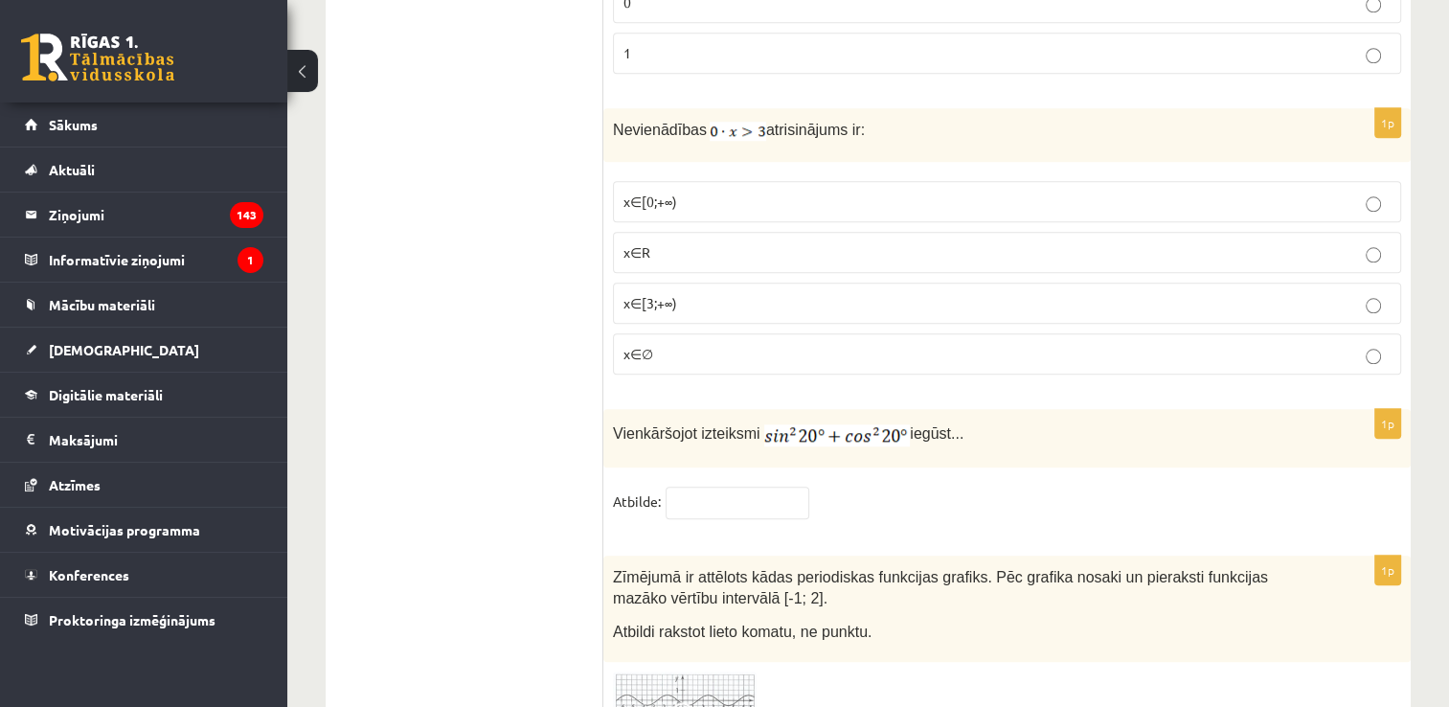
scroll to position [9128, 0]
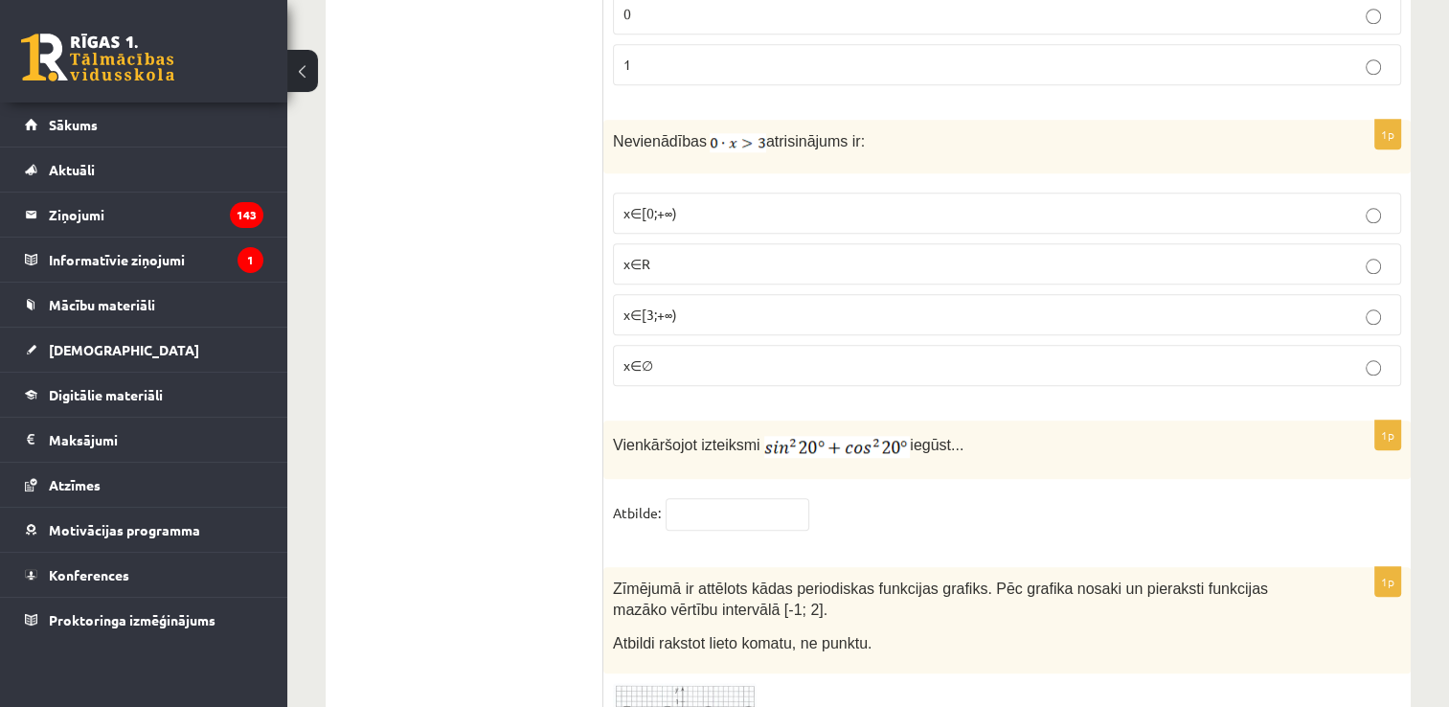
click at [1326, 355] on p "x∈∅" at bounding box center [1006, 365] width 767 height 20
click at [802, 498] on input "text" at bounding box center [738, 514] width 144 height 33
type input "*"
click at [1306, 498] on fieldset "Atbilde: *" at bounding box center [1007, 518] width 788 height 40
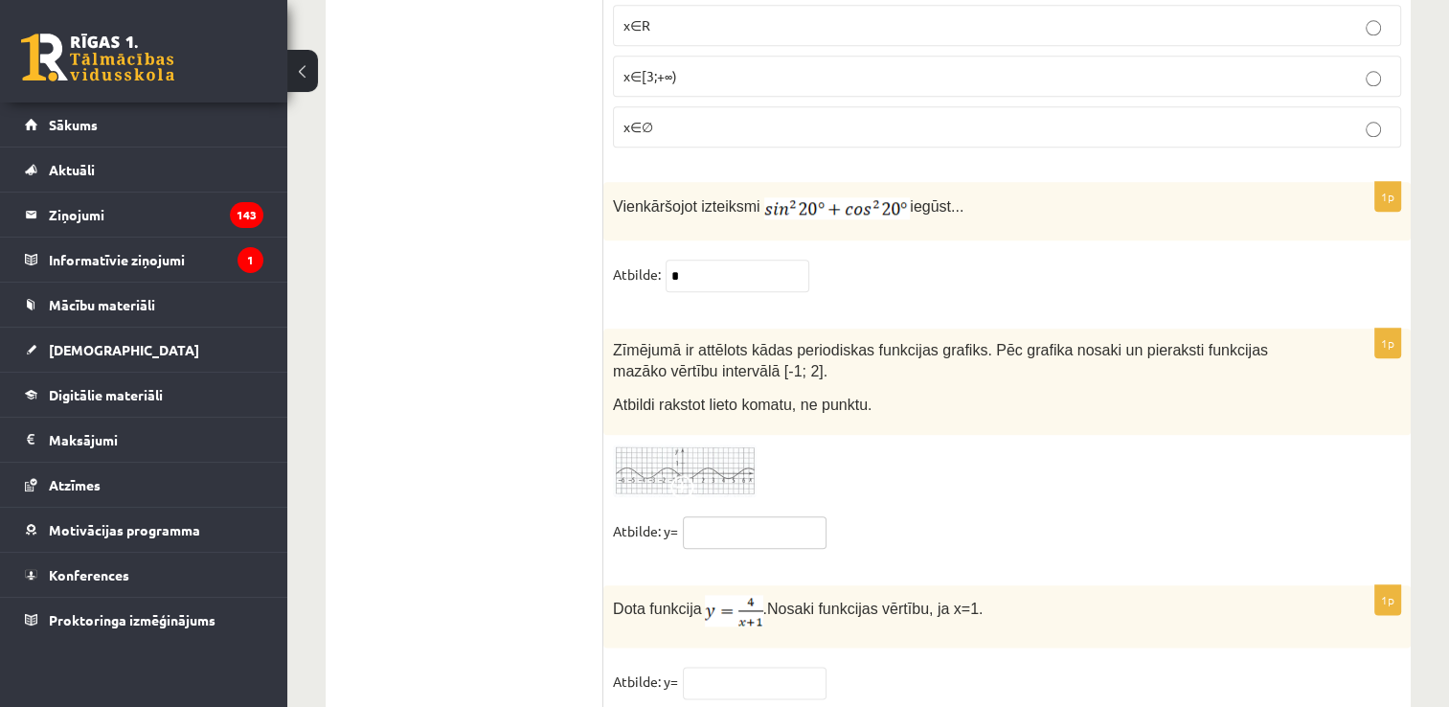
click at [791, 516] on input "text" at bounding box center [755, 532] width 144 height 33
type input "***"
click at [897, 440] on div "1p Zīmējumā ir attēlots kādas periodiskas funkcijas grafiks. Pēc grafika nosaki…" at bounding box center [1006, 447] width 807 height 238
click at [716, 667] on input "text" at bounding box center [755, 683] width 144 height 33
type input "*"
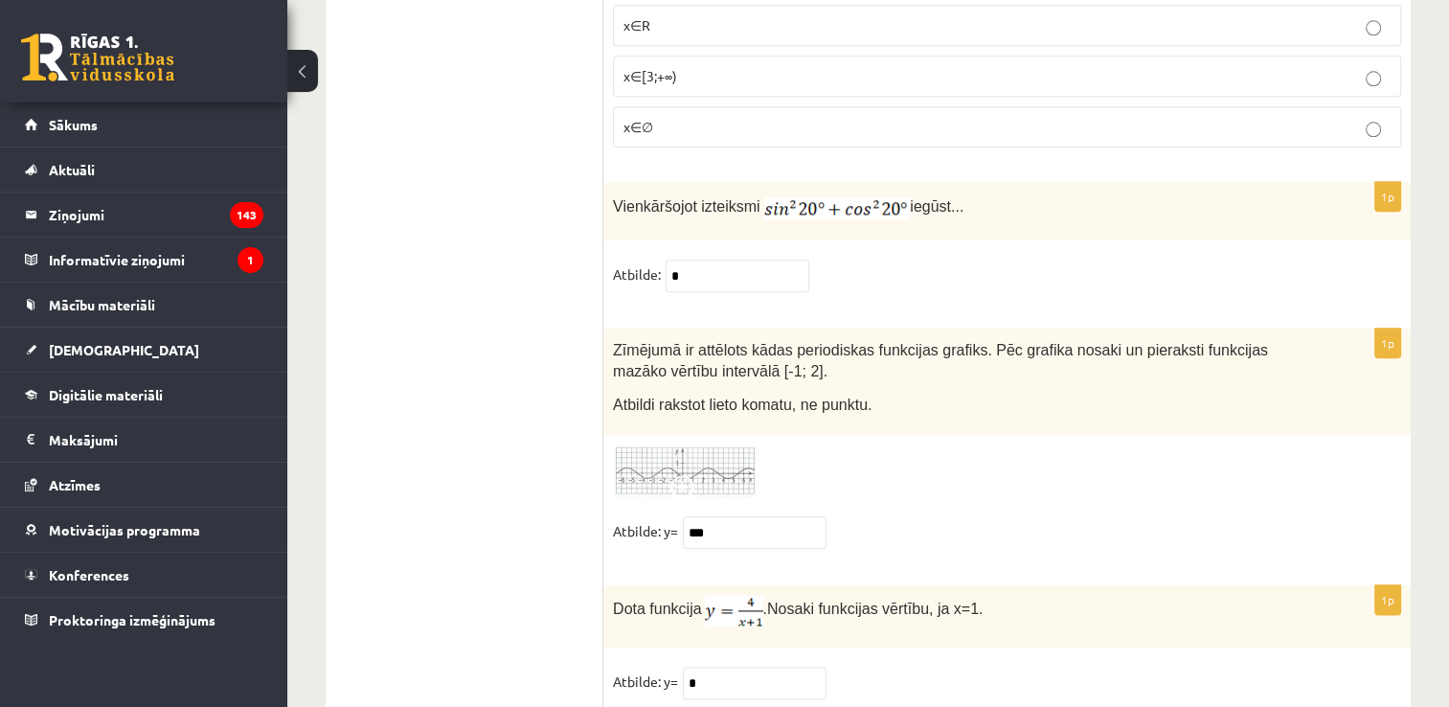
click at [975, 667] on fieldset "Atbilde: y= *" at bounding box center [1007, 687] width 788 height 40
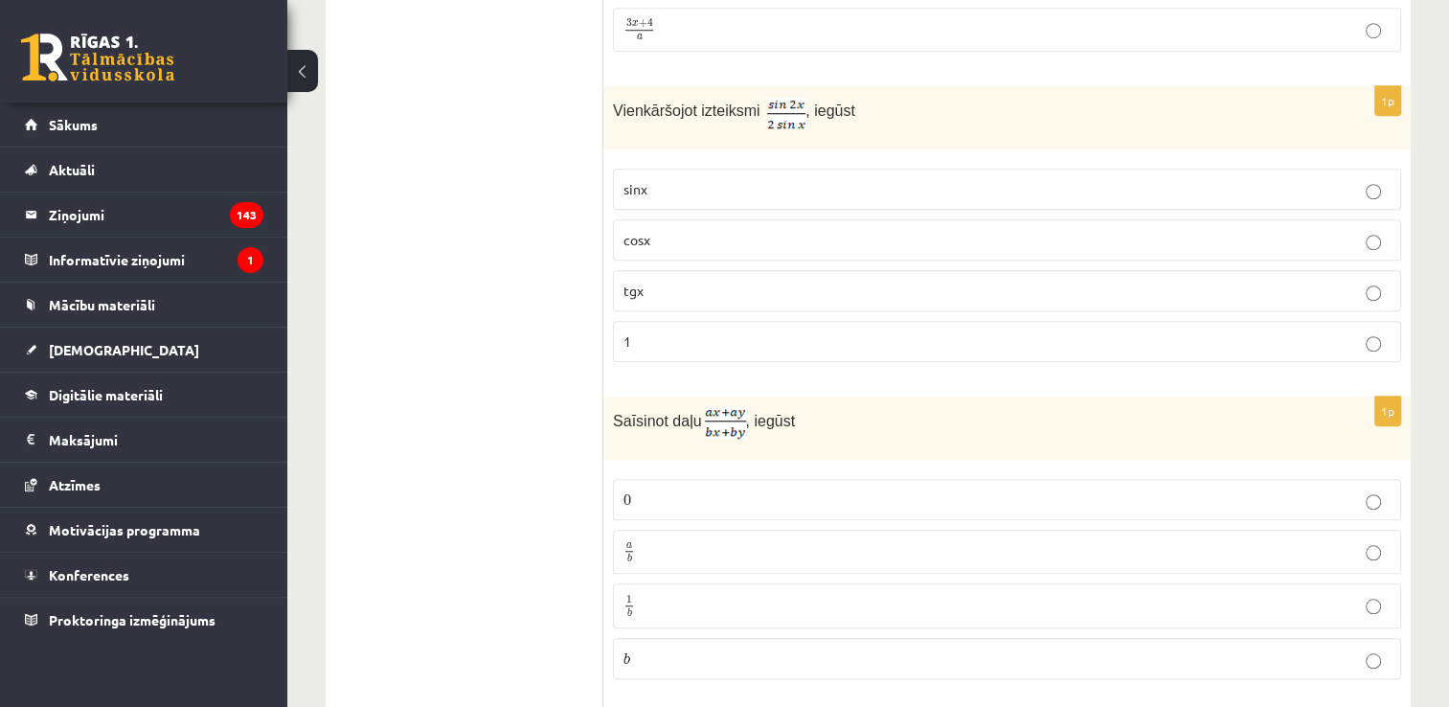
scroll to position [0, 0]
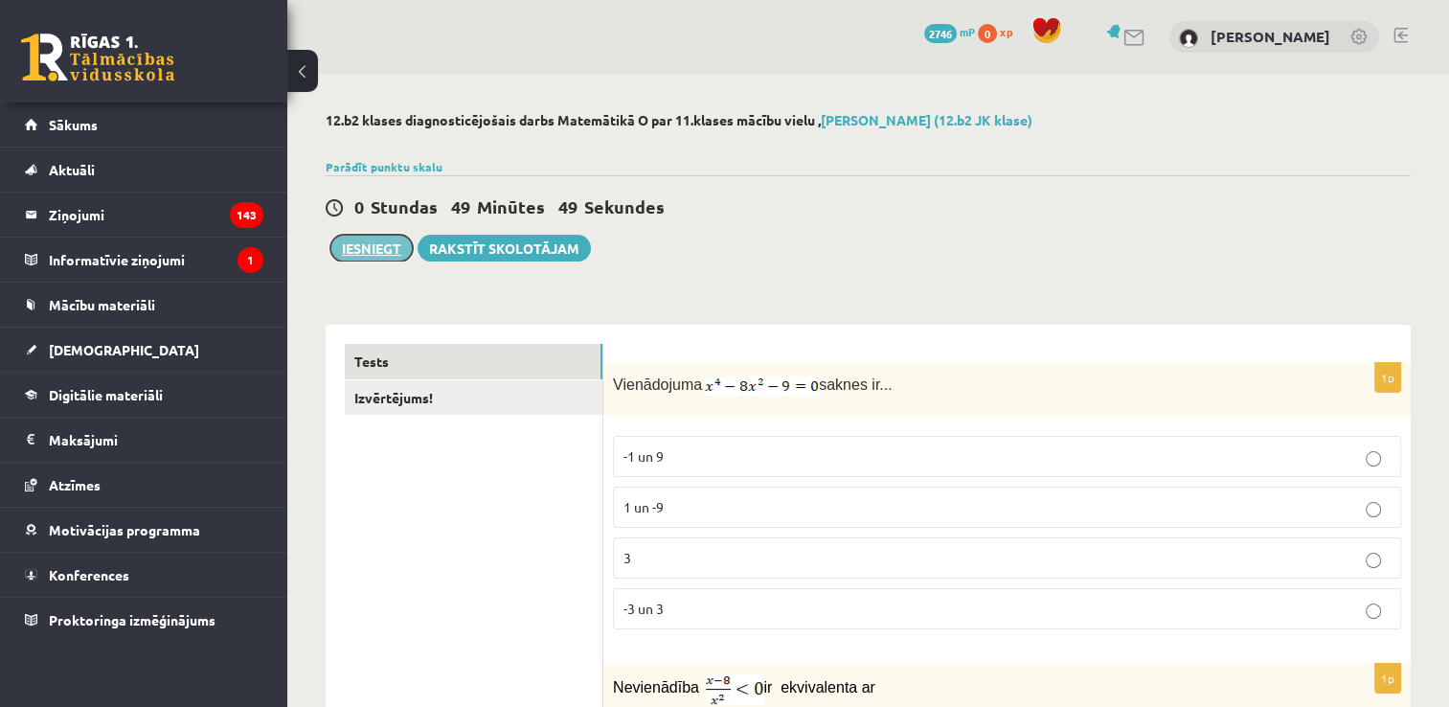
click at [349, 253] on button "Iesniegt" at bounding box center [371, 248] width 82 height 27
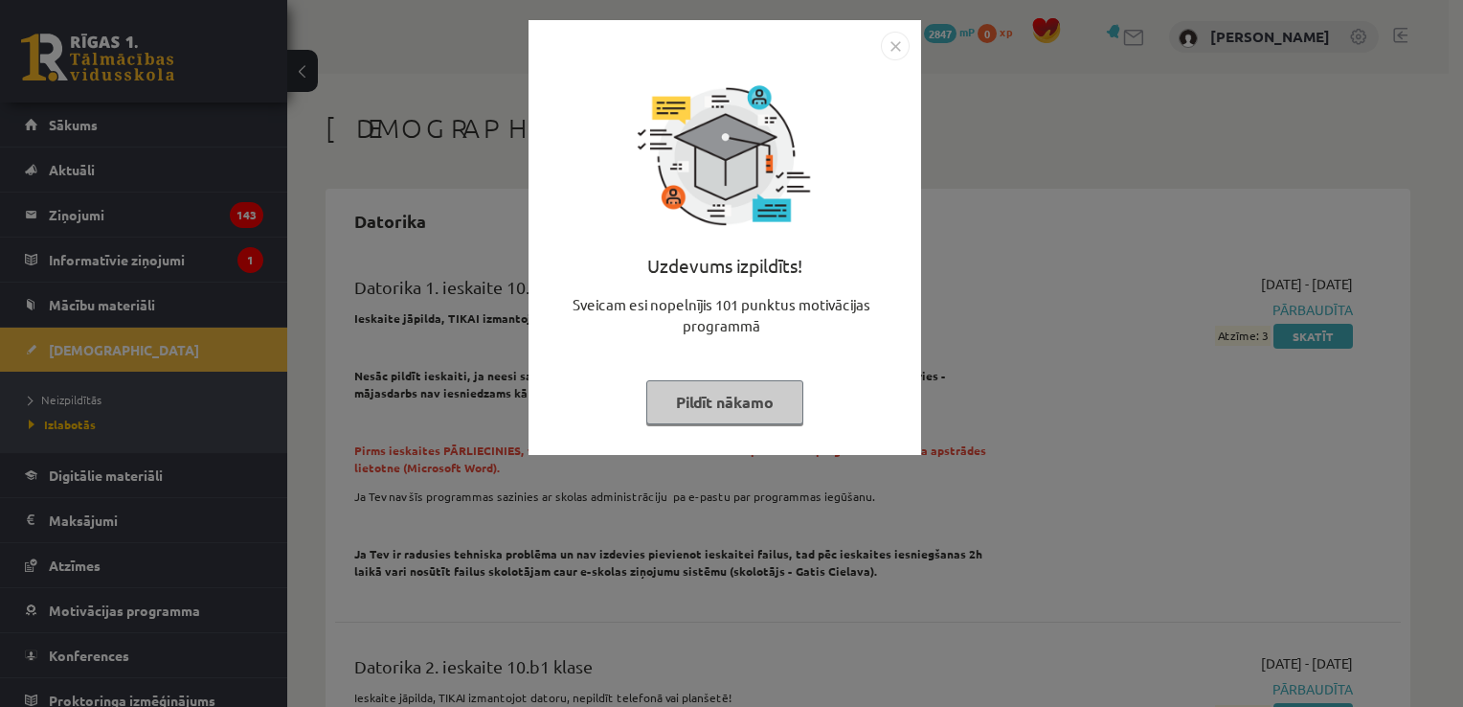
click at [882, 39] on img "Close" at bounding box center [895, 46] width 29 height 29
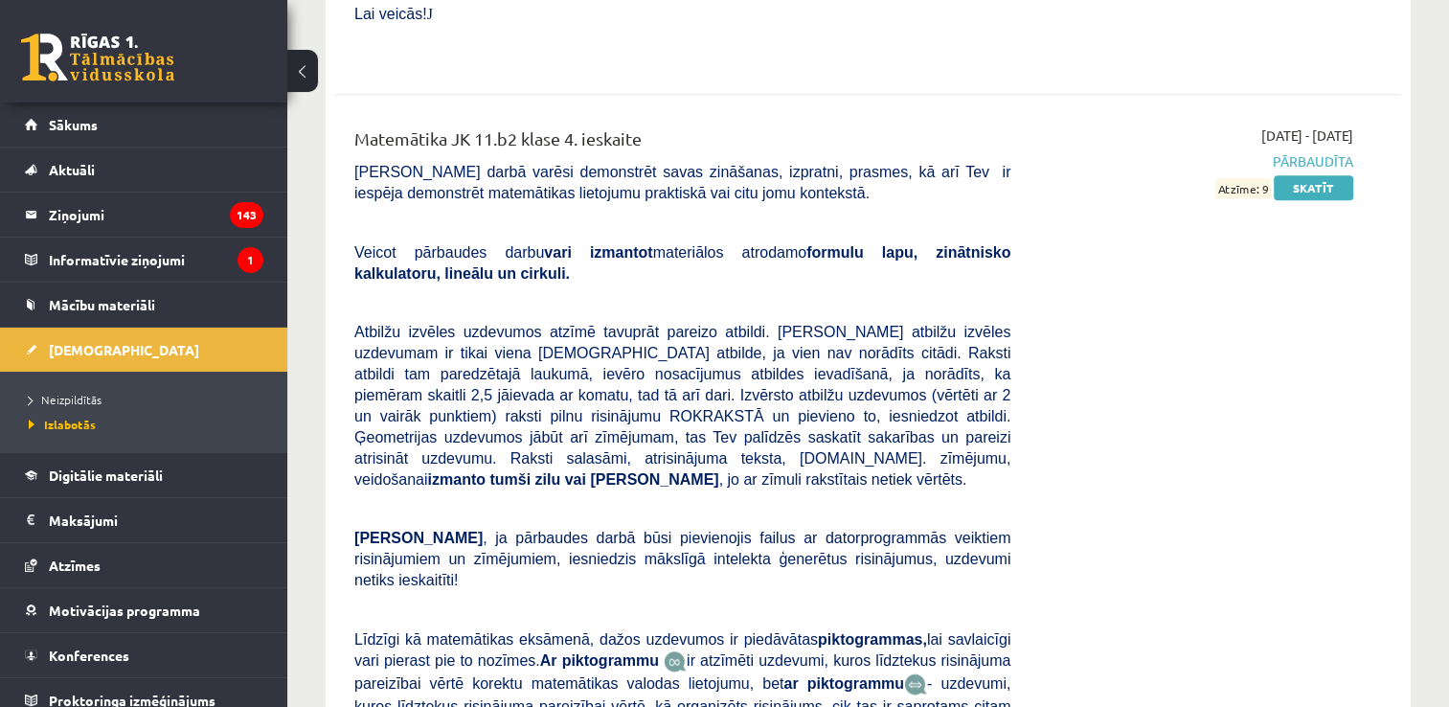
scroll to position [8734, 0]
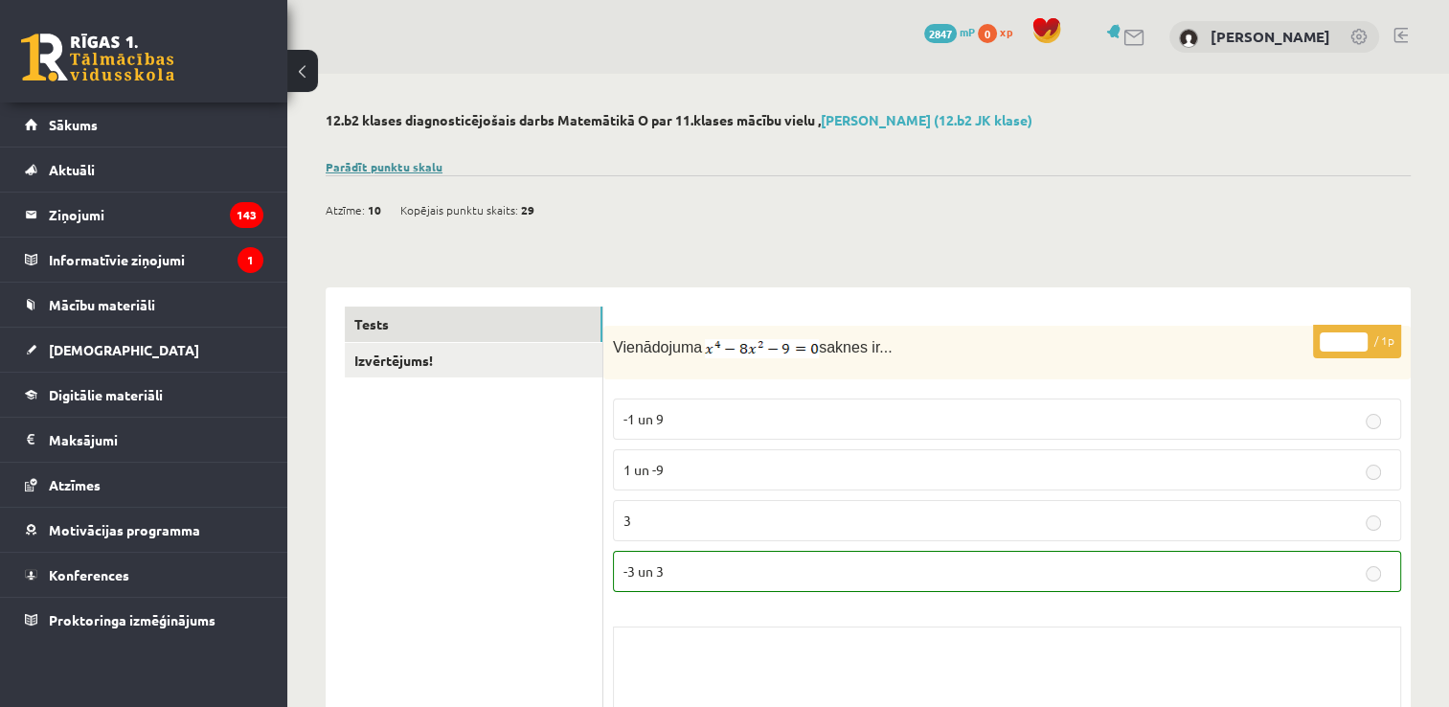
click at [413, 164] on link "Parādīt punktu skalu" at bounding box center [384, 166] width 117 height 15
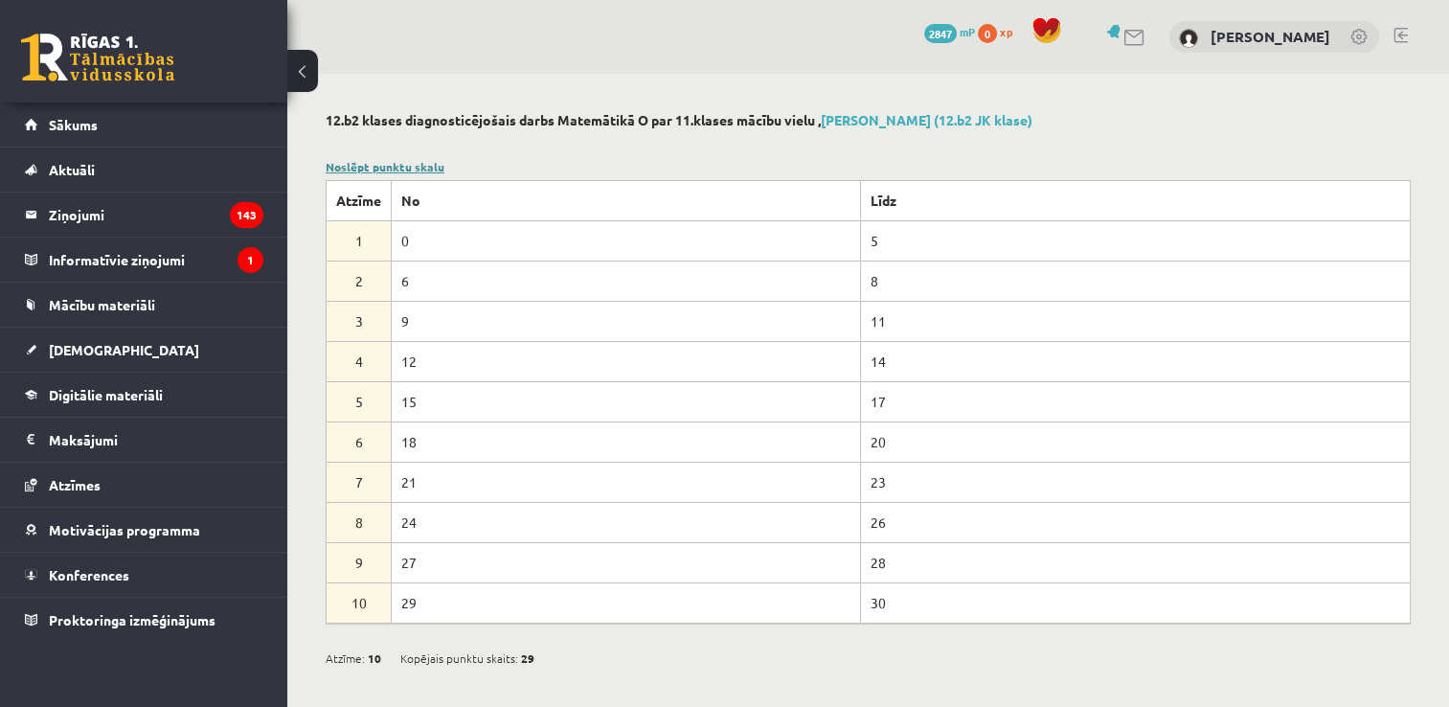
click at [413, 164] on link "Noslēpt punktu skalu" at bounding box center [385, 166] width 119 height 15
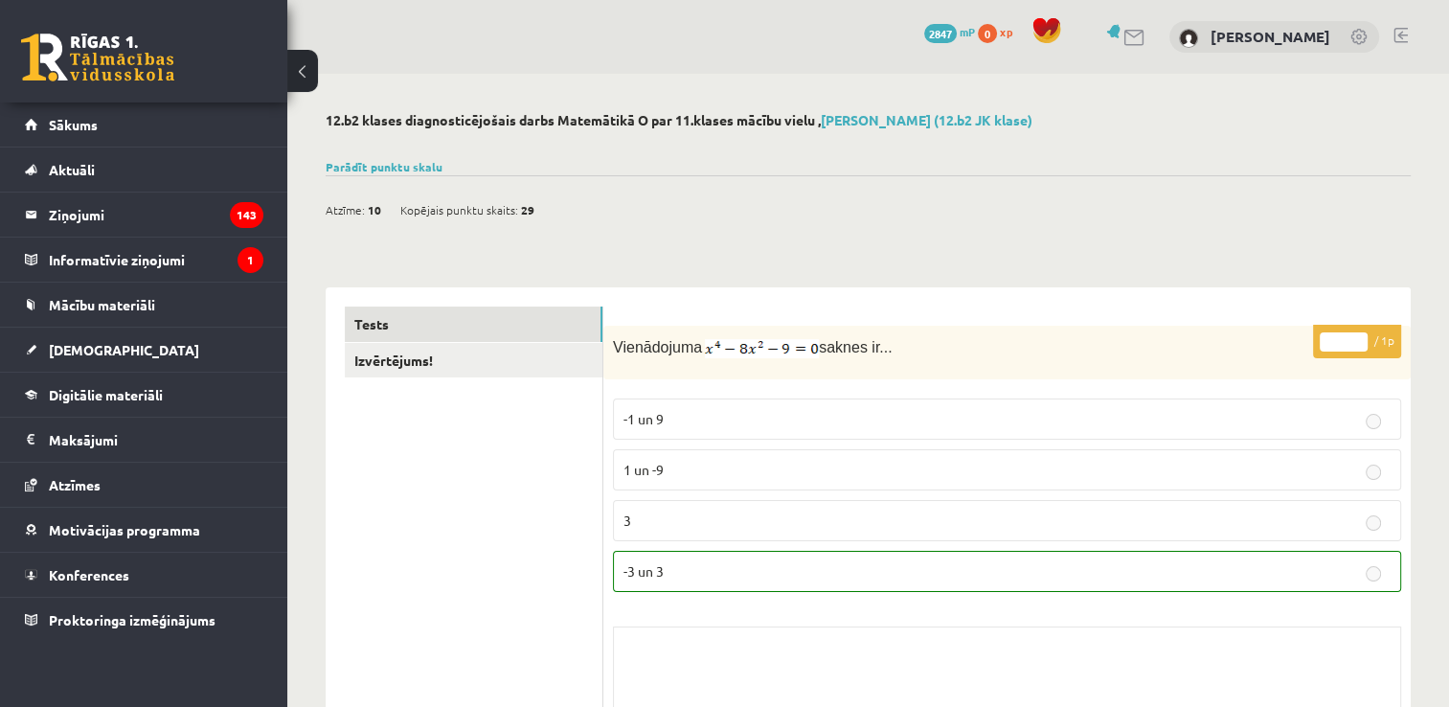
click at [1403, 35] on link at bounding box center [1400, 35] width 14 height 15
